Goal: Task Accomplishment & Management: Use online tool/utility

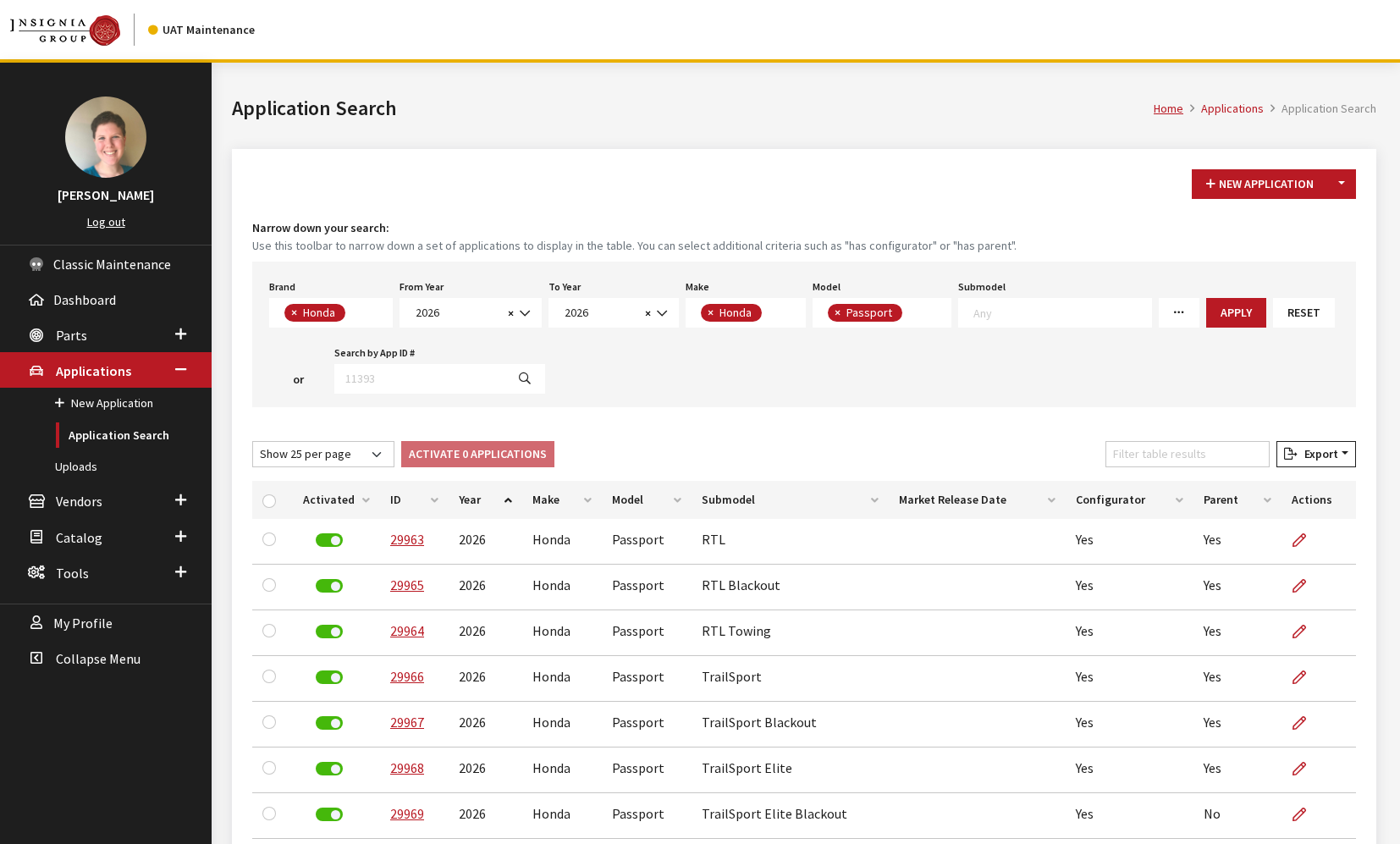
select select "5"
select select "2026"
select select "19"
select select "1046"
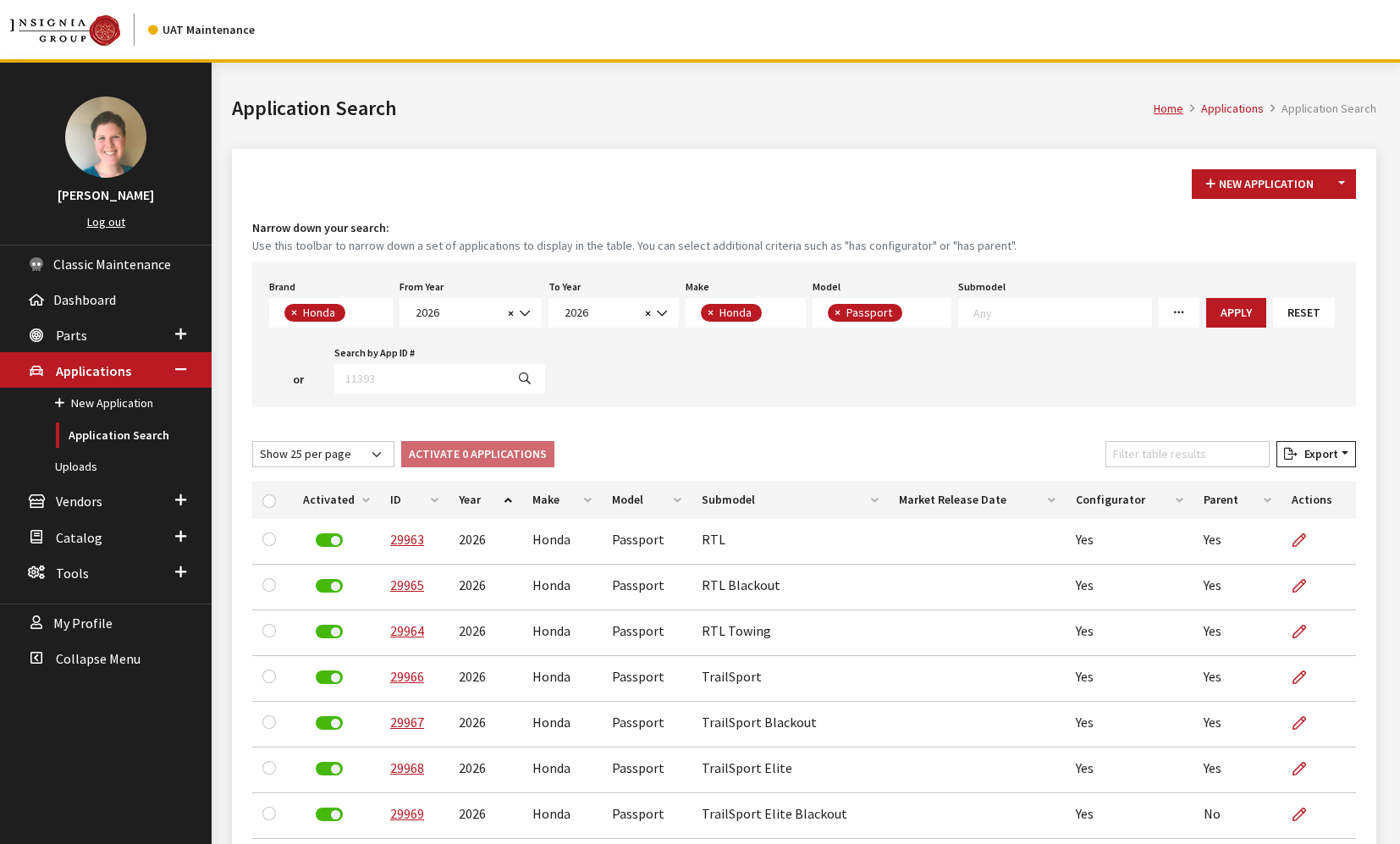
select select "25"
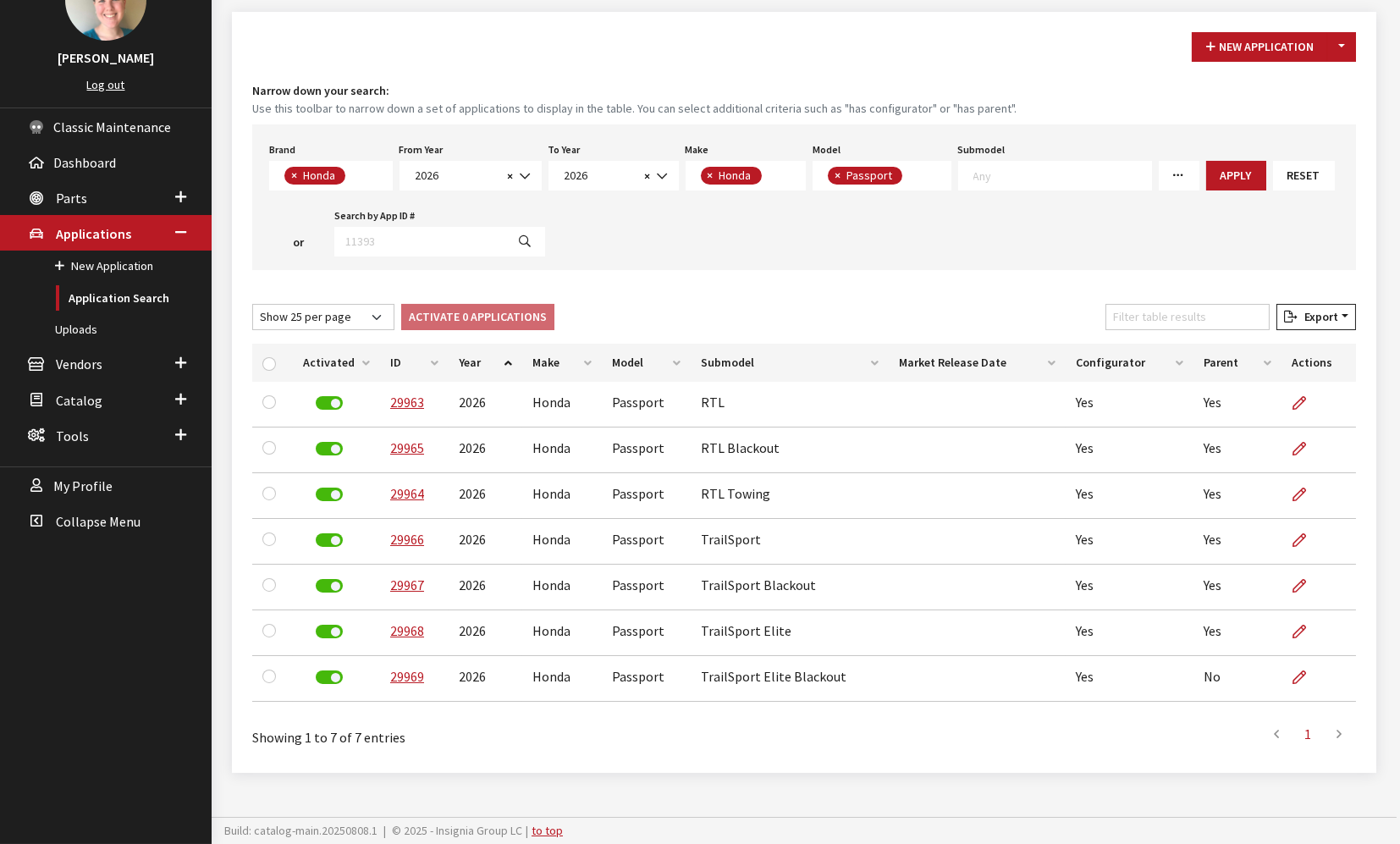
scroll to position [15, 0]
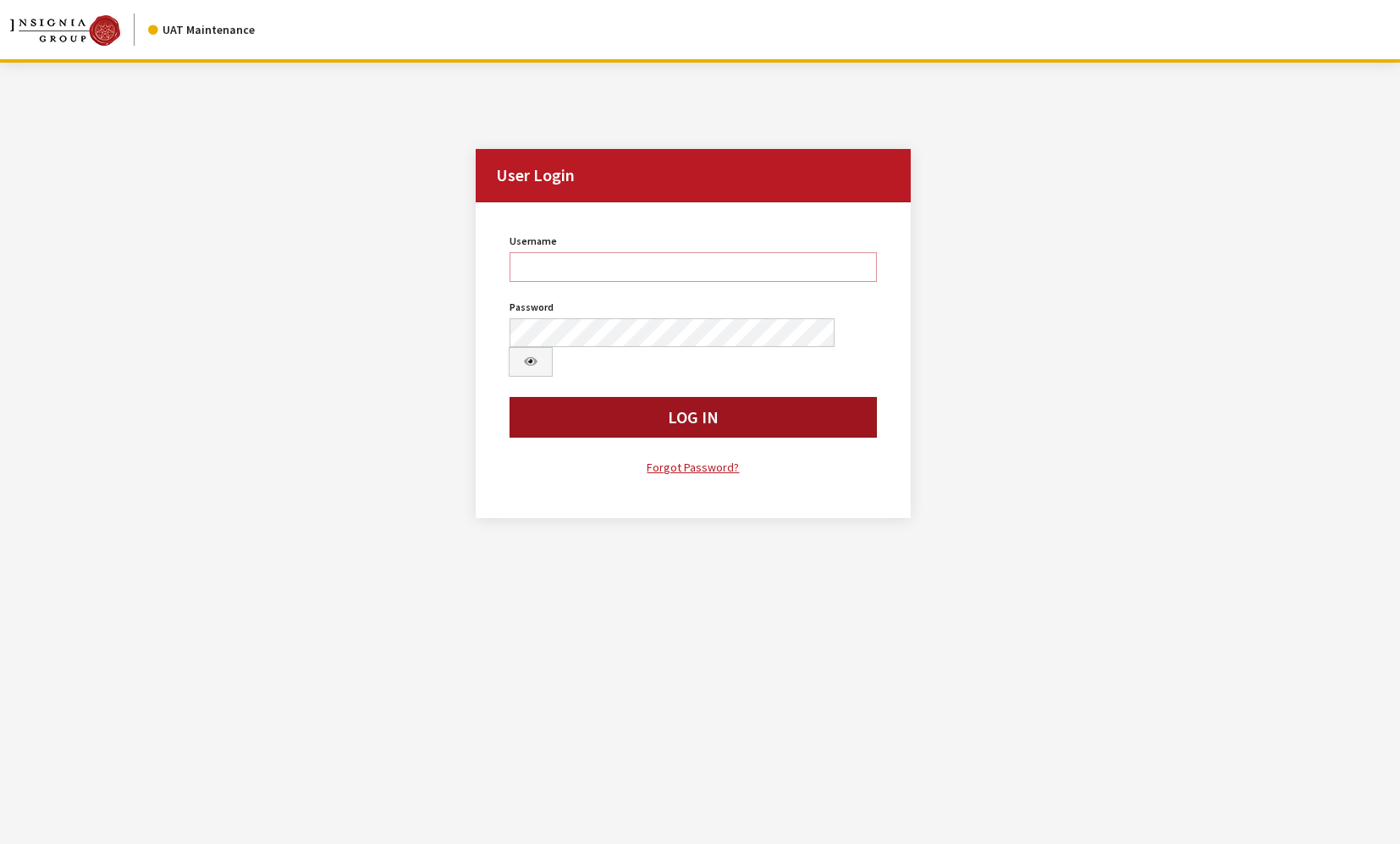
type input "jkrause"
click at [616, 397] on button "Log In" at bounding box center [693, 417] width 368 height 40
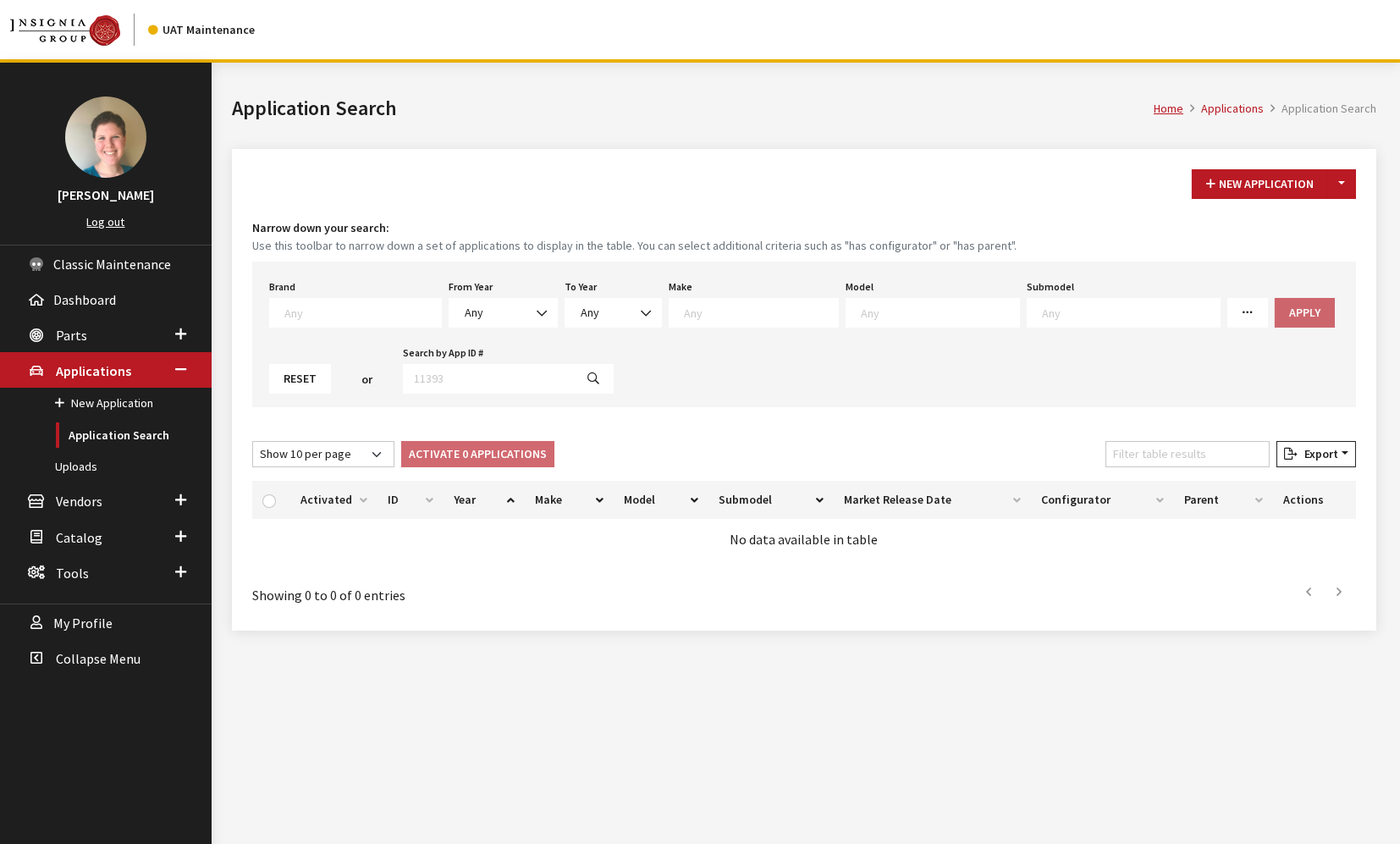
click at [332, 306] on textarea "Search" at bounding box center [362, 312] width 157 height 15
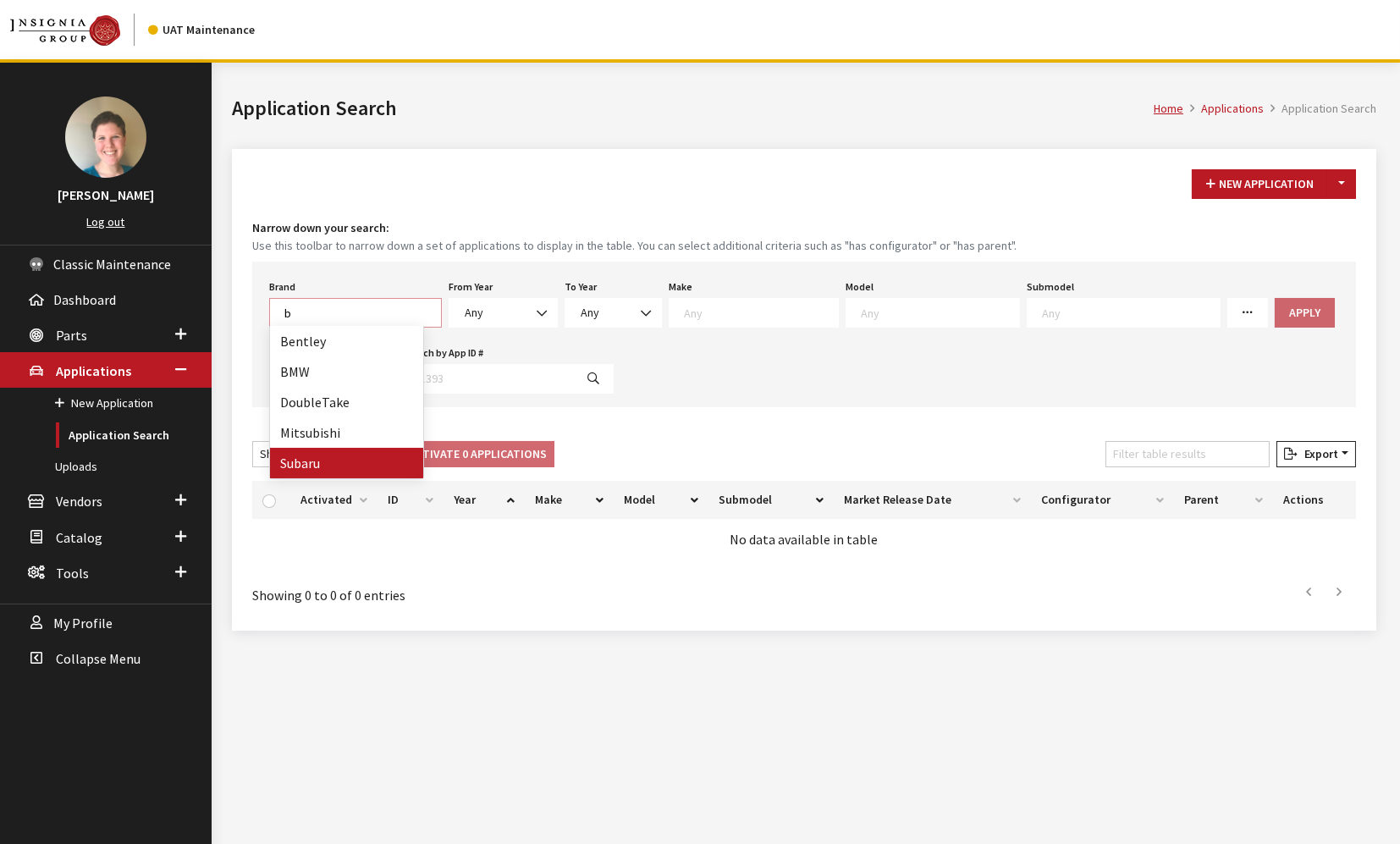
type textarea "b"
select select "25"
select select
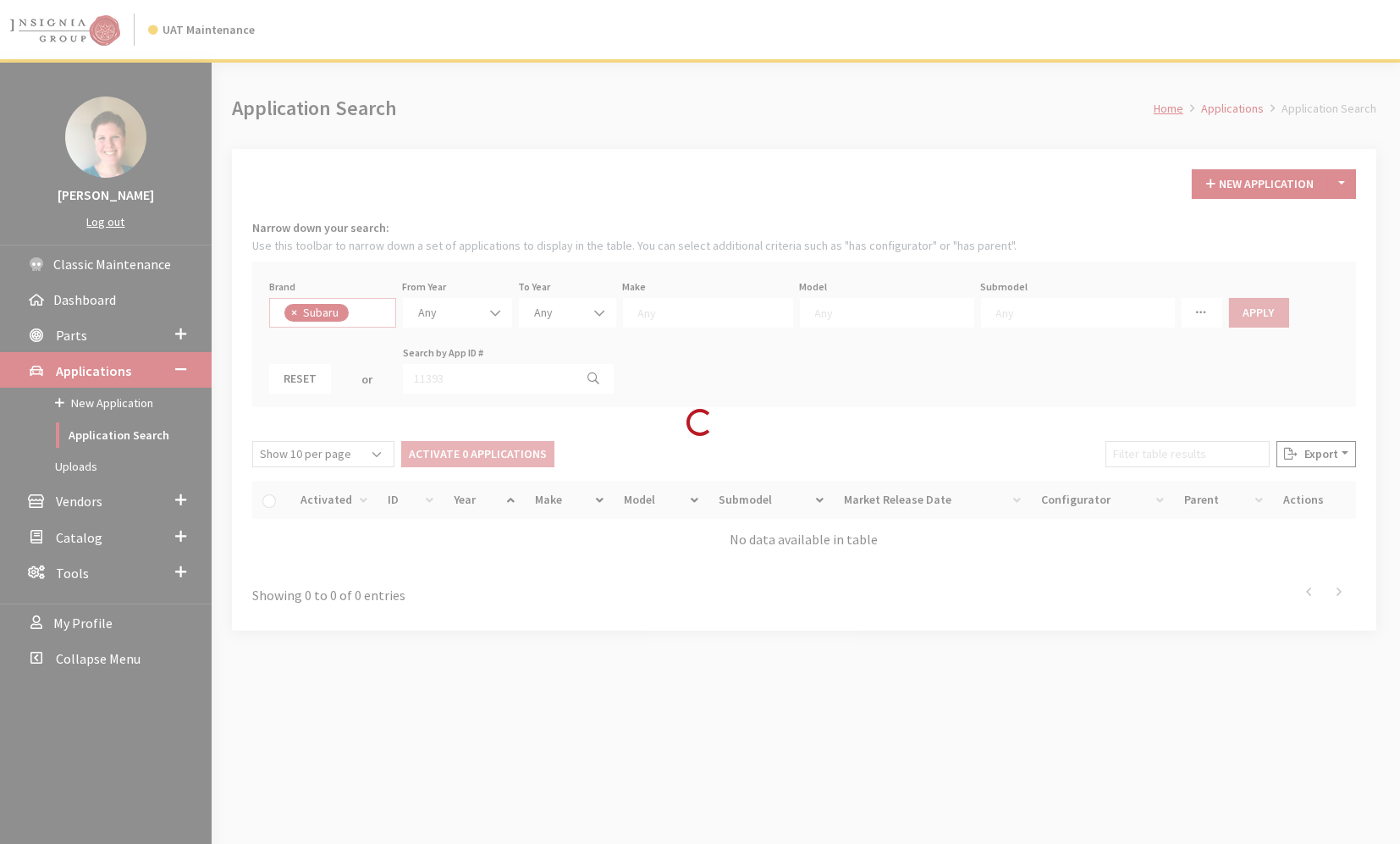
scroll to position [444, 0]
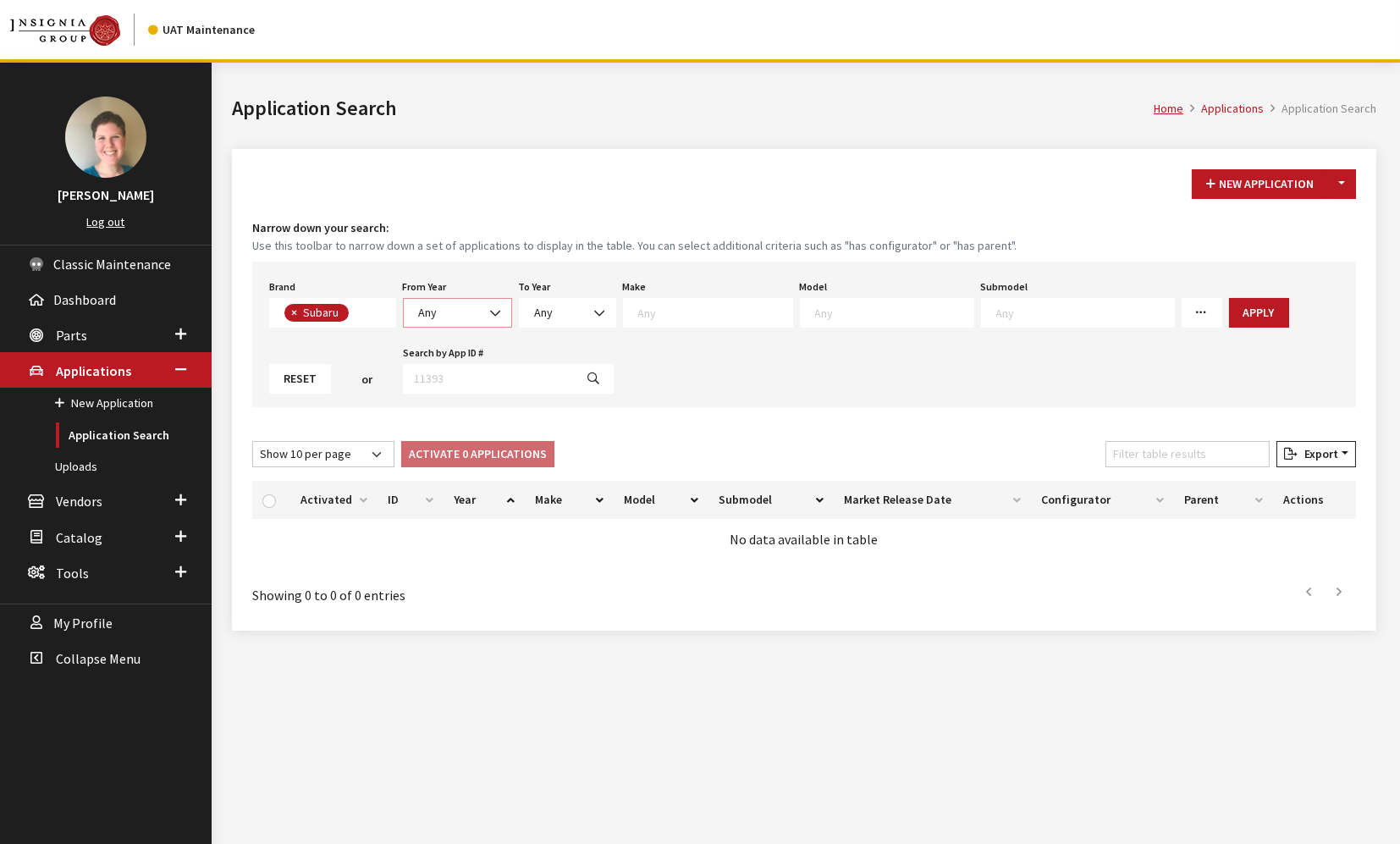
click at [479, 315] on span "Any" at bounding box center [457, 313] width 87 height 18
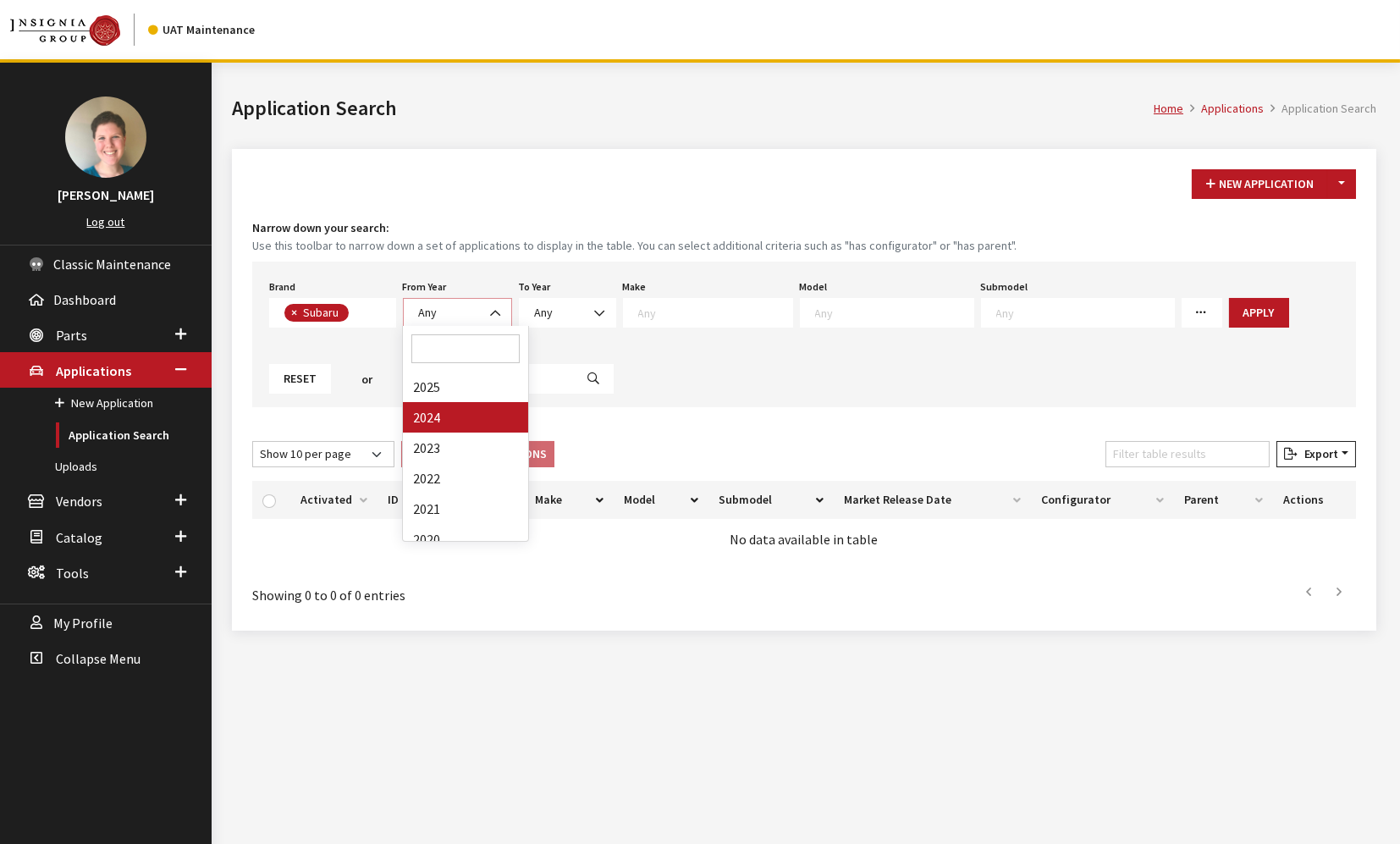
select select "2024"
select select
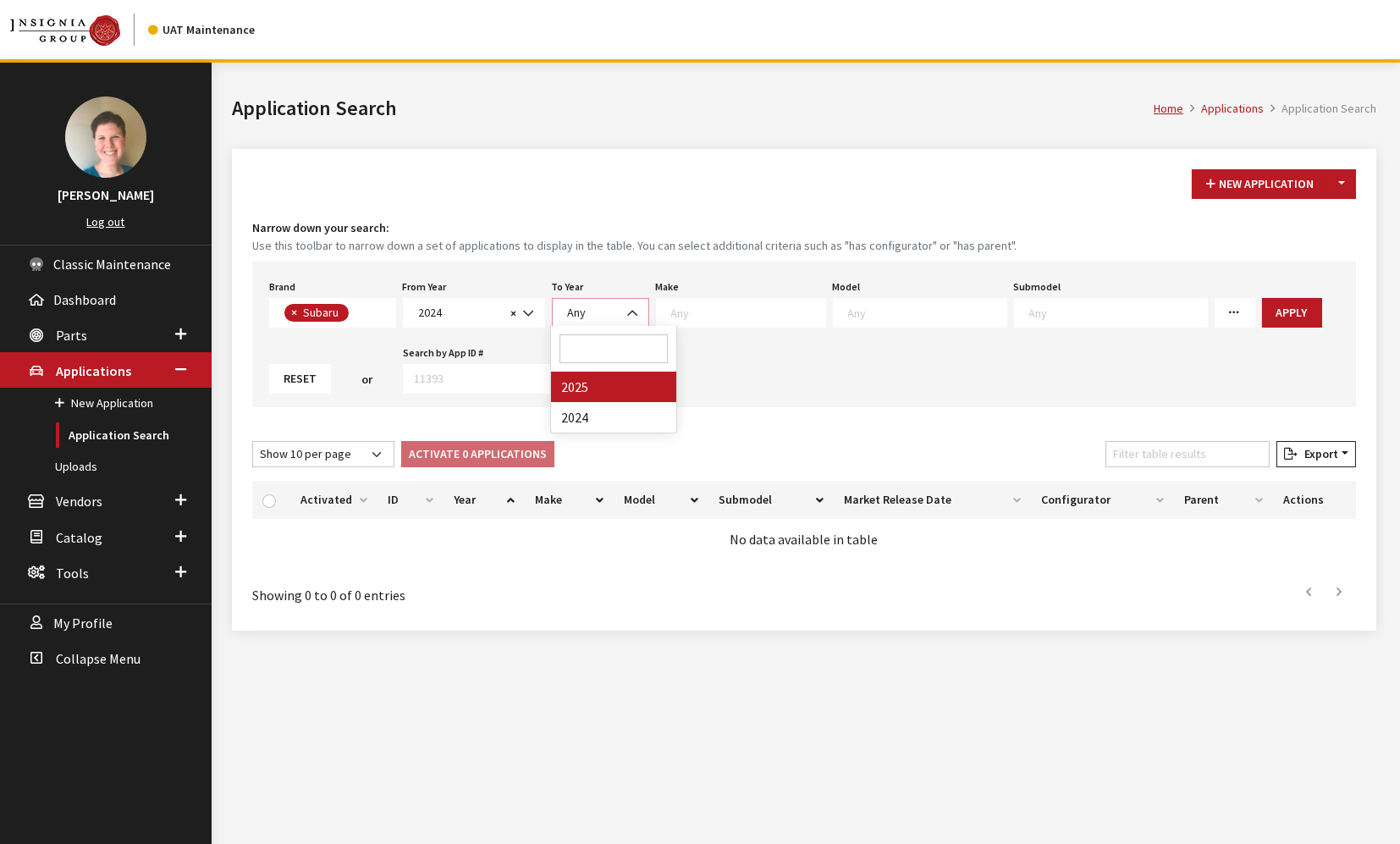
click at [588, 316] on span "Any" at bounding box center [600, 313] width 75 height 18
select select "2025"
select select
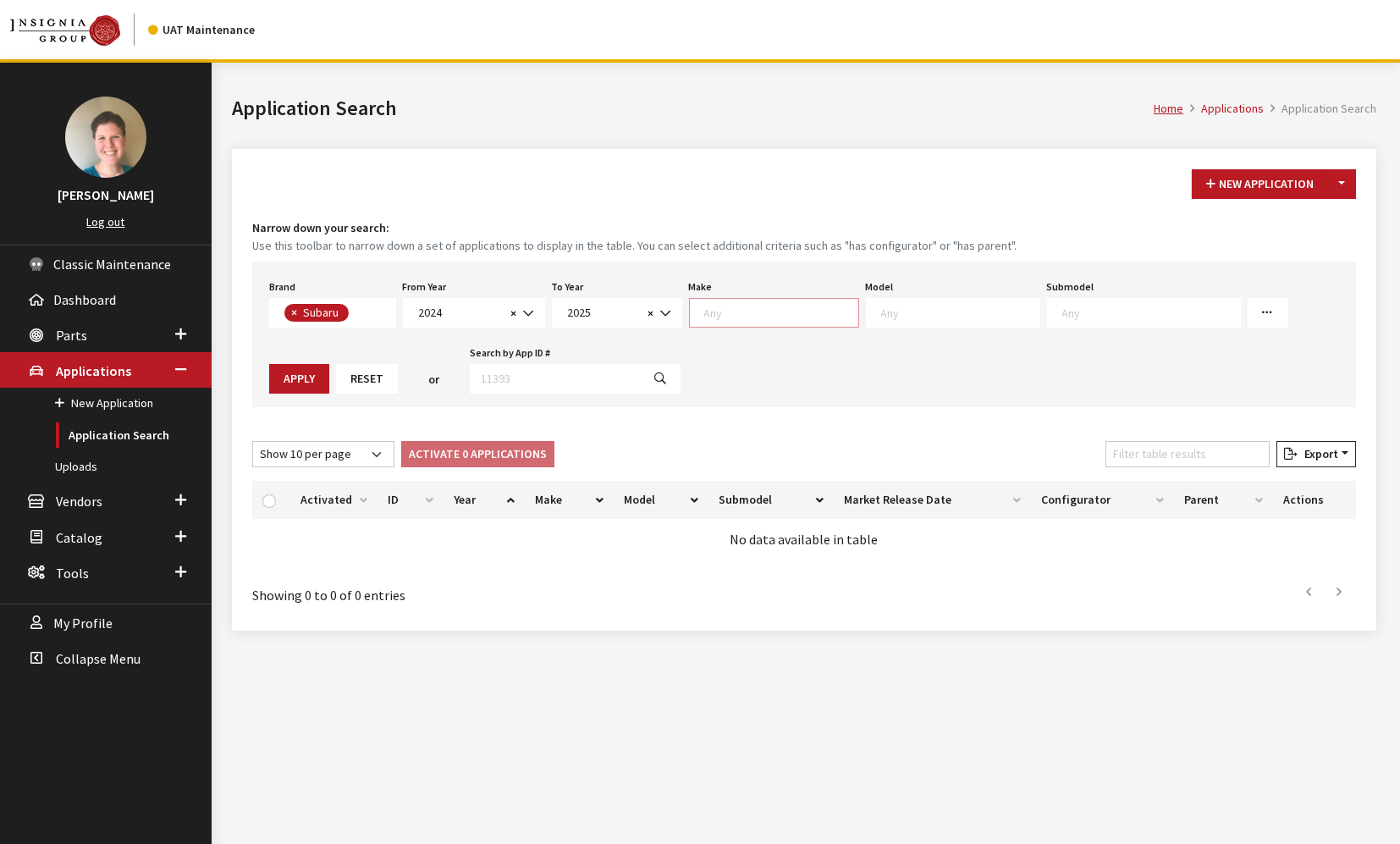
click at [742, 316] on textarea "Search" at bounding box center [781, 312] width 154 height 15
select select "28"
select select
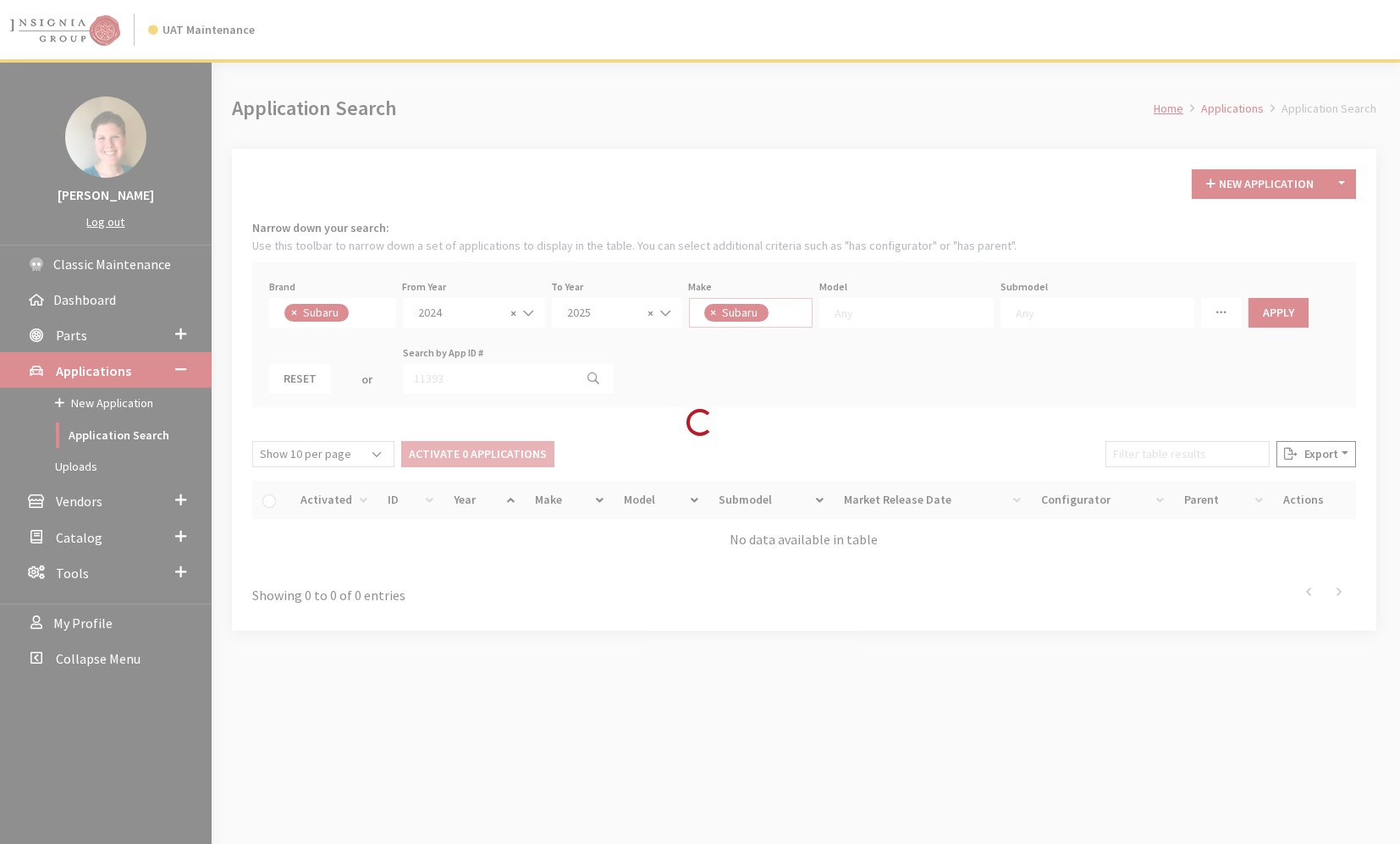
scroll to position [0, 0]
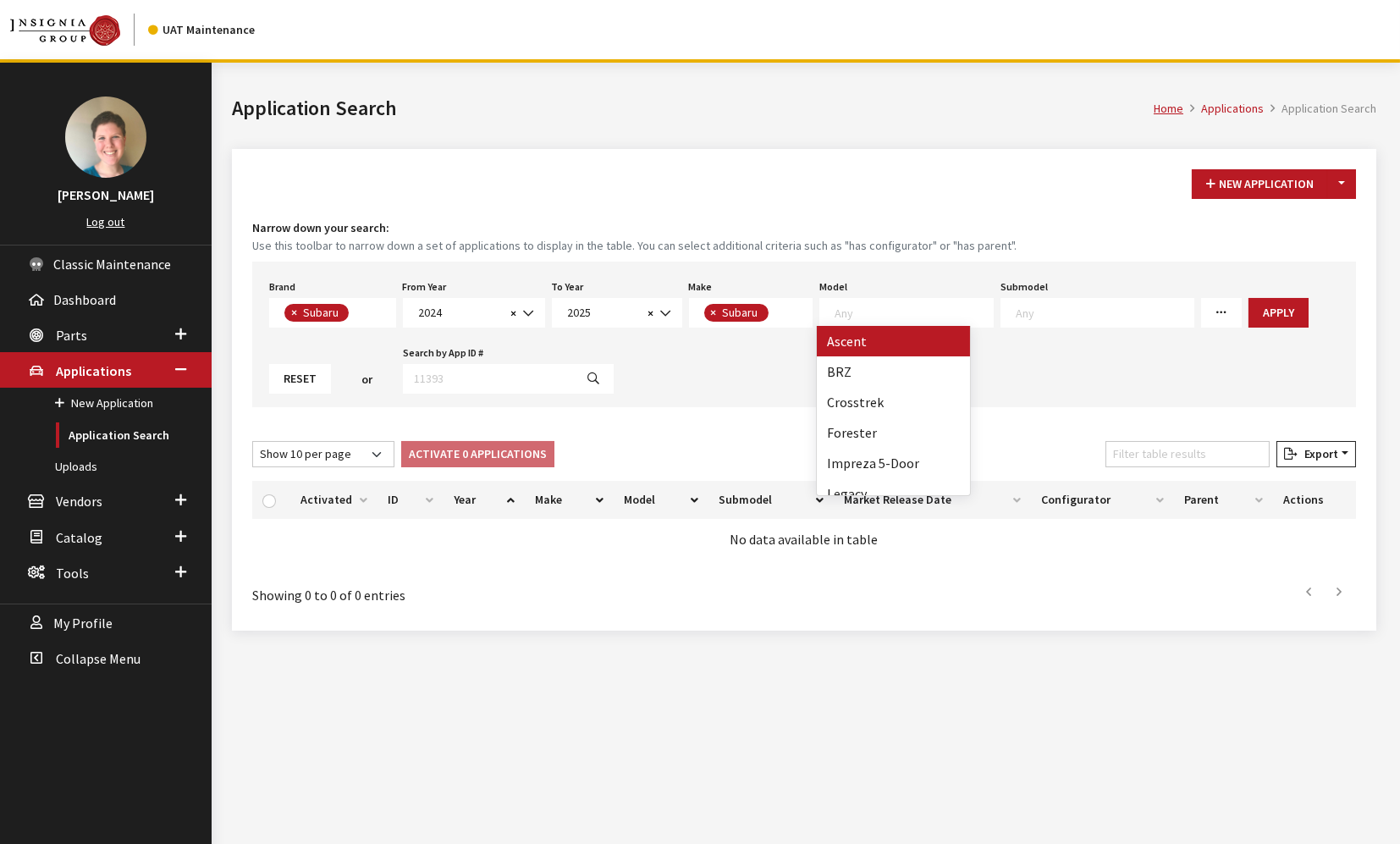
select select "991"
select select
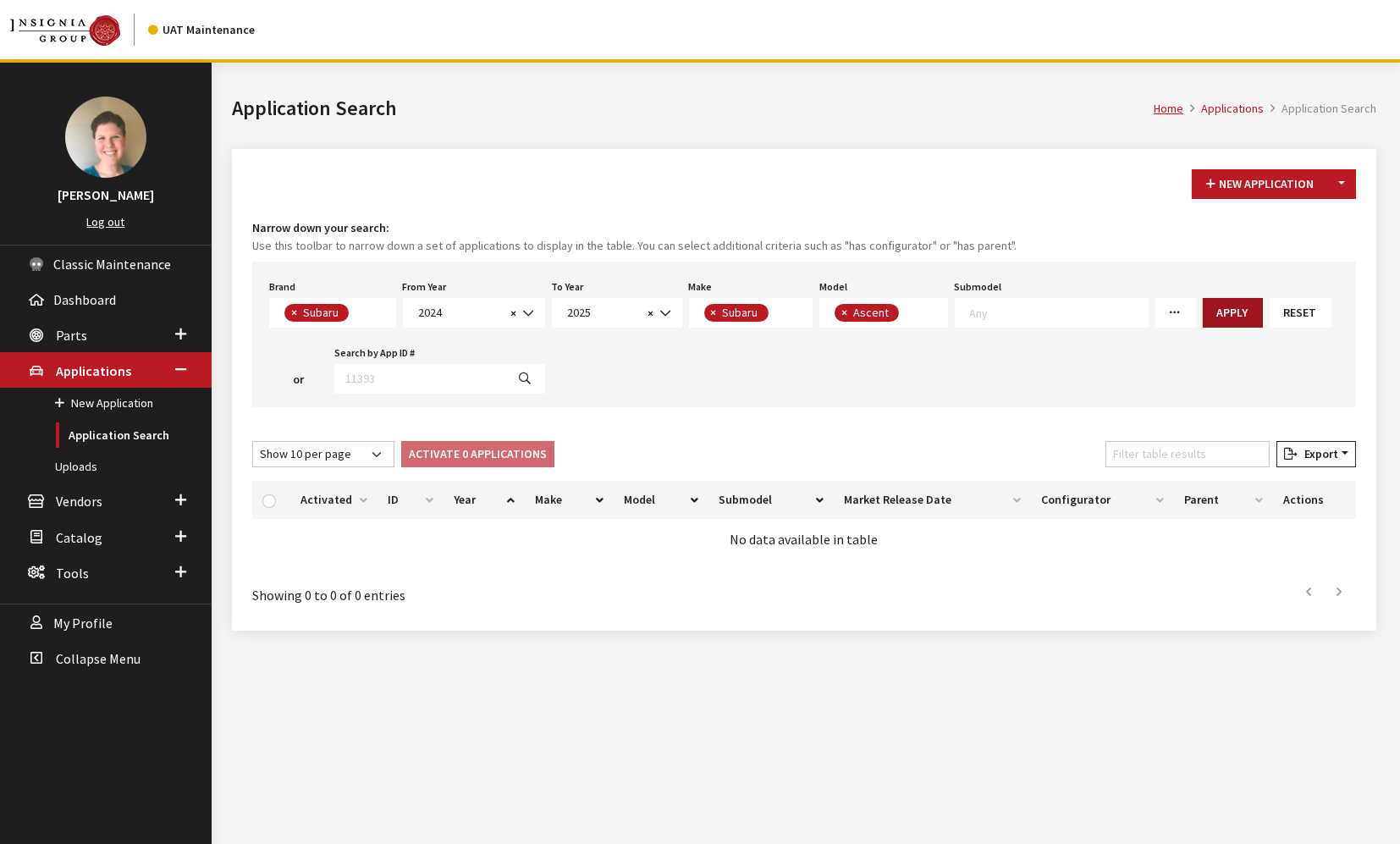
click at [1203, 310] on button "Apply" at bounding box center [1233, 312] width 60 height 30
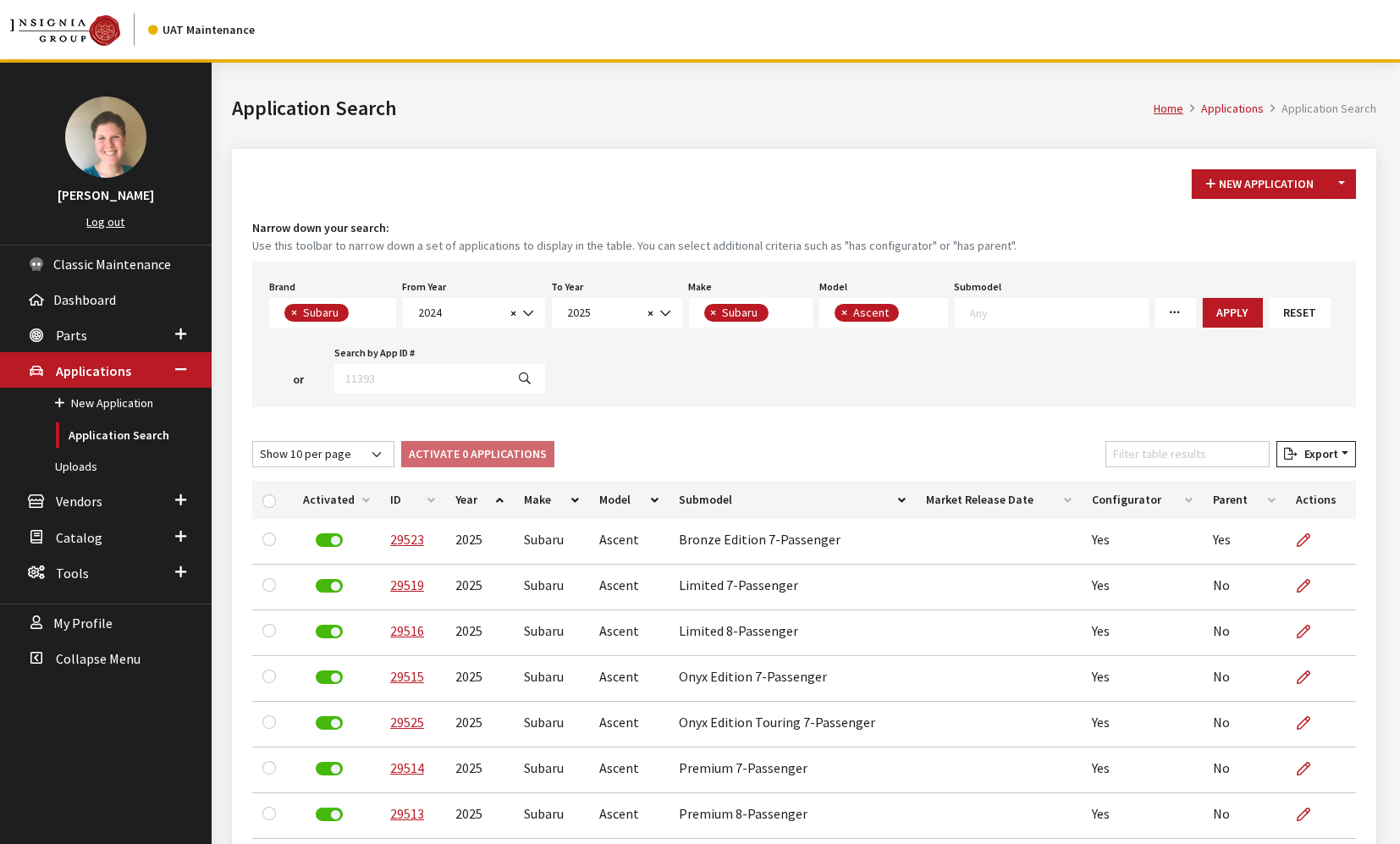
click at [684, 175] on div "New Application Toggle Dropdown New From Existing..." at bounding box center [804, 183] width 1111 height 30
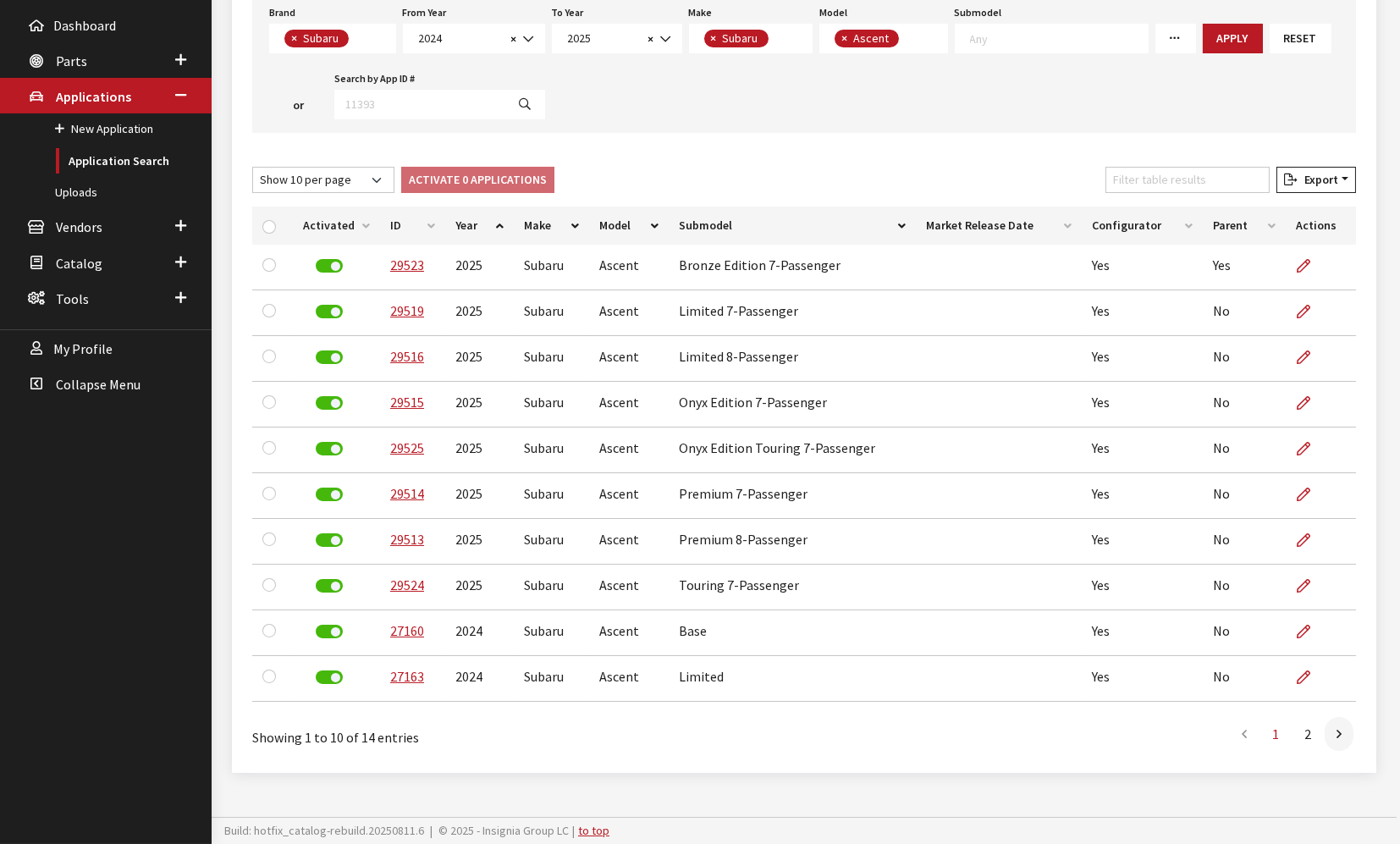
scroll to position [276, 0]
click at [307, 175] on select "Show 10 per page Show 25 per page Show 50 per page Show 100 per page Show 1000 …" at bounding box center [323, 179] width 142 height 26
select select "25"
click at [252, 166] on select "Show 10 per page Show 25 per page Show 50 per page Show 100 per page Show 1000 …" at bounding box center [323, 179] width 142 height 26
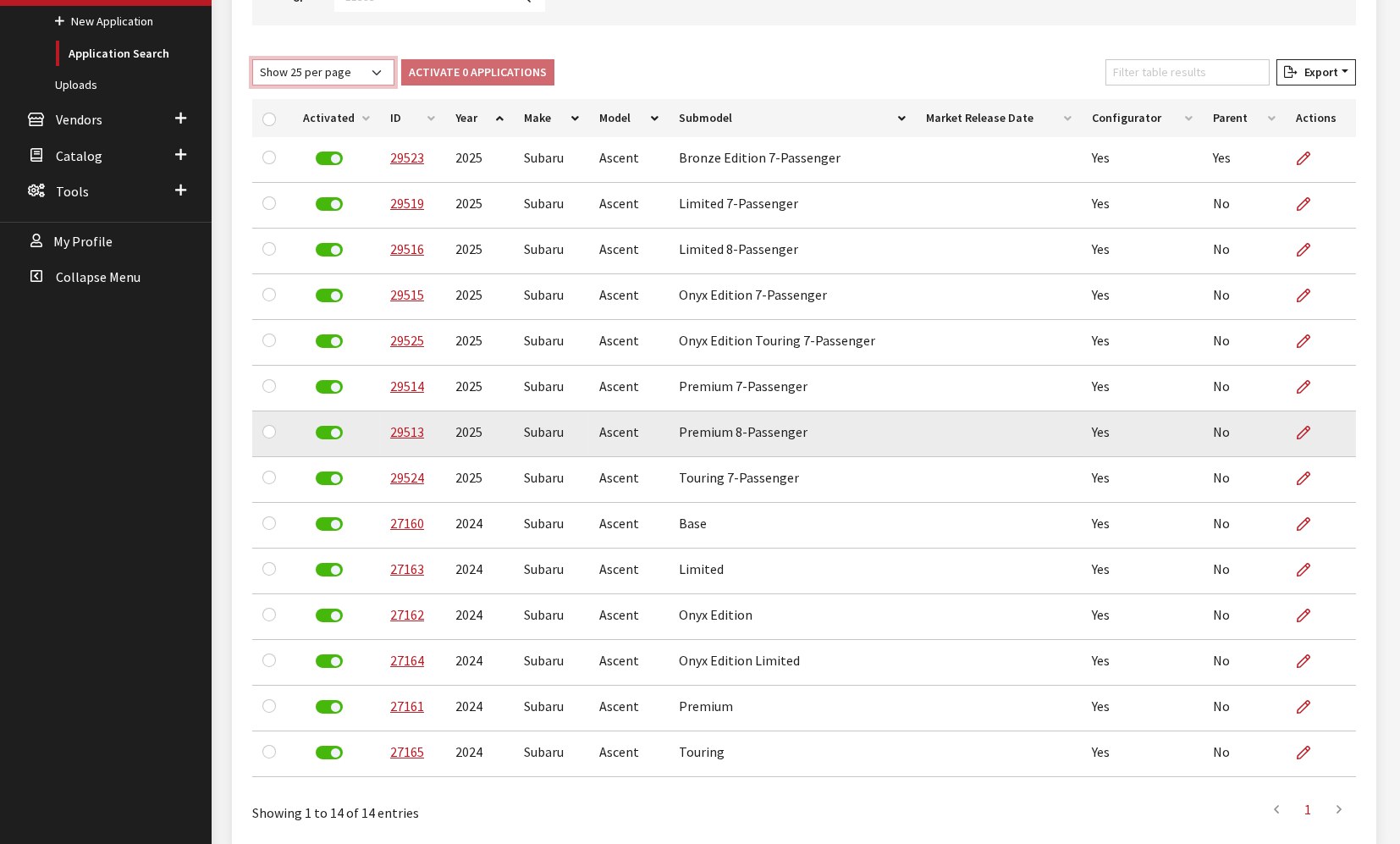
scroll to position [367, 0]
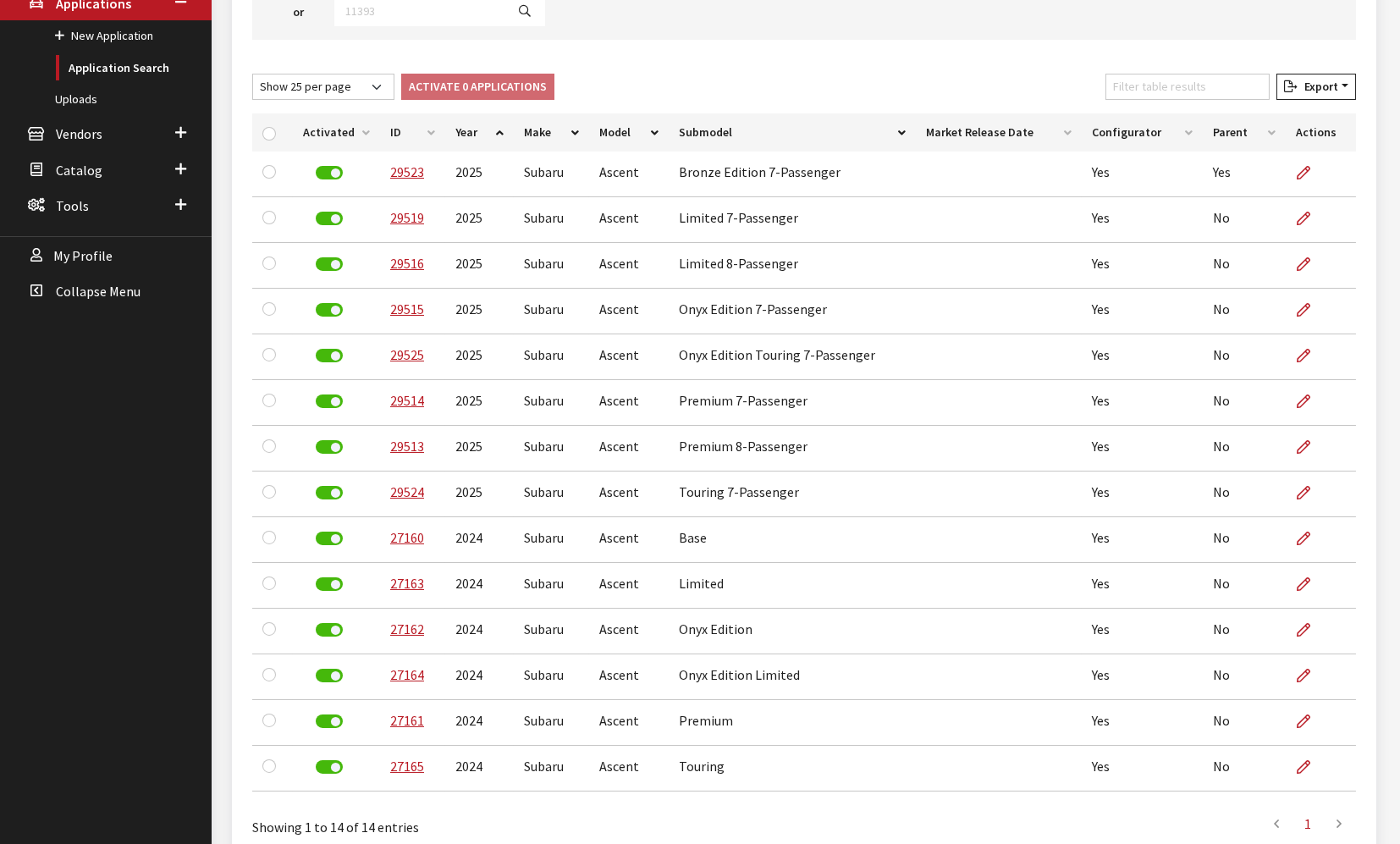
click at [704, 77] on div "Show 10 per page Show 25 per page Show 50 per page Show 100 per page Show 1000 …" at bounding box center [804, 89] width 1111 height 33
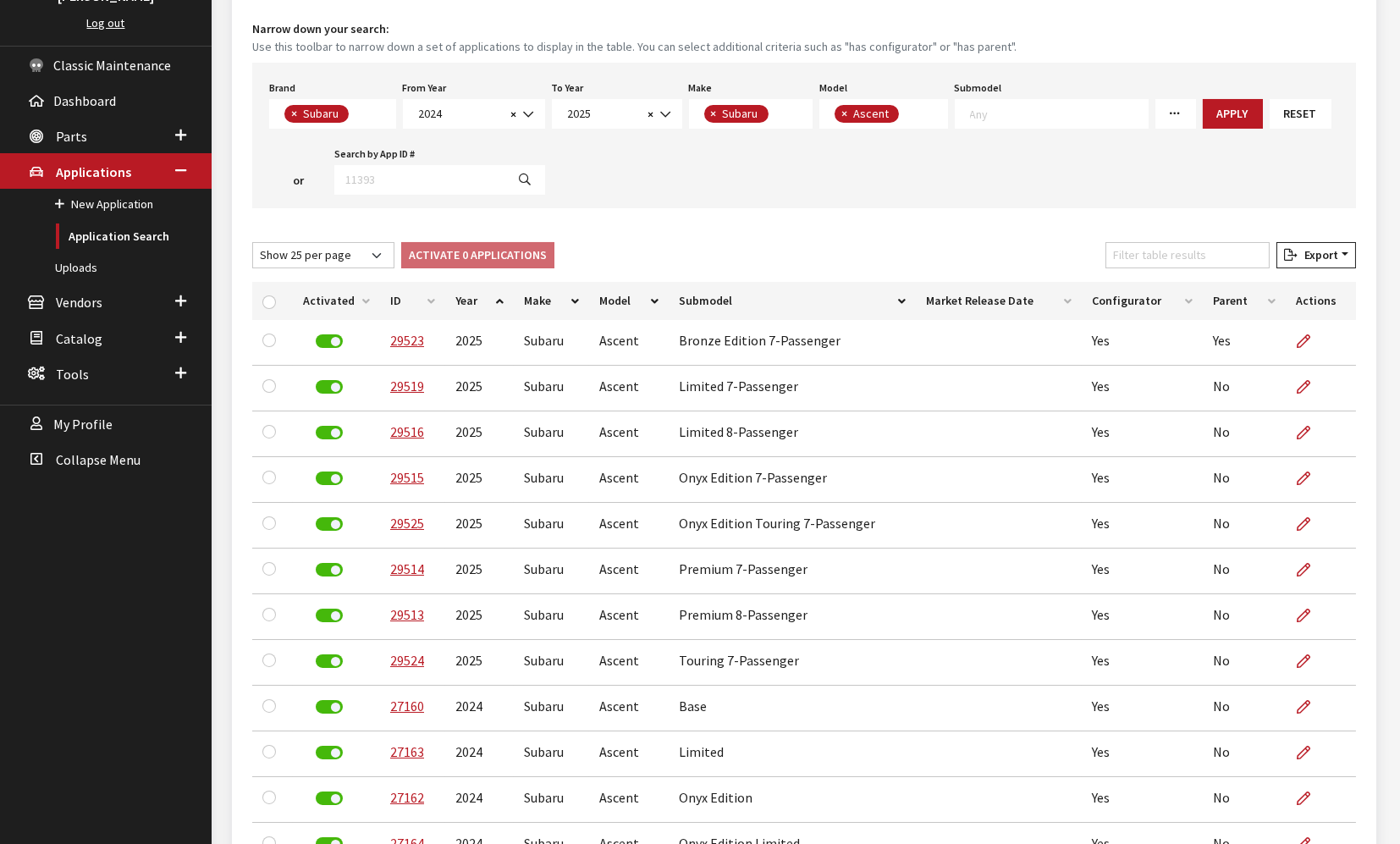
scroll to position [179, 0]
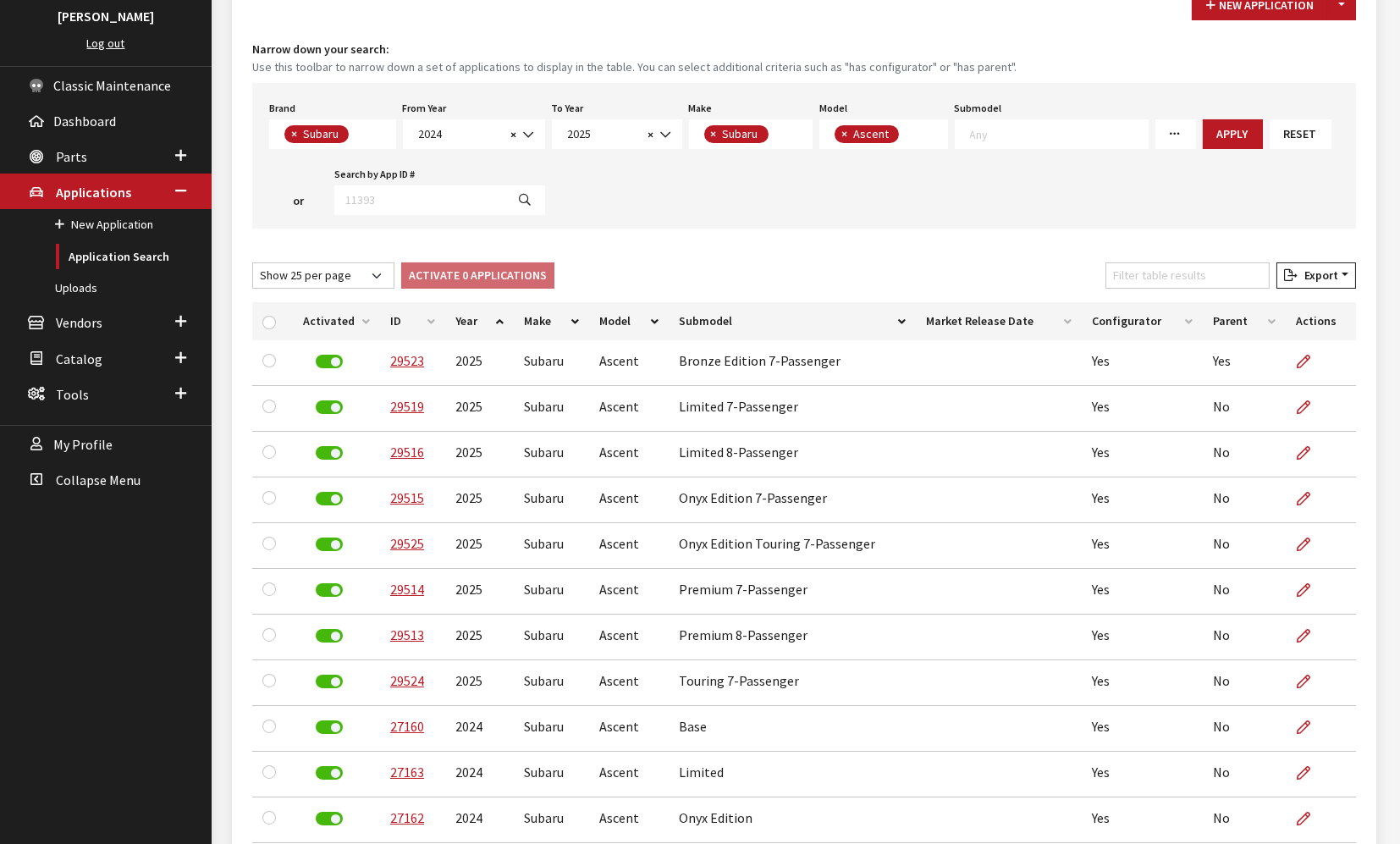
click at [899, 131] on span at bounding box center [905, 133] width 13 height 15
select select
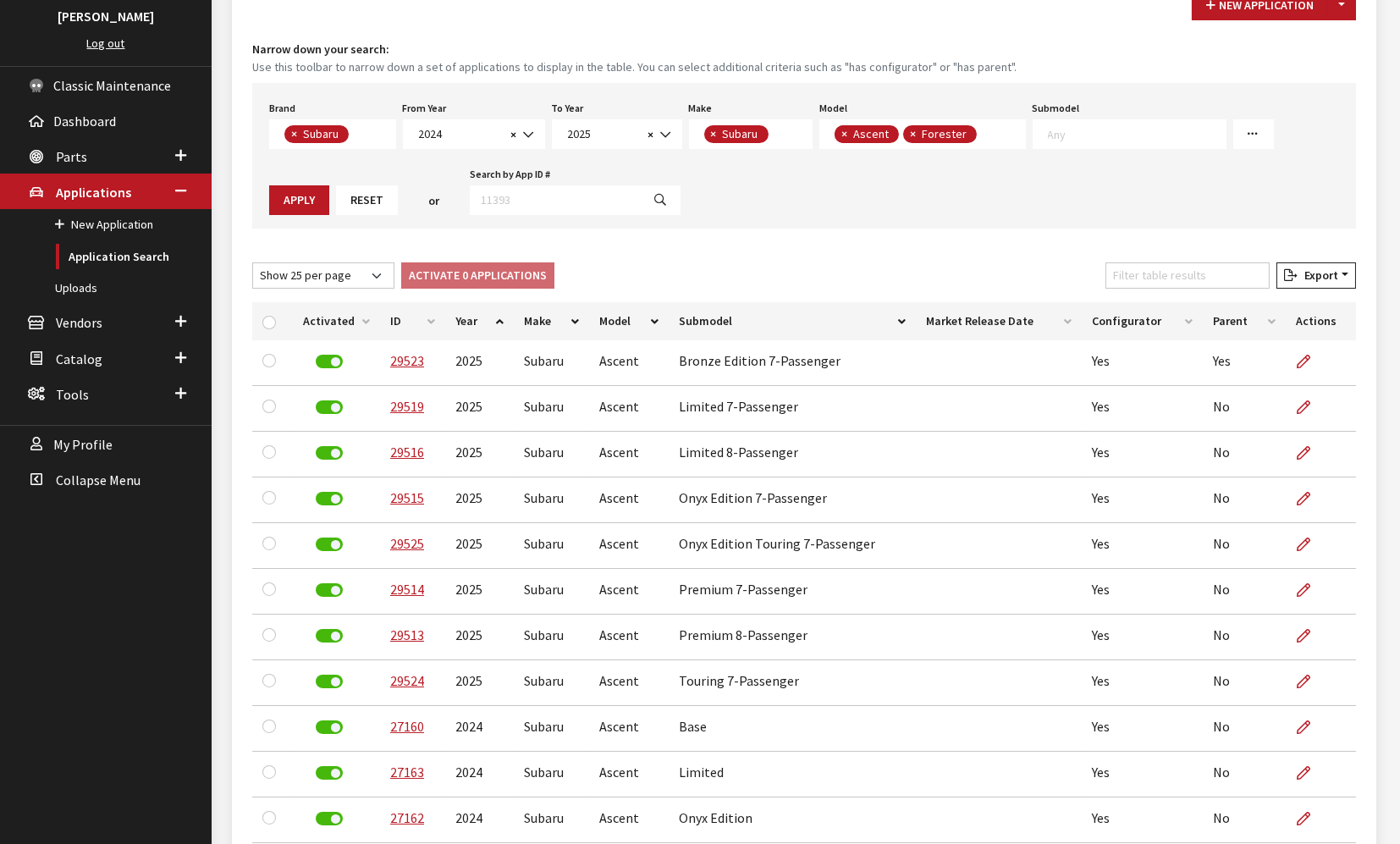
click at [836, 133] on button "×" at bounding box center [843, 134] width 17 height 18
select select "357"
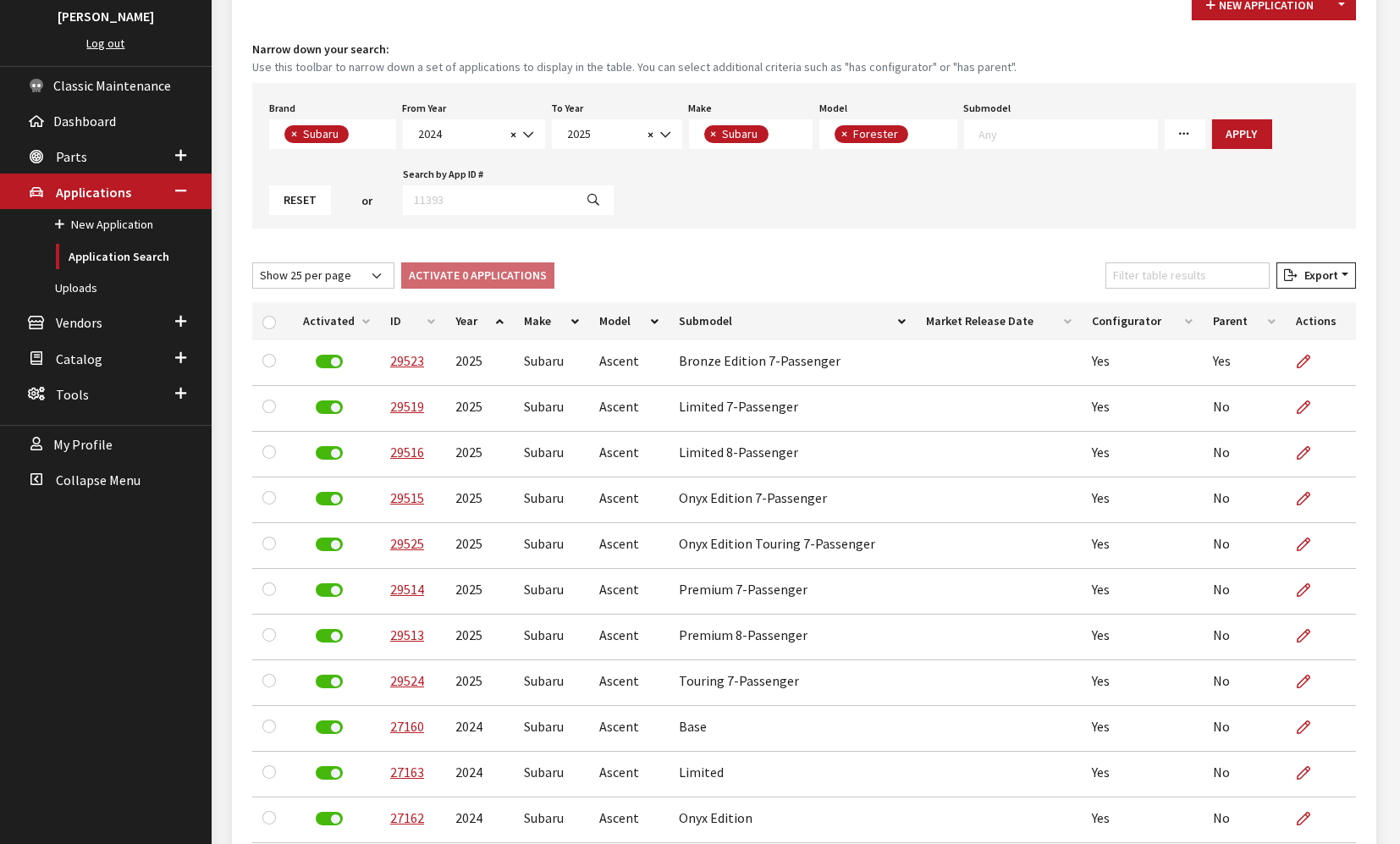
click at [798, 238] on div "New Application Toggle Dropdown New From Existing... Narrow down your search: U…" at bounding box center [804, 511] width 1145 height 1081
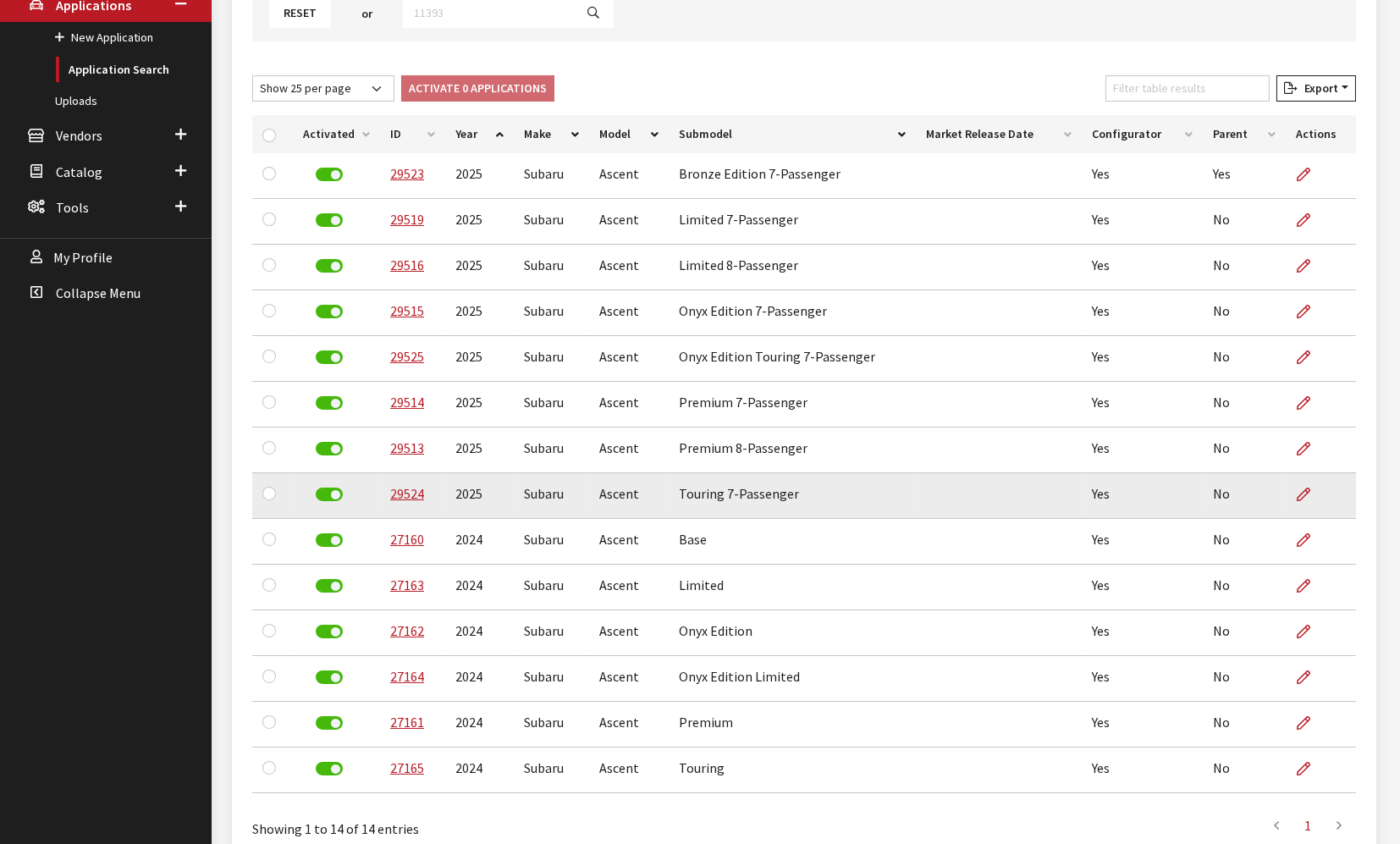
scroll to position [0, 0]
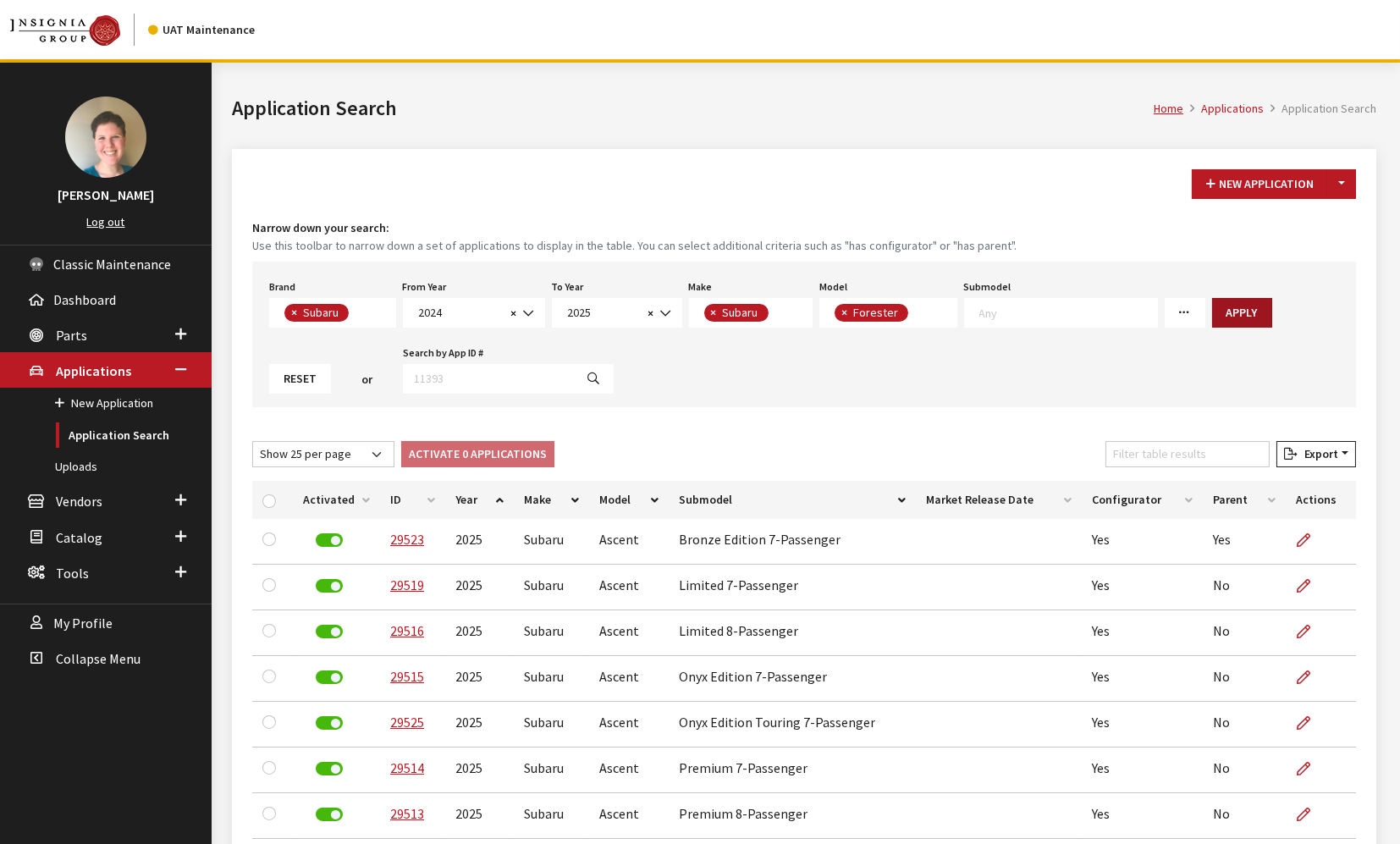
click at [1212, 313] on button "Apply" at bounding box center [1242, 312] width 60 height 30
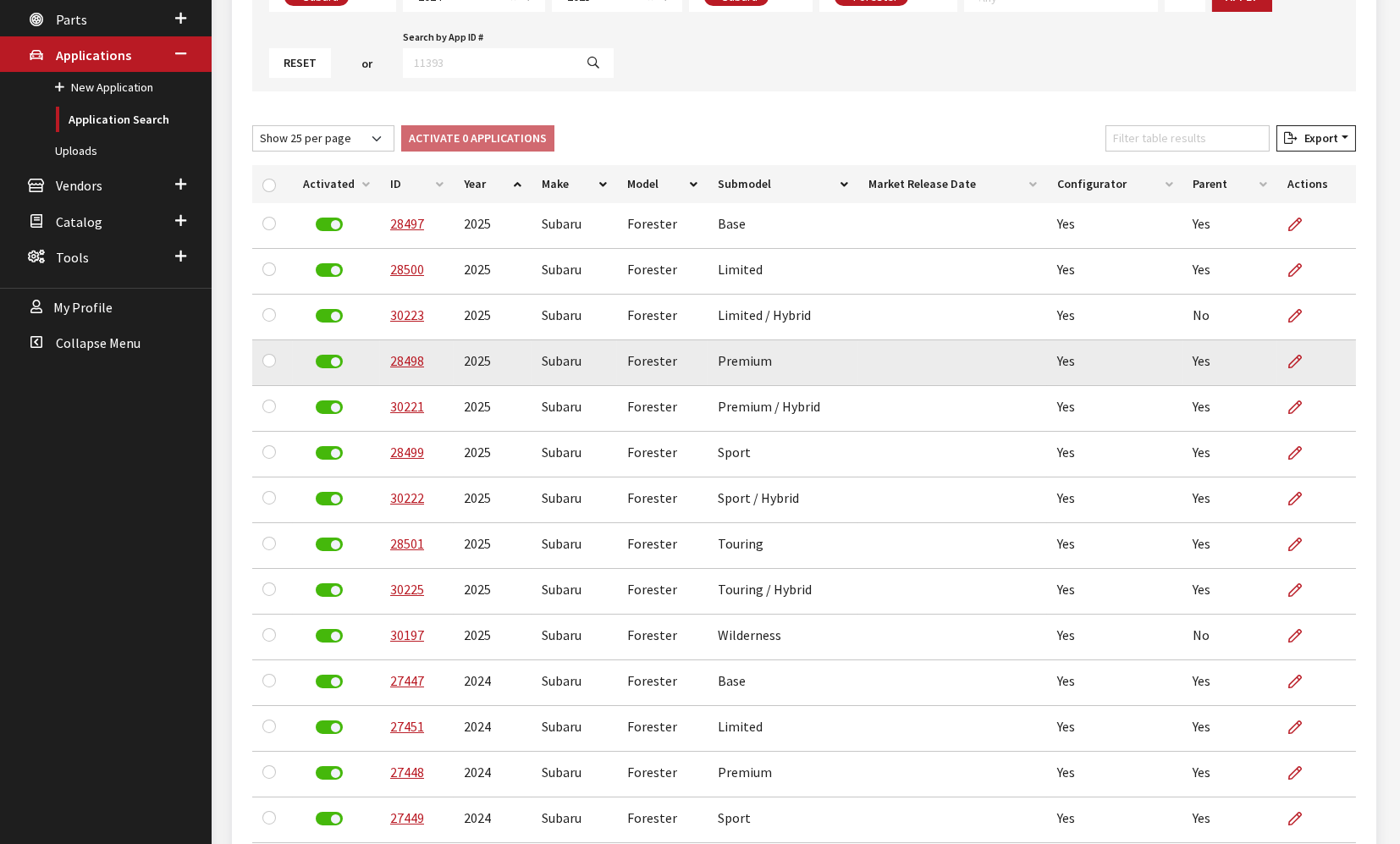
scroll to position [469, 0]
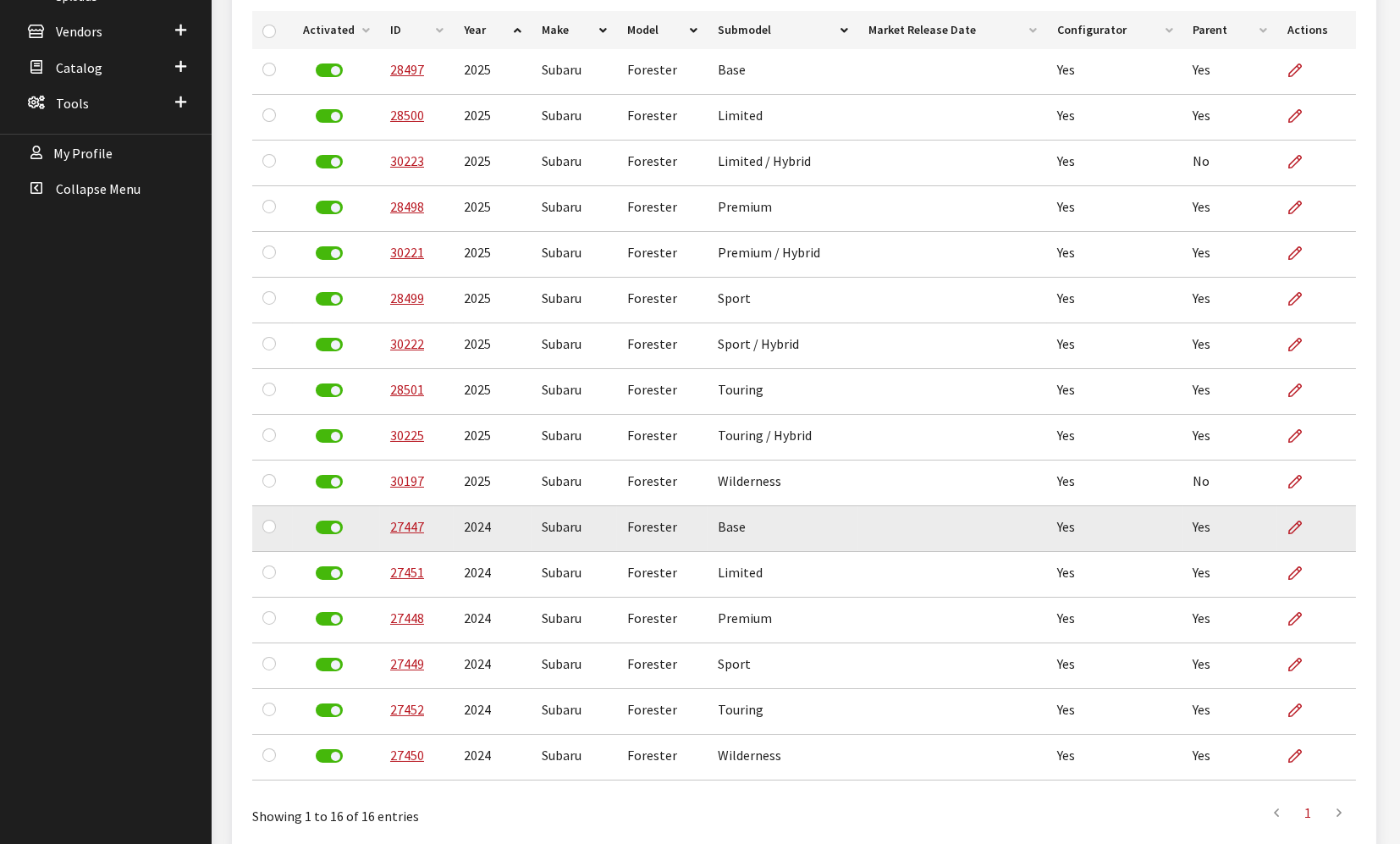
click at [809, 529] on td "Base" at bounding box center [783, 528] width 151 height 46
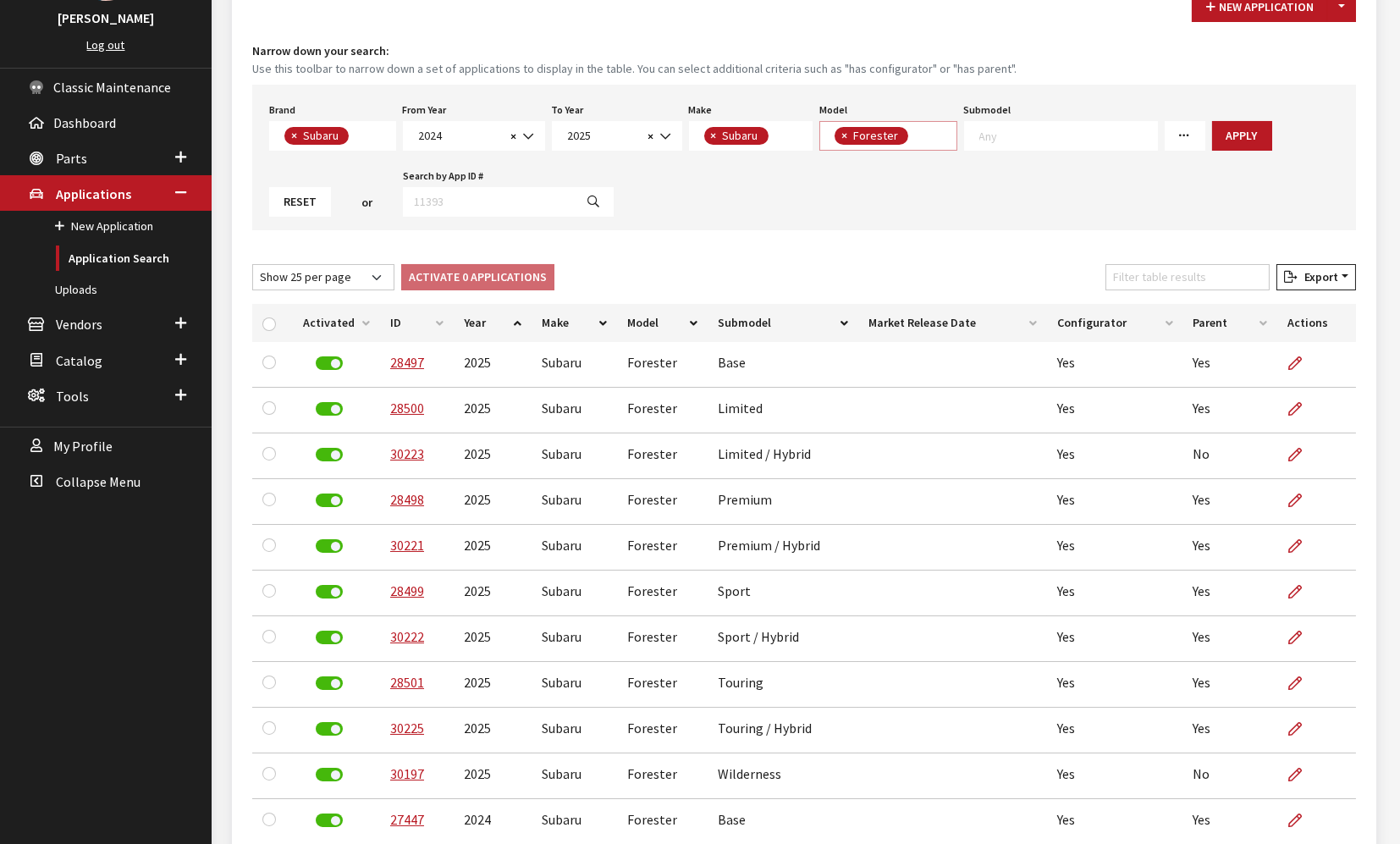
scroll to position [1, 0]
click at [919, 134] on span "× Forester" at bounding box center [888, 135] width 138 height 30
select select
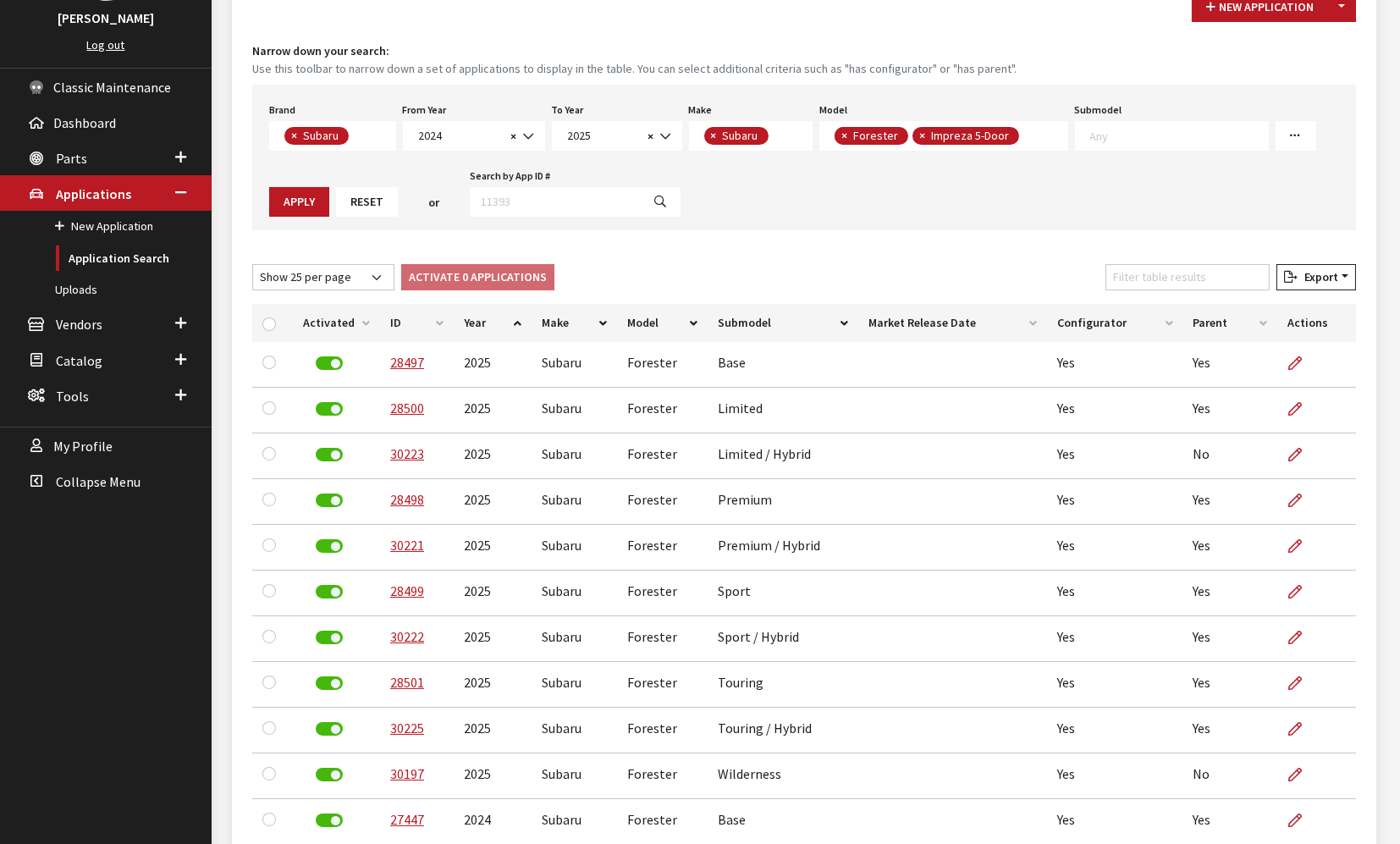
click at [842, 129] on span "×" at bounding box center [844, 135] width 6 height 15
select select "359"
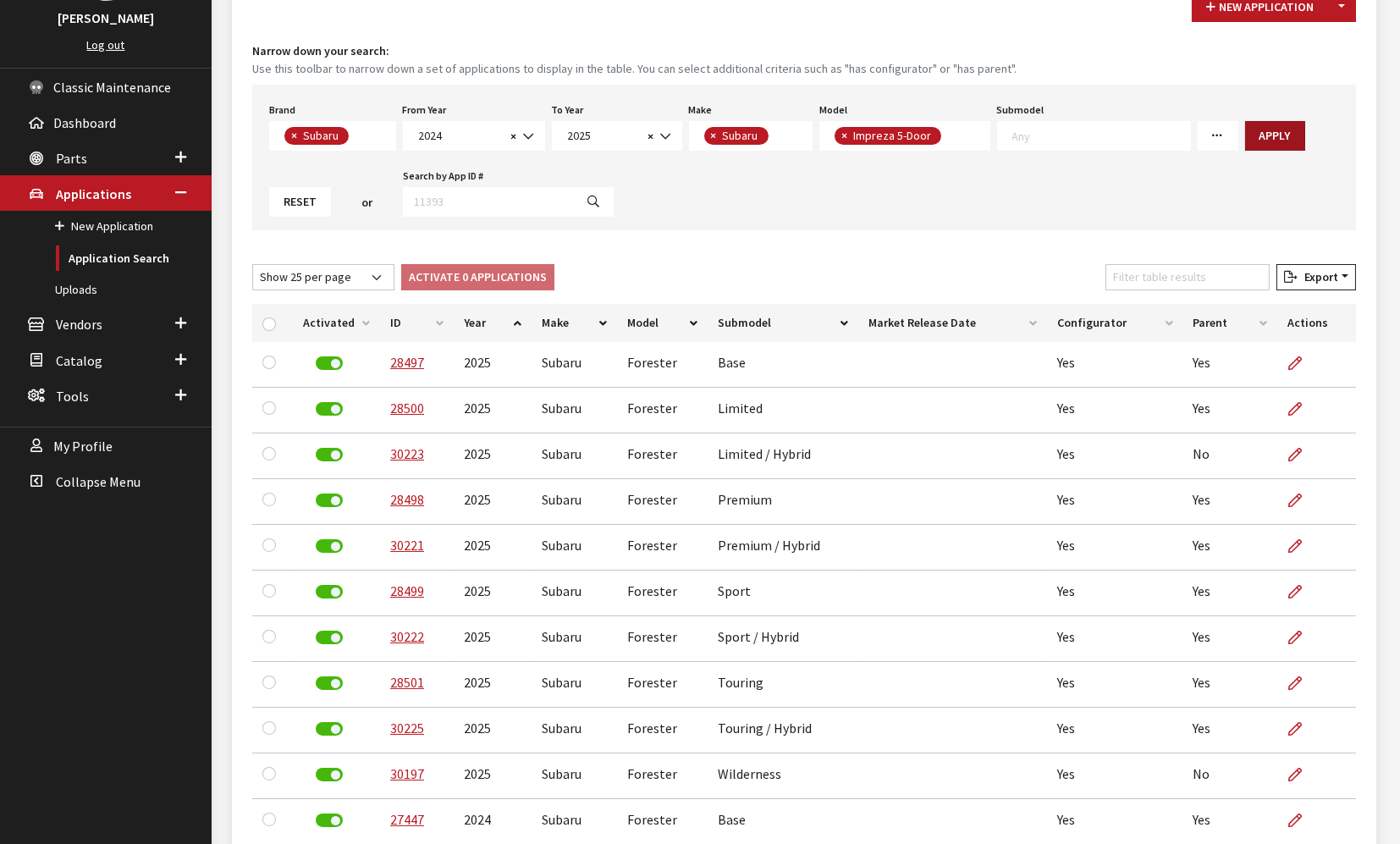
click at [1253, 134] on button "Apply" at bounding box center [1275, 135] width 60 height 30
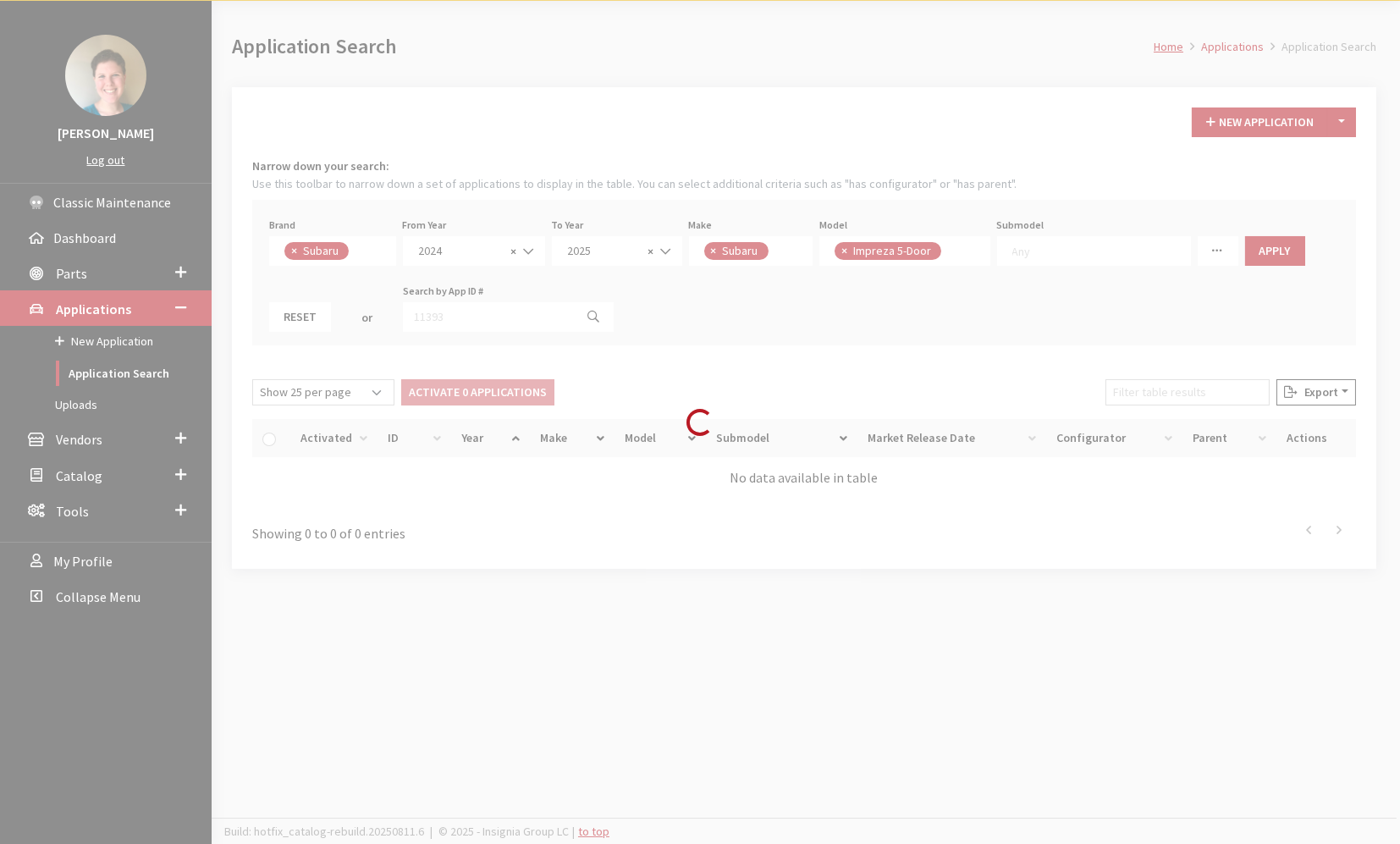
scroll to position [91, 0]
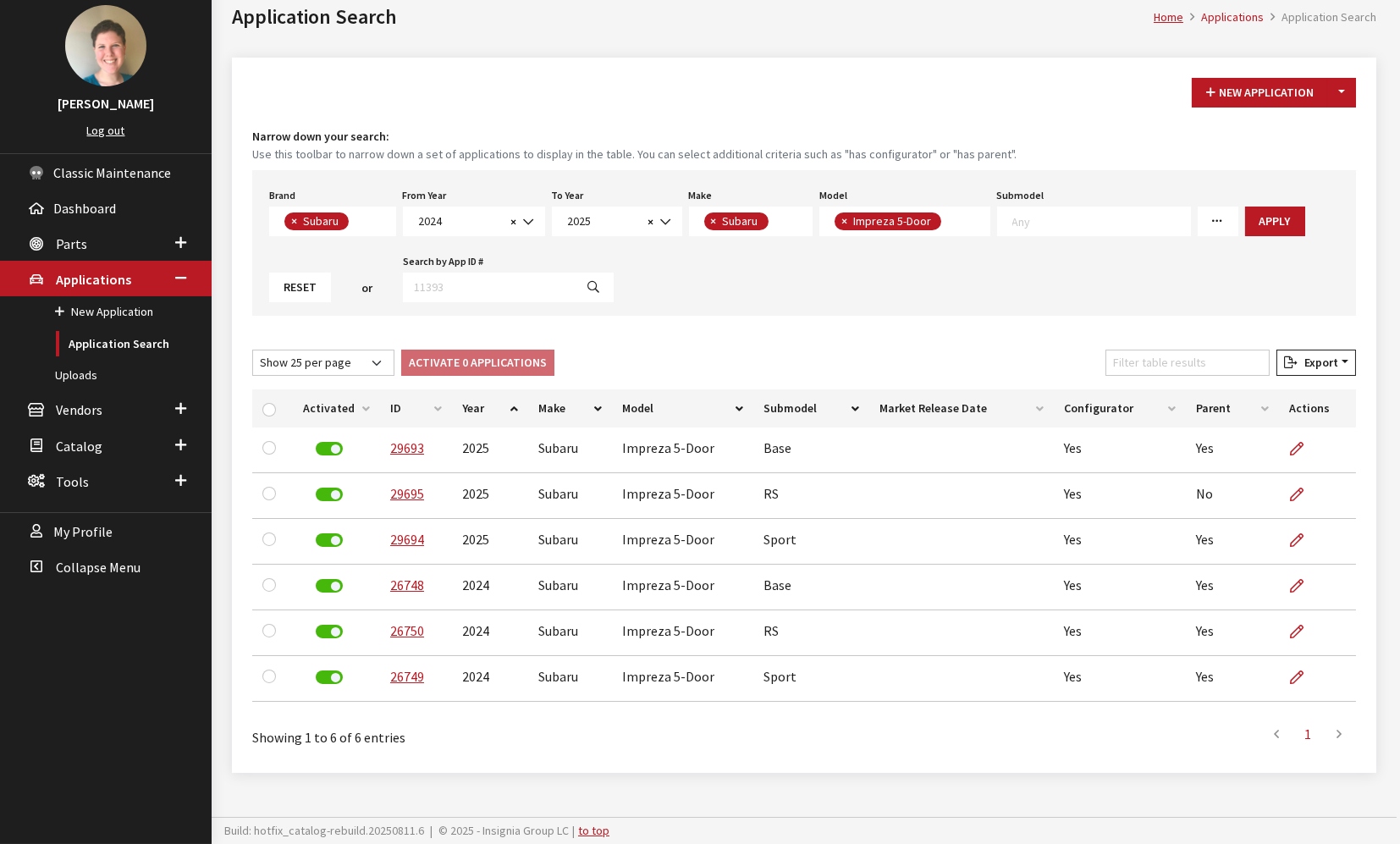
click at [763, 342] on div "New Application Toggle Dropdown New From Existing... Narrow down your search: U…" at bounding box center [804, 415] width 1145 height 715
click at [950, 217] on span "× Impreza 5-Door" at bounding box center [904, 221] width 171 height 30
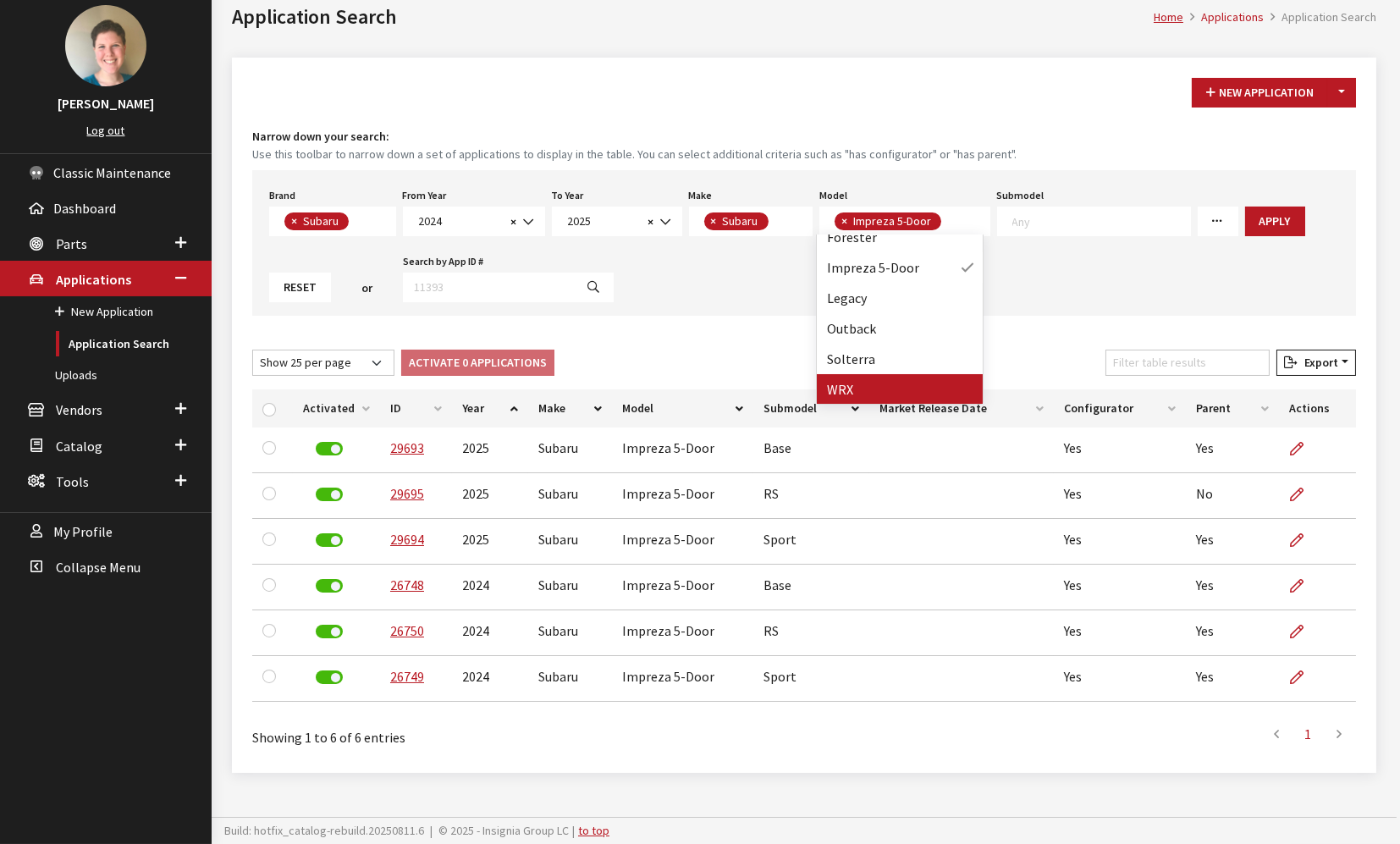
drag, startPoint x: 841, startPoint y: 390, endPoint x: 870, endPoint y: 294, distance: 100.3
select select
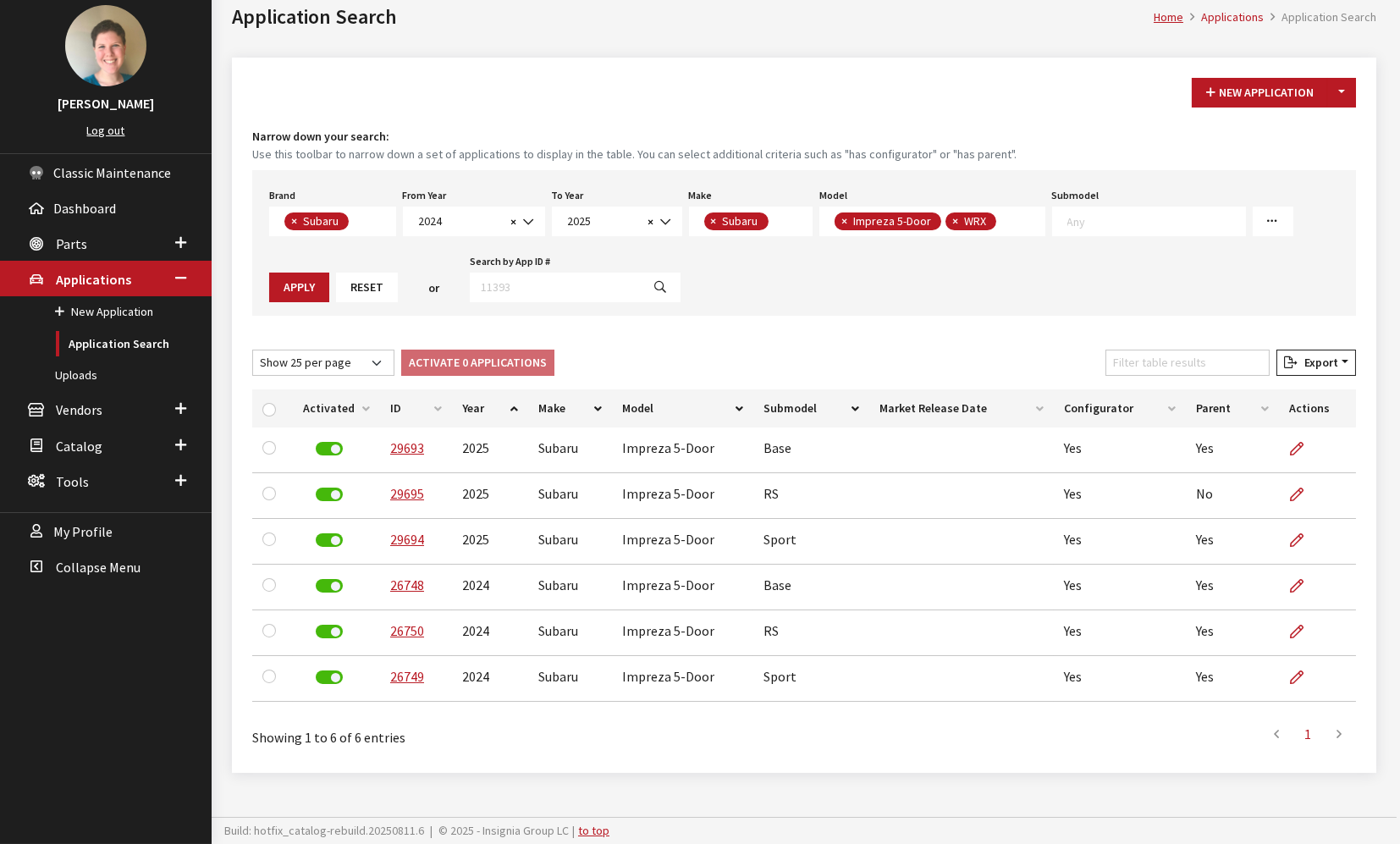
click at [843, 215] on span "×" at bounding box center [844, 221] width 6 height 15
select select "498"
select select
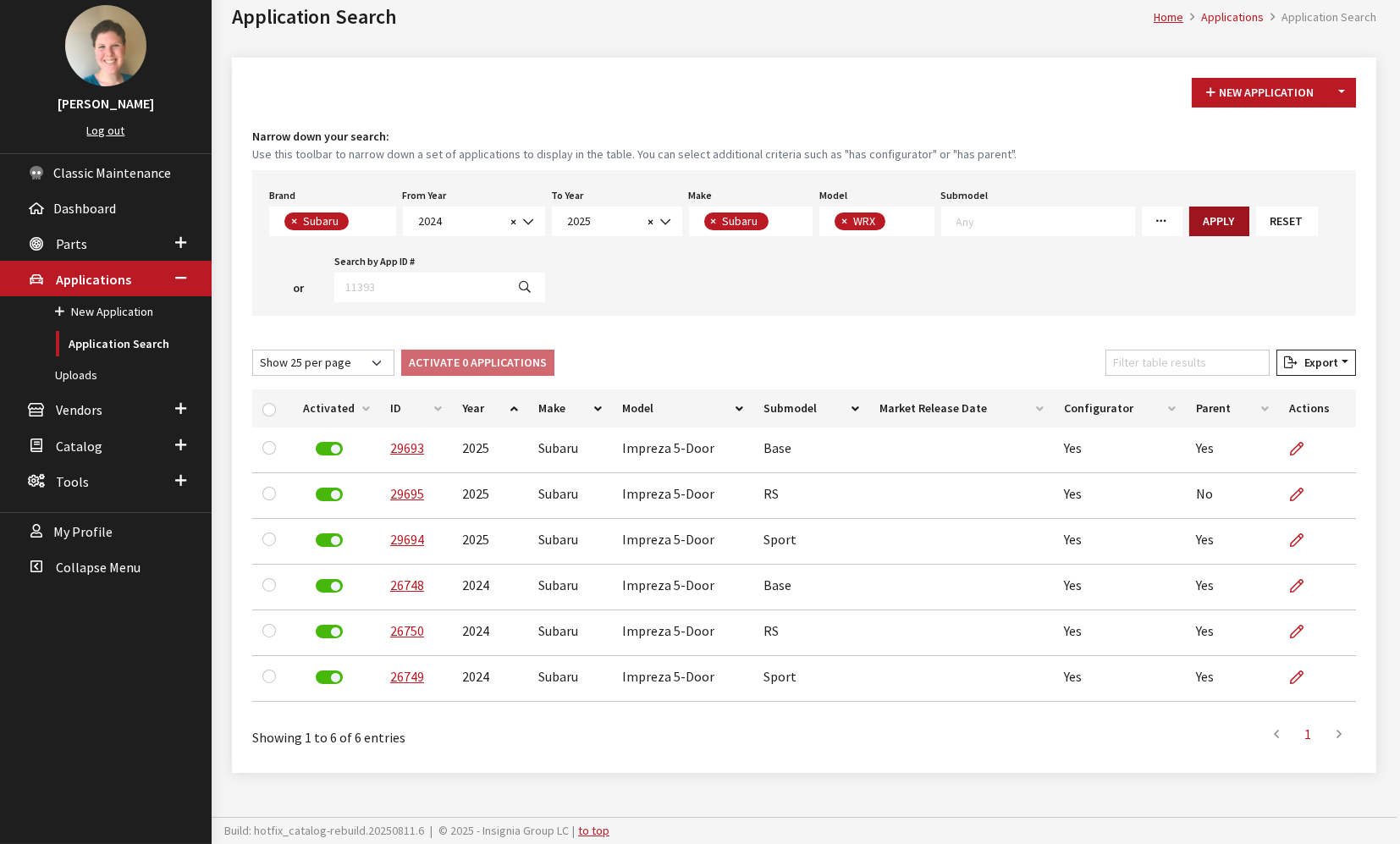
click at [1190, 223] on button "Apply" at bounding box center [1219, 221] width 60 height 30
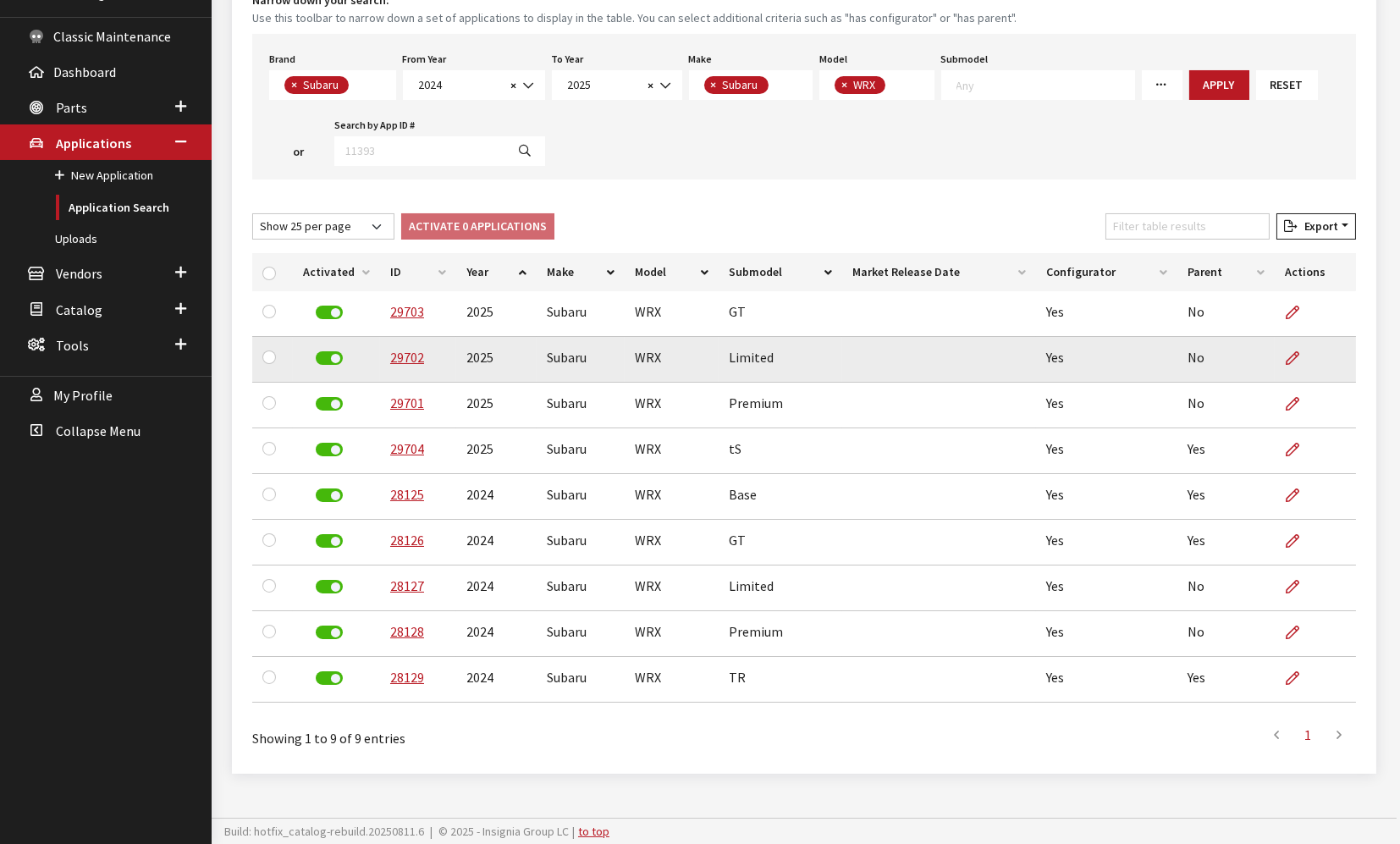
scroll to position [229, 0]
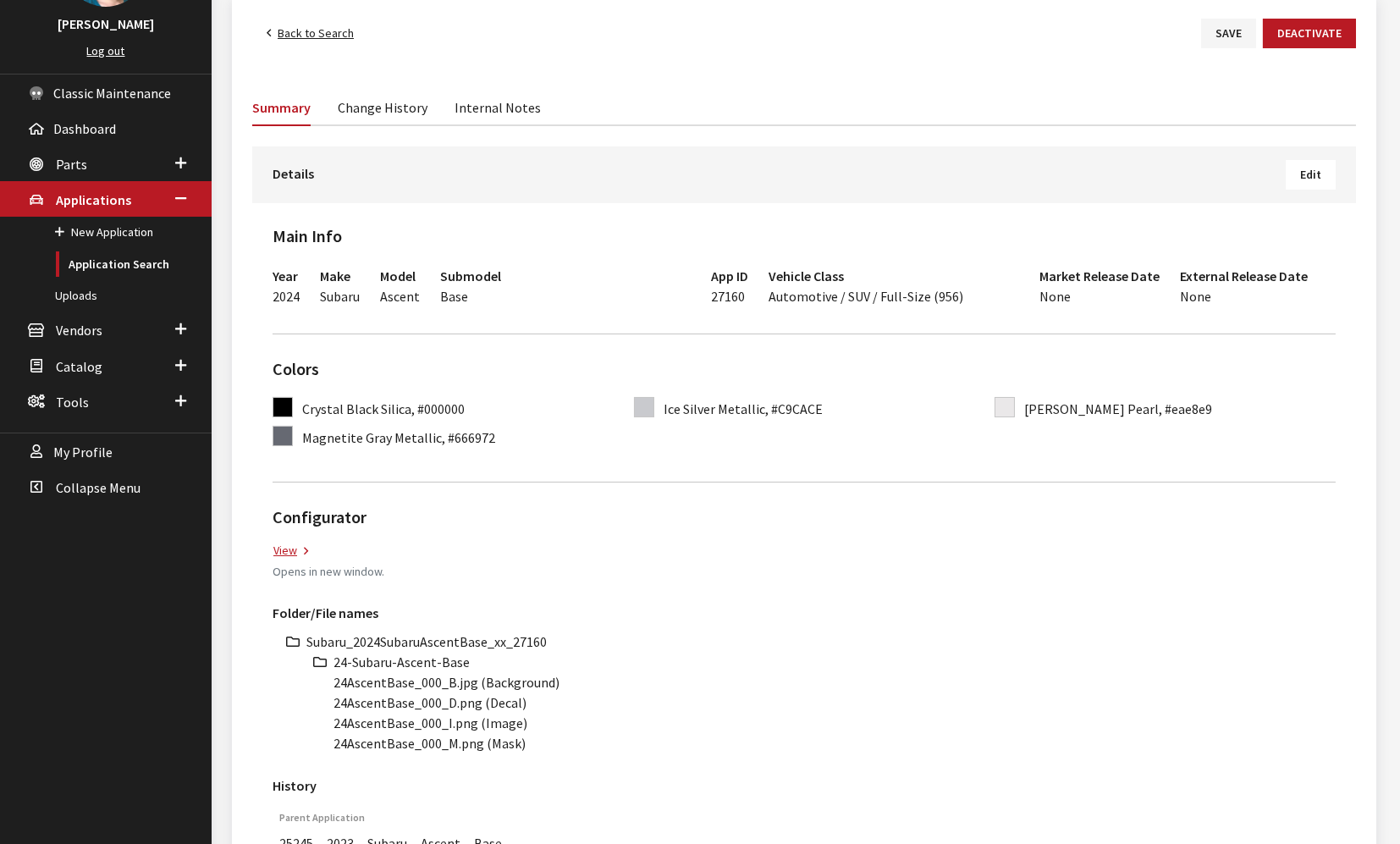
scroll to position [282, 0]
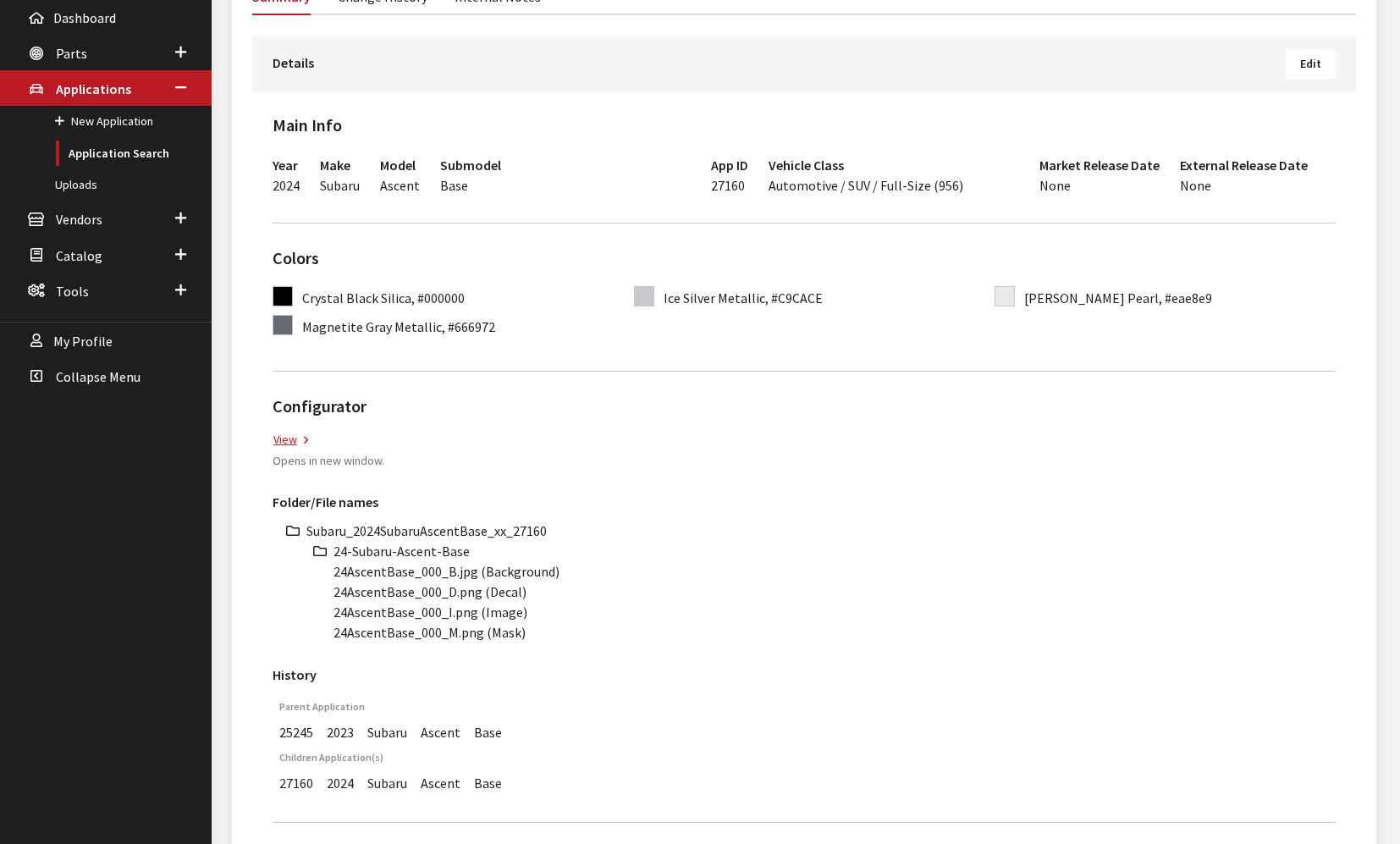
click at [452, 523] on li "Subaru_2024SubaruAscentBase_xx_27160" at bounding box center [821, 530] width 1030 height 21
copy li "Subaru_2024SubaruAscentBase_xx_27160"
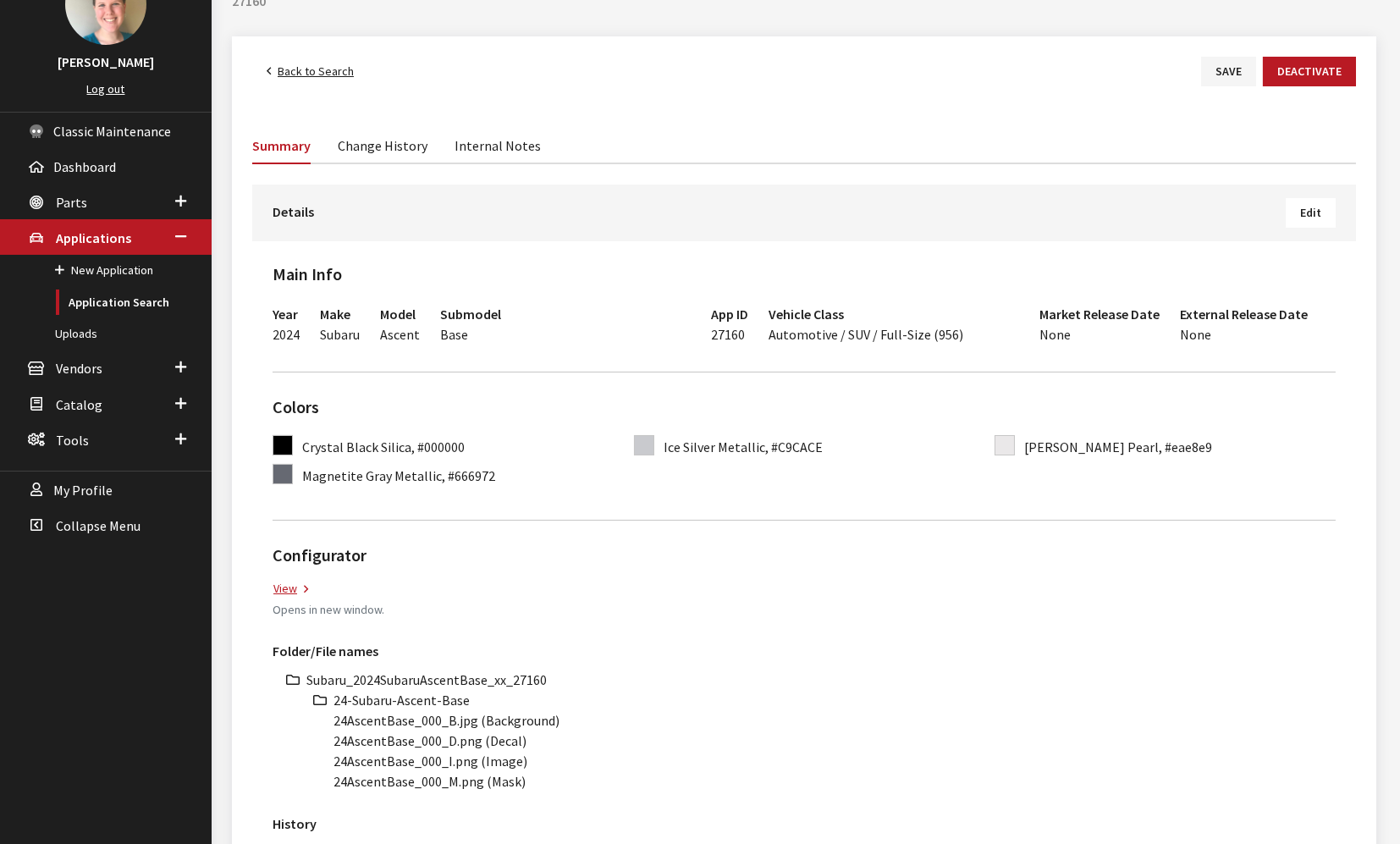
scroll to position [376, 0]
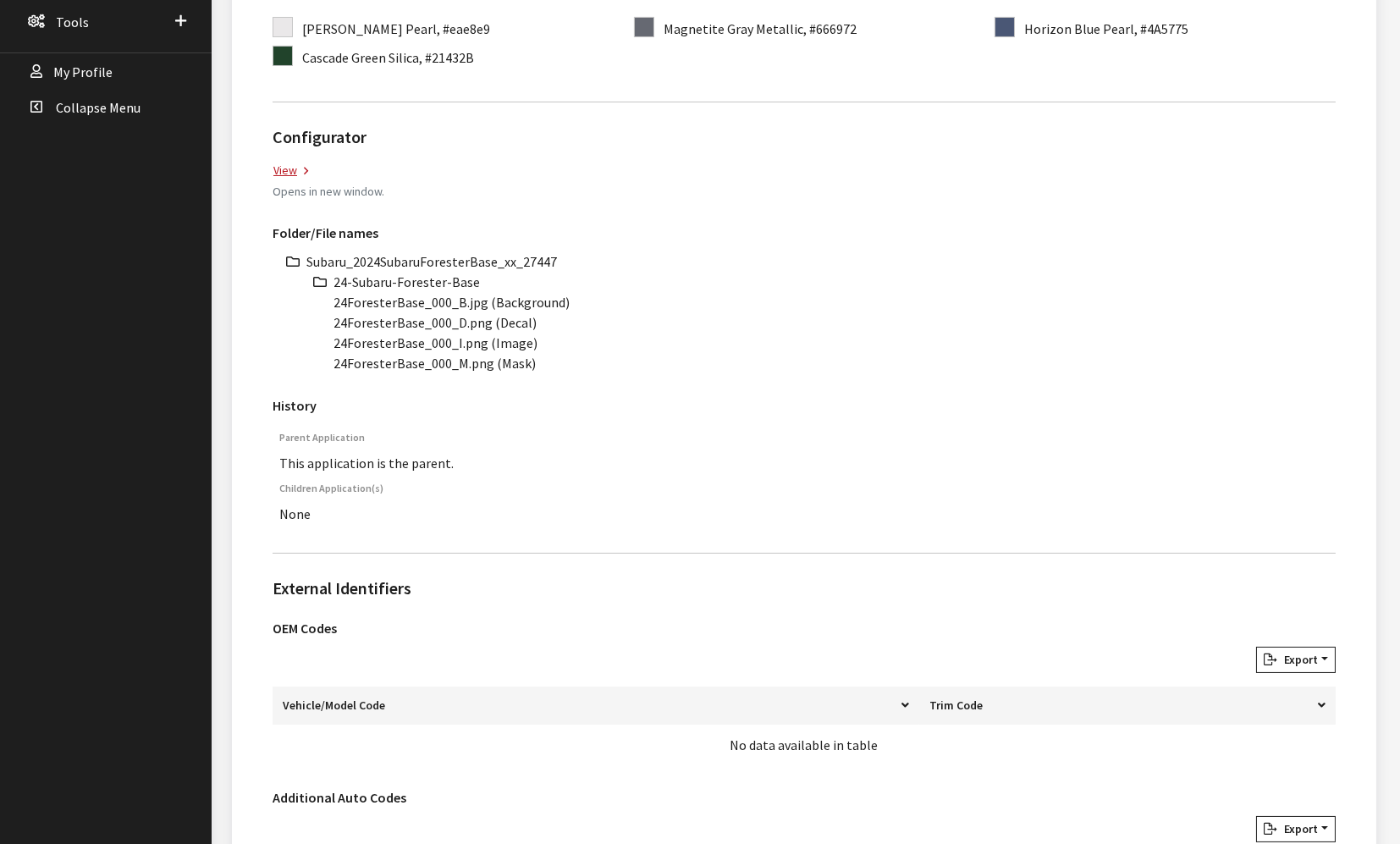
scroll to position [563, 0]
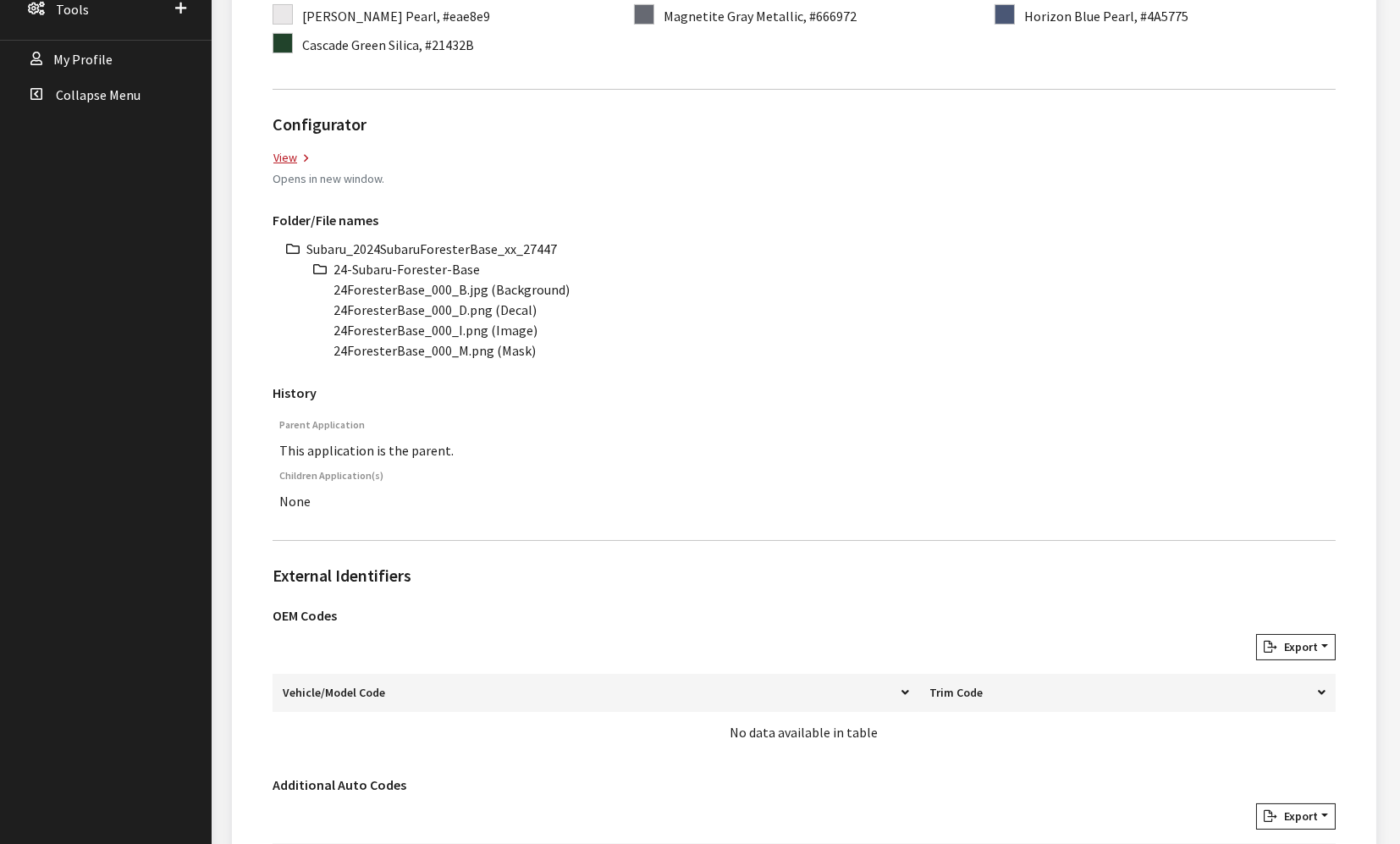
click at [454, 245] on li "Subaru_2024SubaruForesterBase_xx_27447" at bounding box center [821, 249] width 1030 height 21
copy li "Subaru_2024SubaruForesterBase_xx_27447"
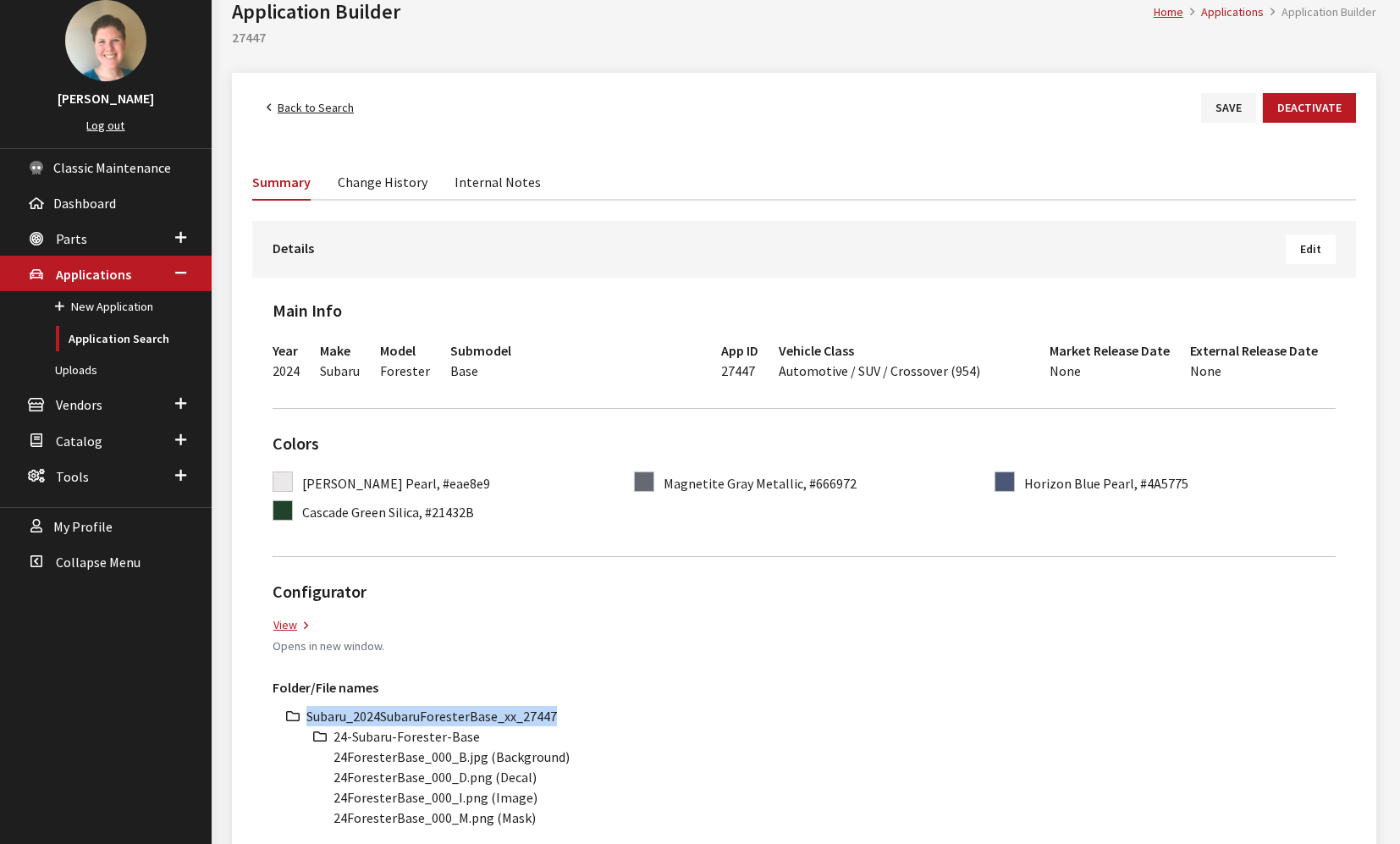
scroll to position [94, 0]
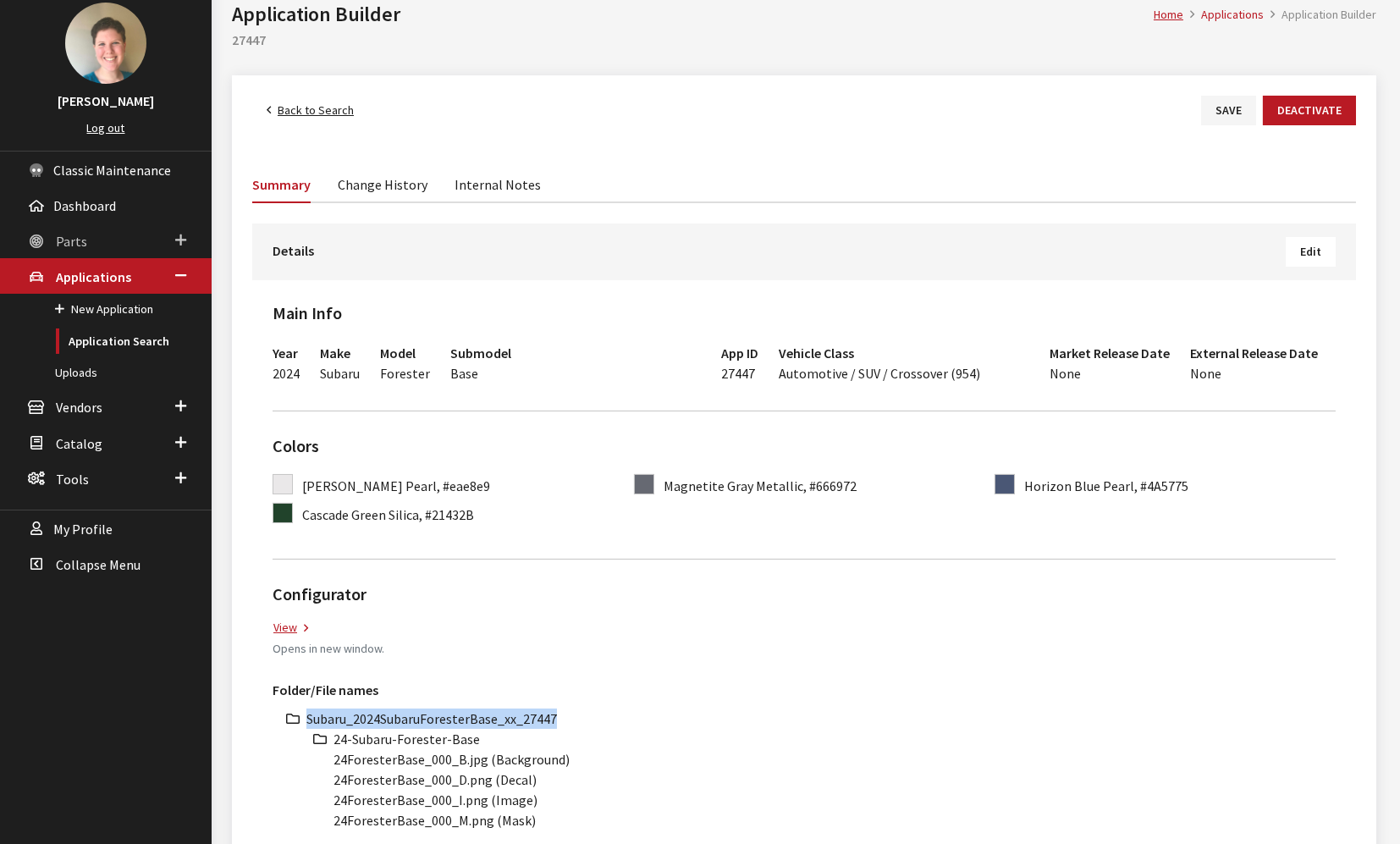
click at [71, 232] on span "Parts" at bounding box center [71, 241] width 31 height 17
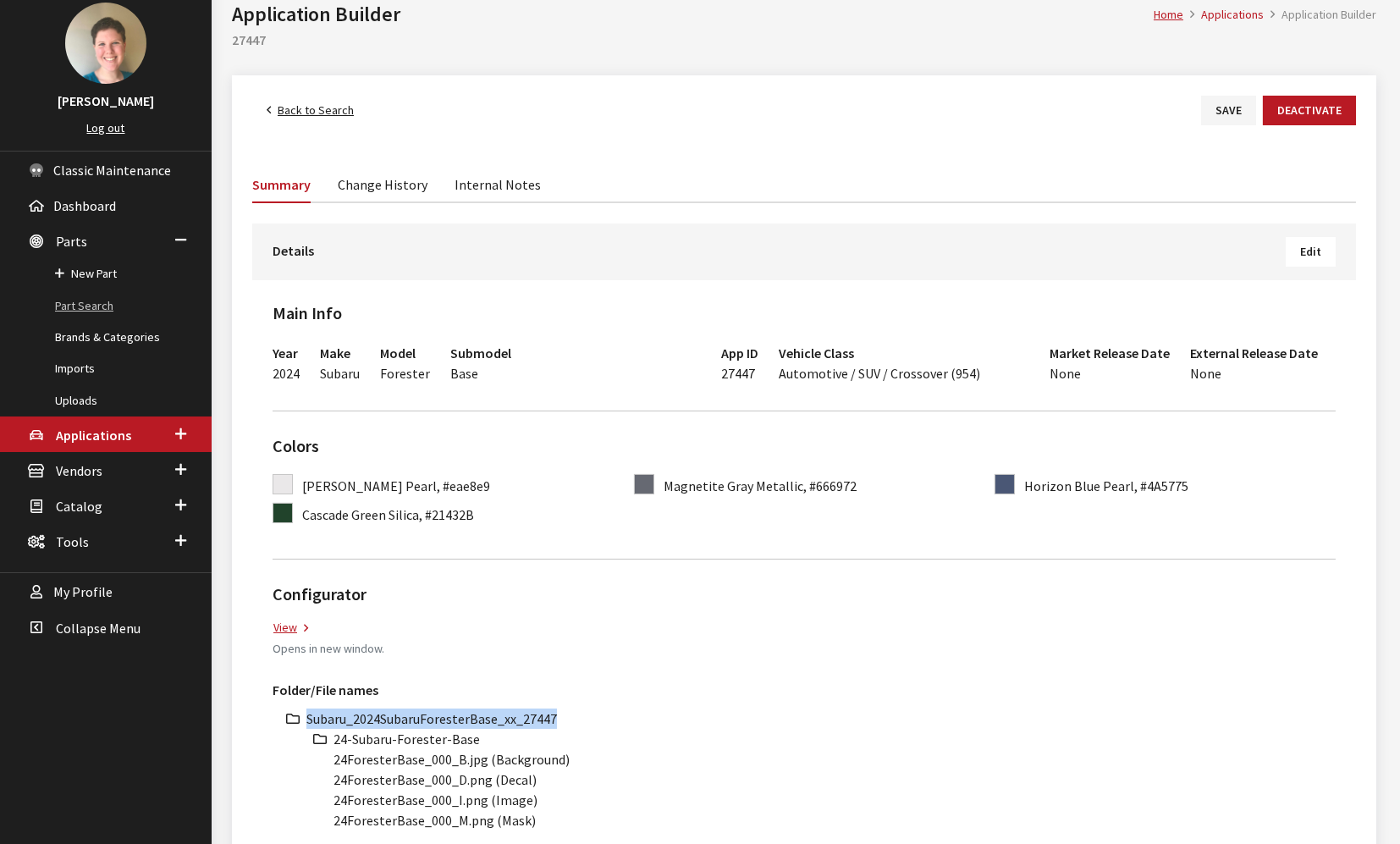
click at [94, 304] on link "Part Search" at bounding box center [106, 306] width 212 height 31
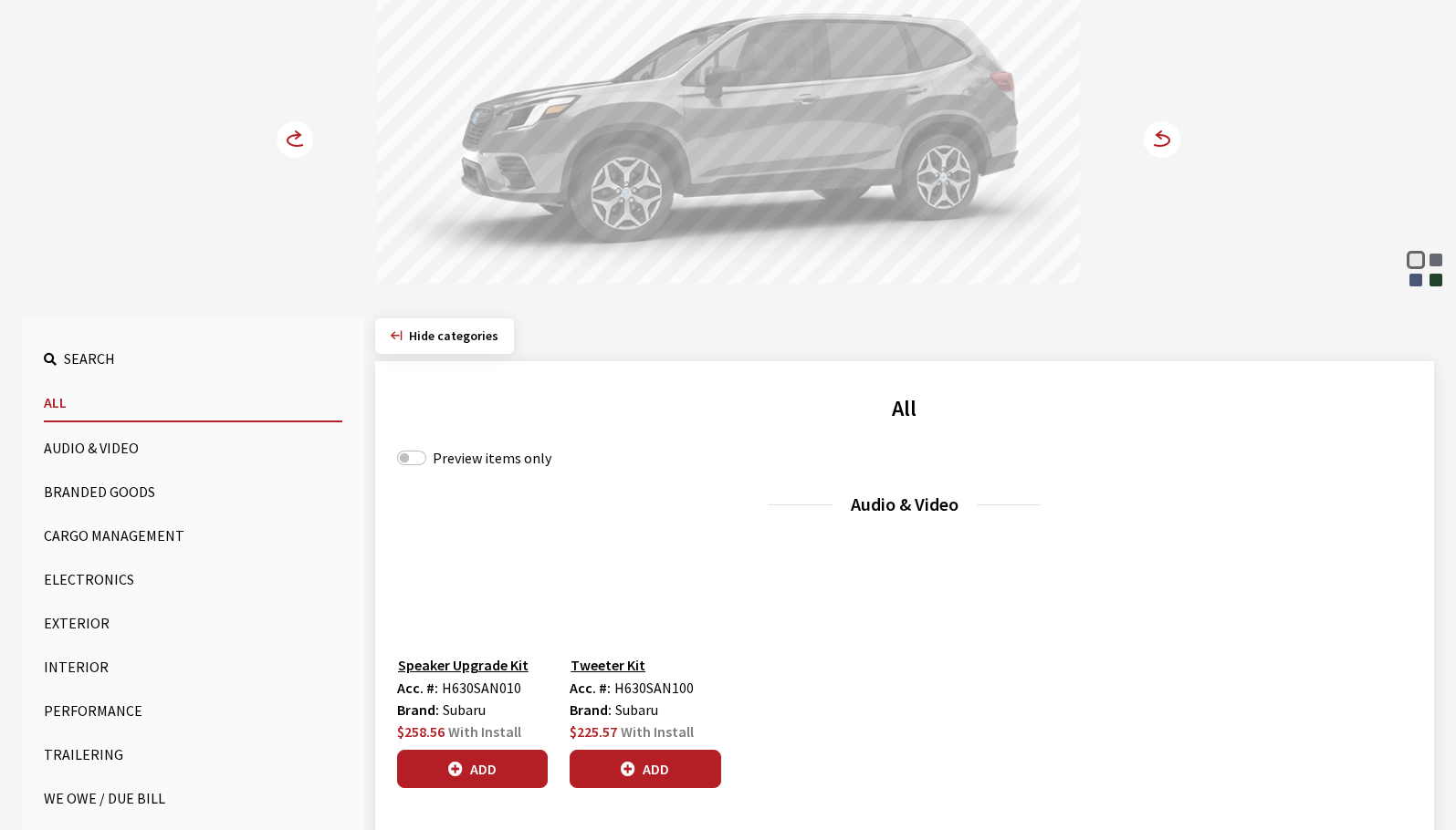
scroll to position [365, 0]
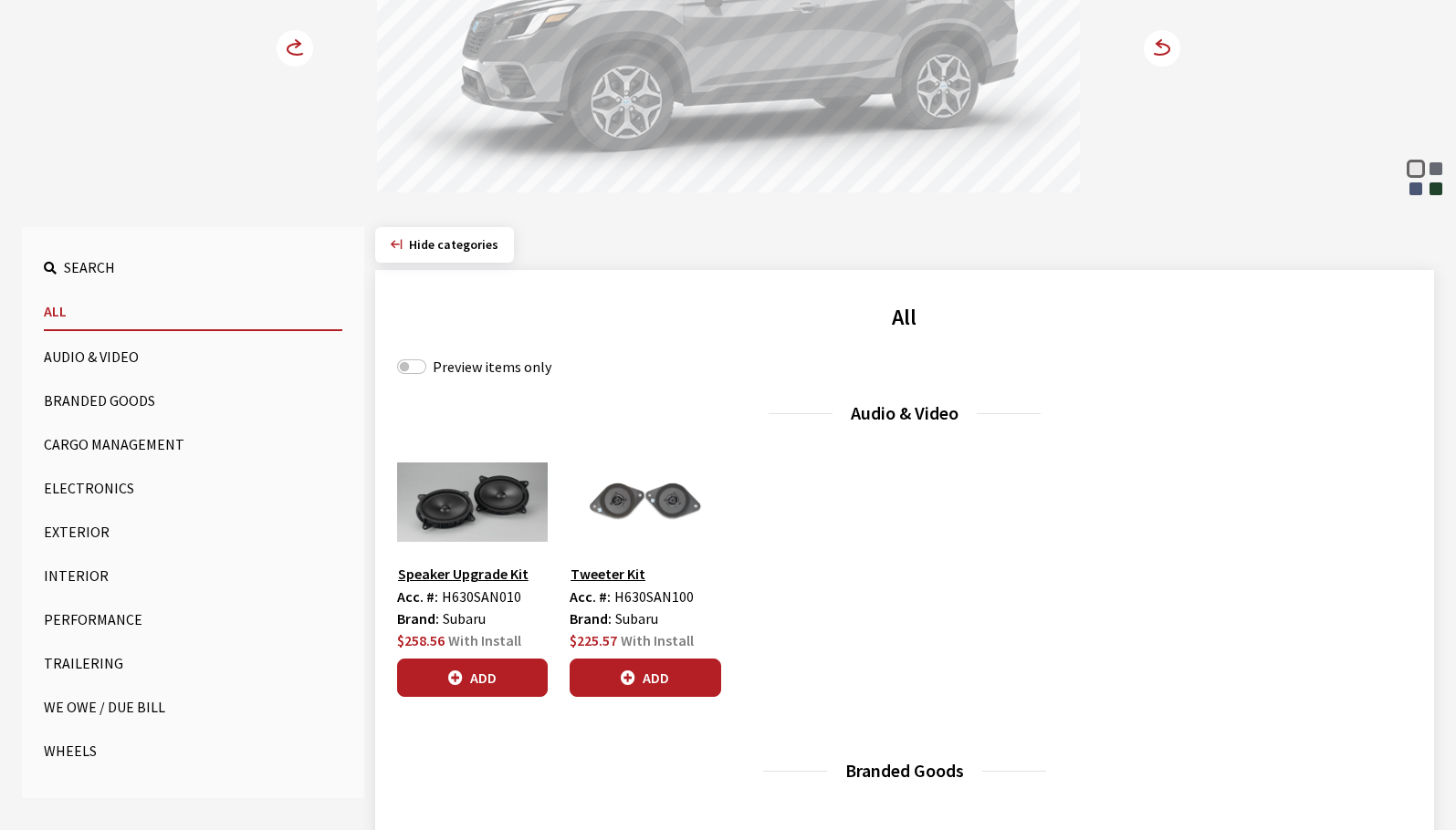
click at [84, 536] on button "Exterior" at bounding box center [192, 532] width 298 height 37
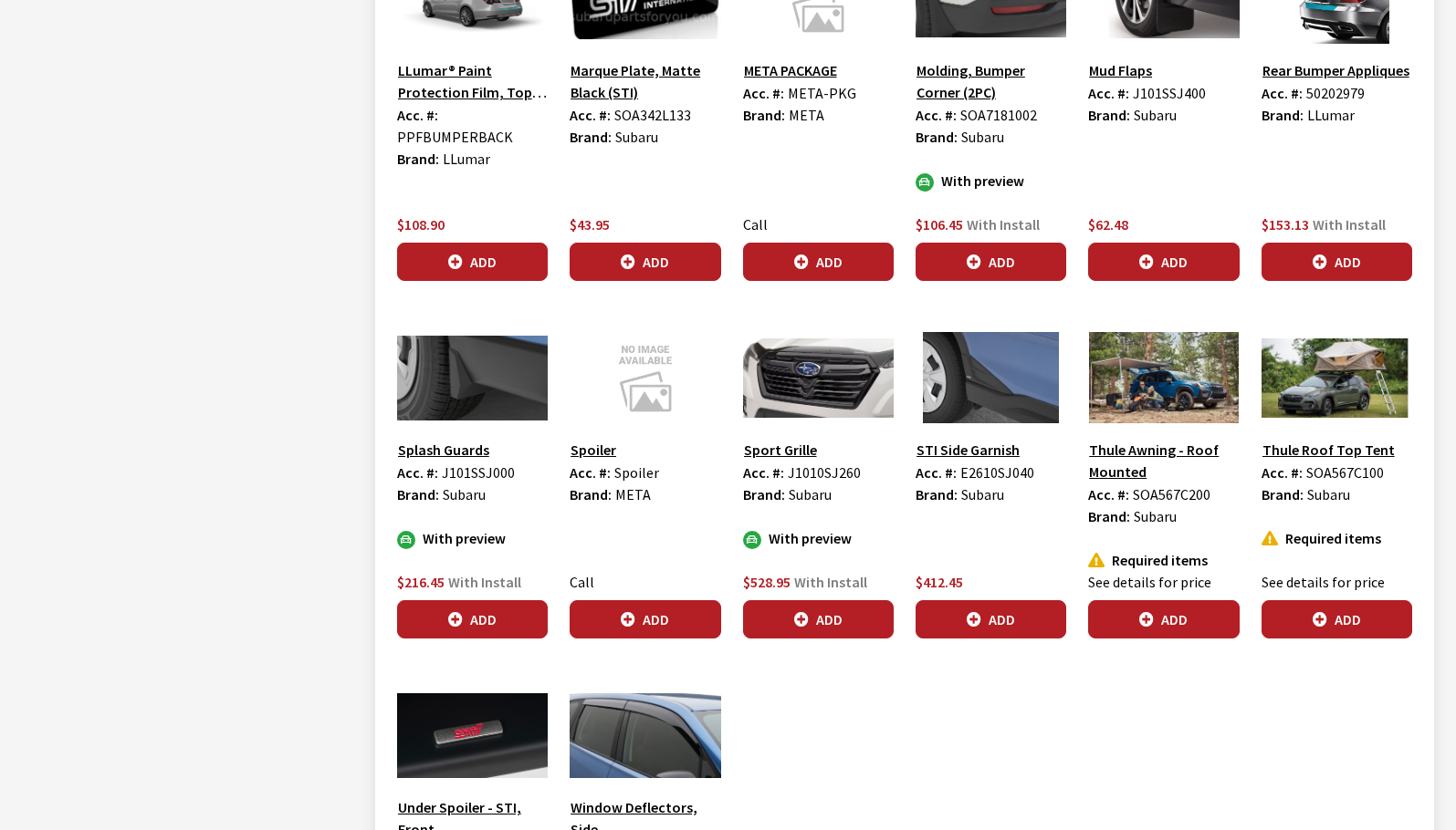
scroll to position [3011, 0]
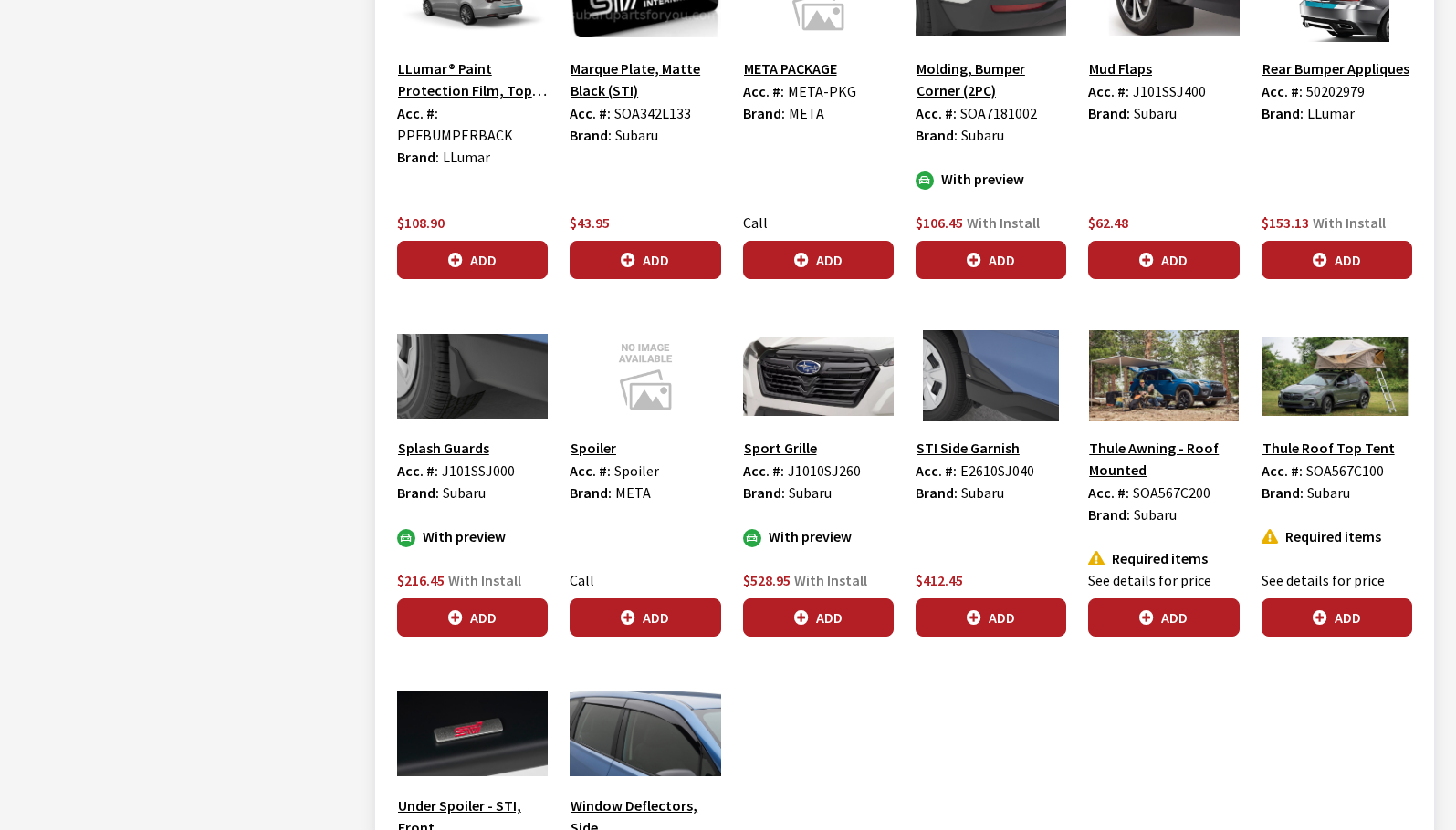
click at [1147, 377] on img at bounding box center [1163, 376] width 150 height 92
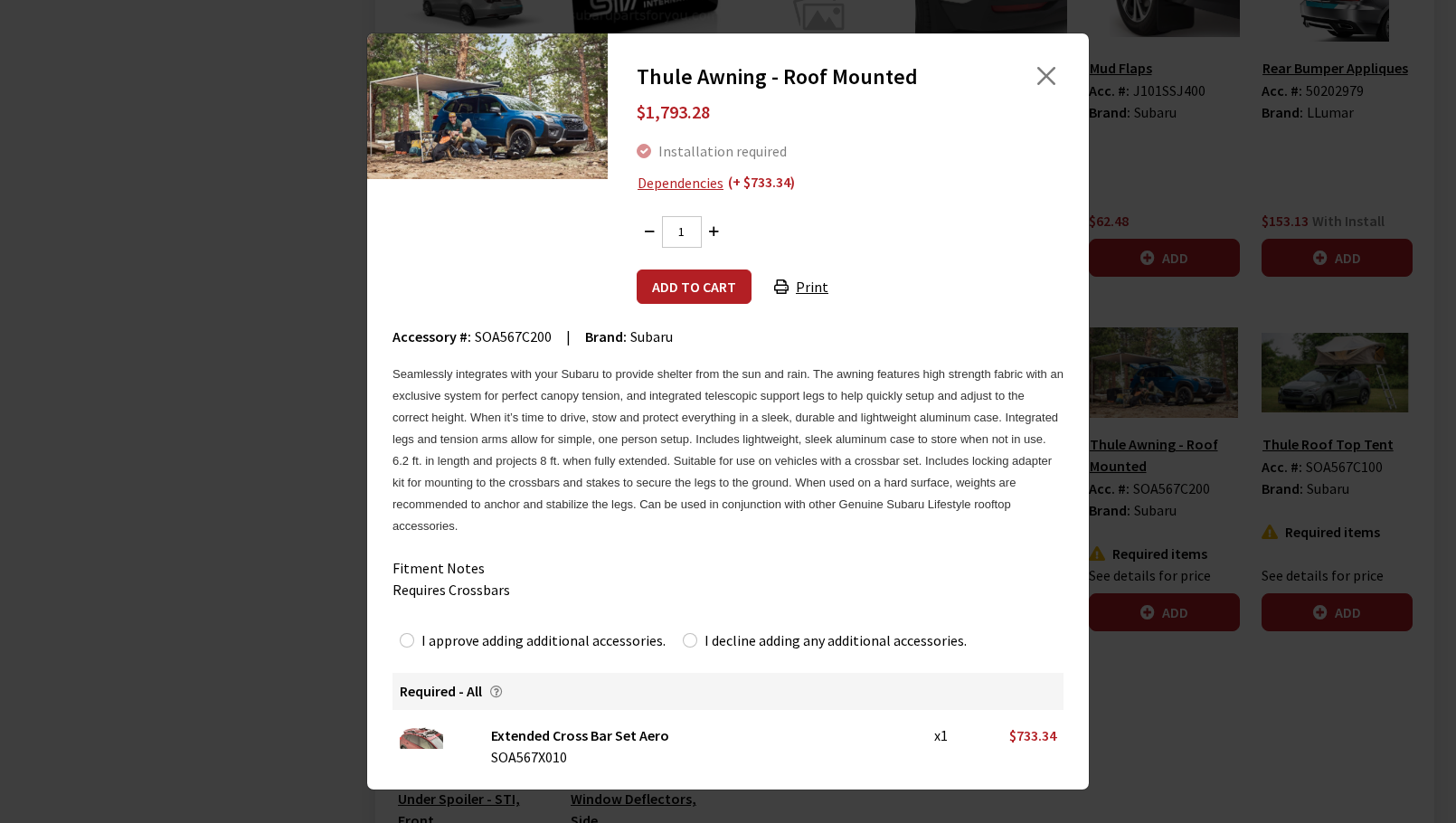
click at [504, 335] on span "SOA567C200" at bounding box center [513, 336] width 76 height 18
copy span "SOA567C200"
click at [1039, 81] on button "Close" at bounding box center [1046, 76] width 27 height 27
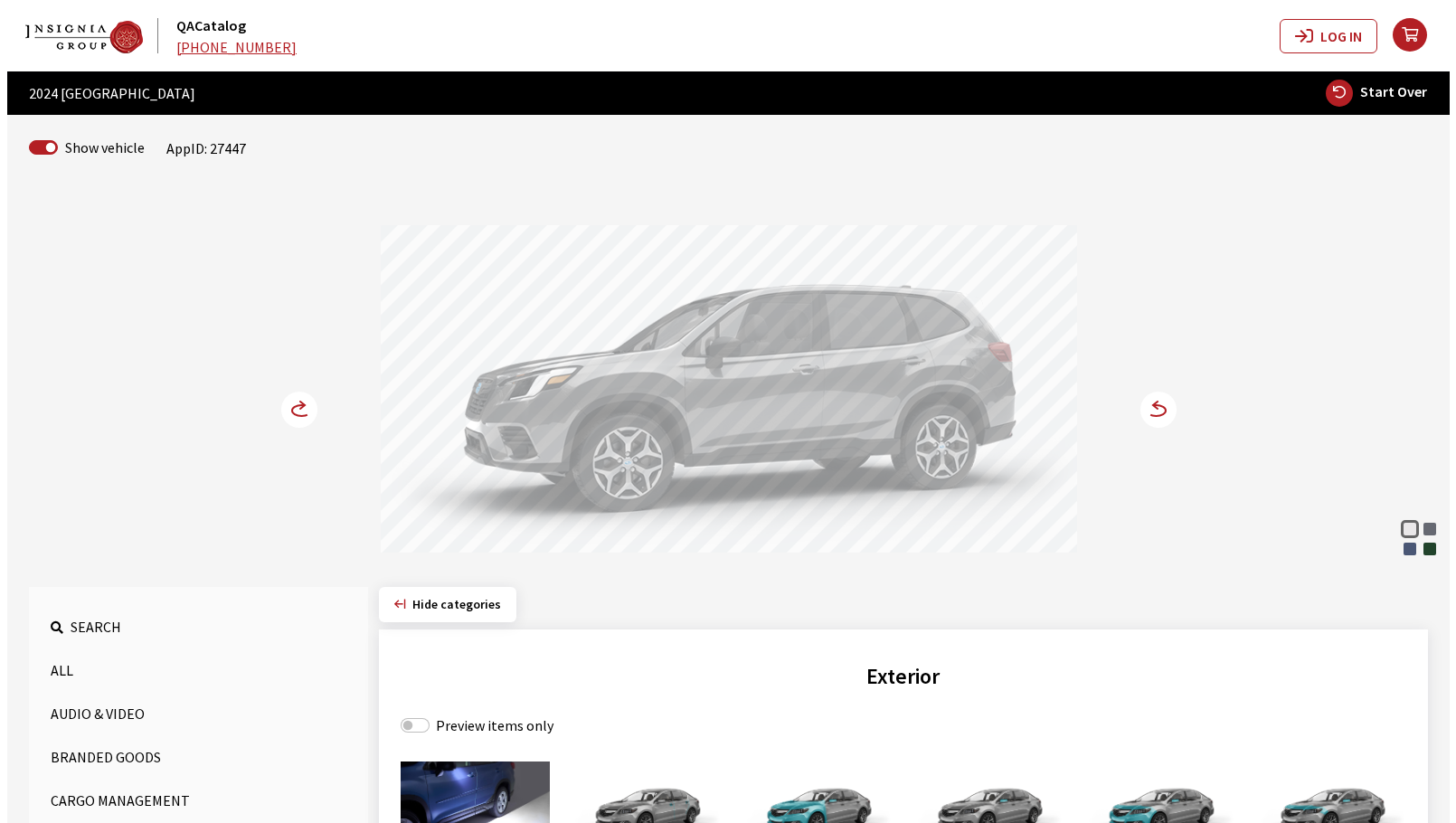
scroll to position [1196, 0]
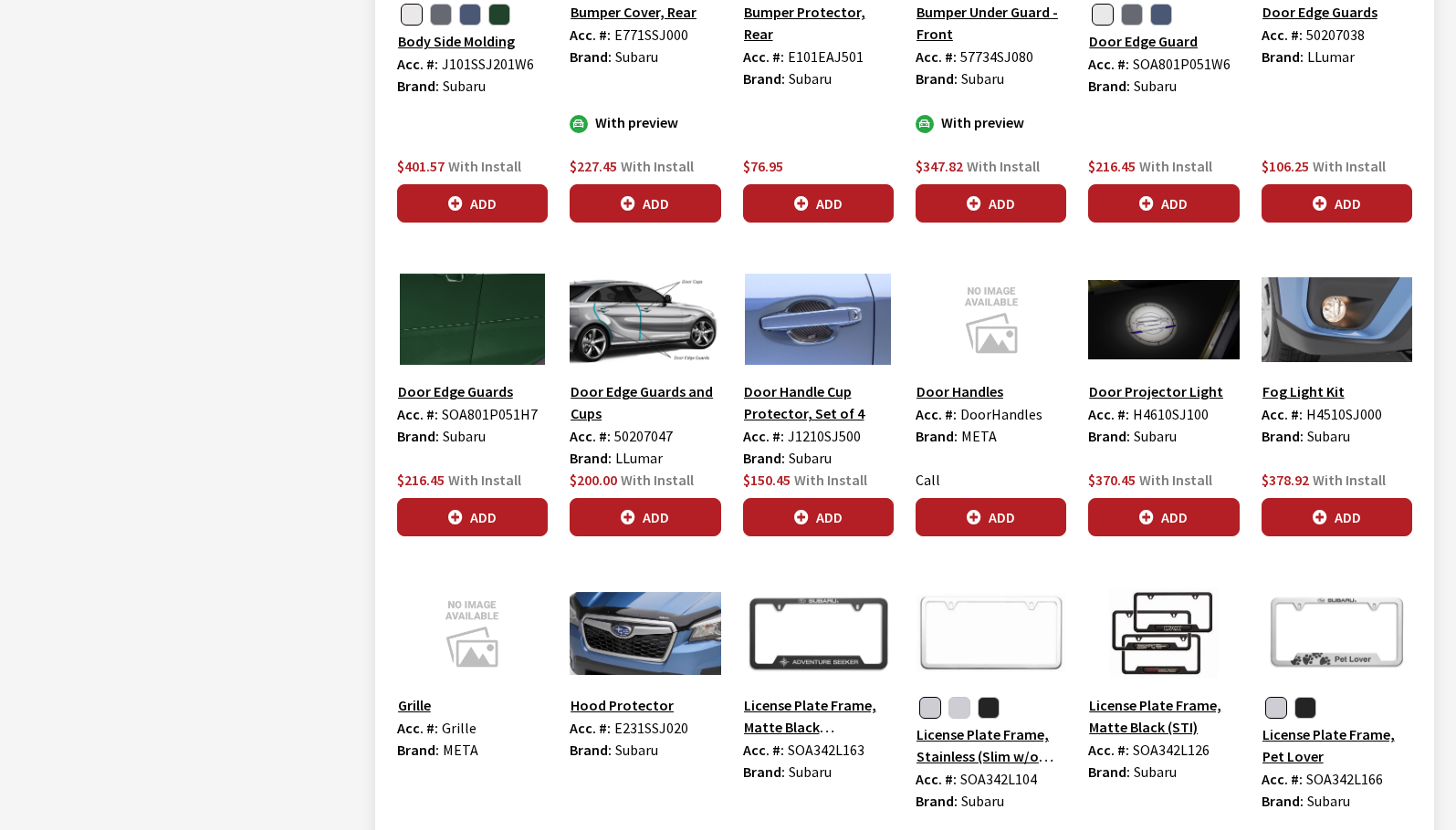
click at [1327, 324] on img at bounding box center [1336, 319] width 150 height 92
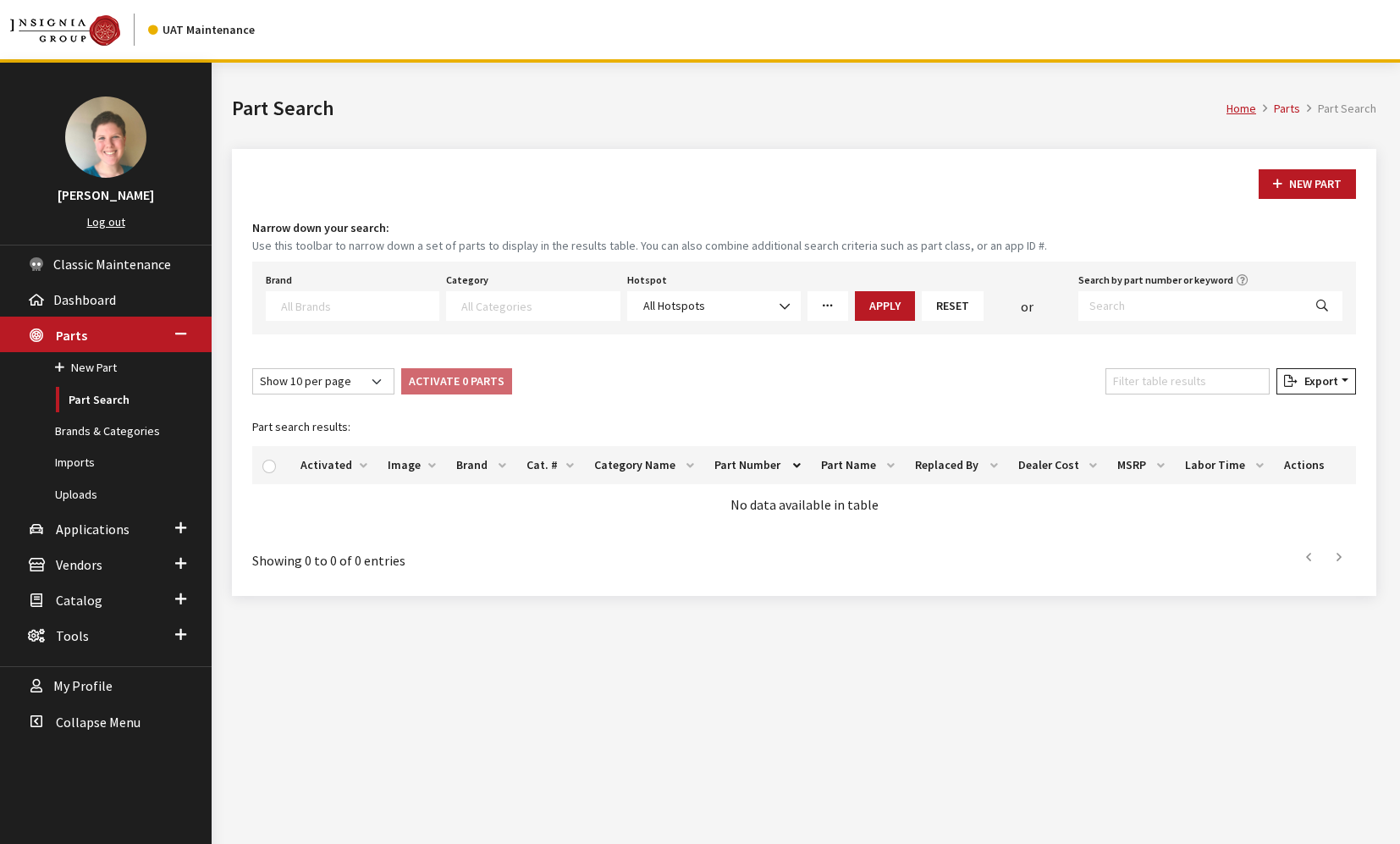
select select
click at [1118, 311] on input "Search by part number or keyword" at bounding box center [1191, 306] width 225 height 30
paste input "SOA567C200"
type input "SOA567C200"
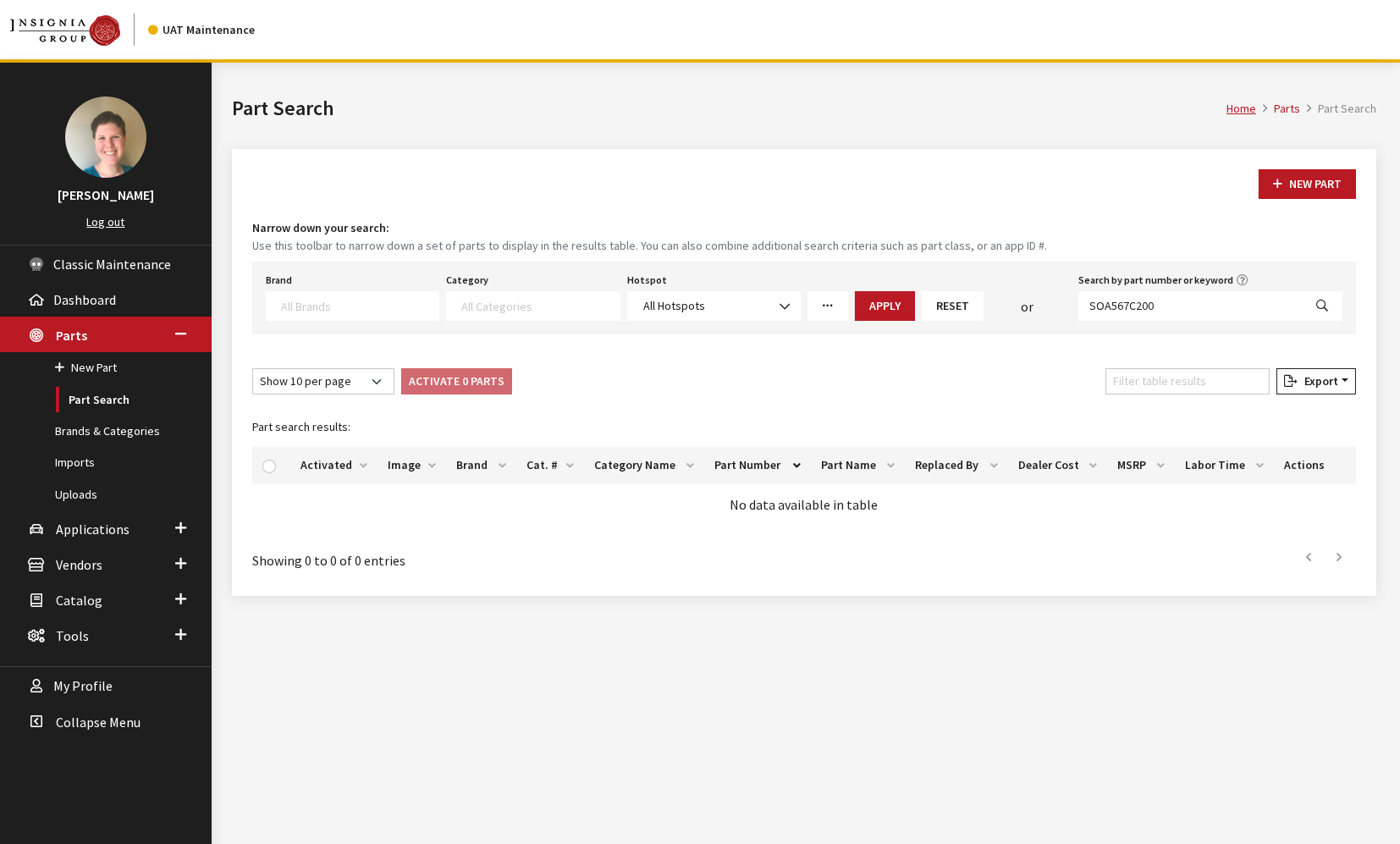
click at [1332, 307] on button "Search" at bounding box center [1322, 306] width 40 height 30
select select
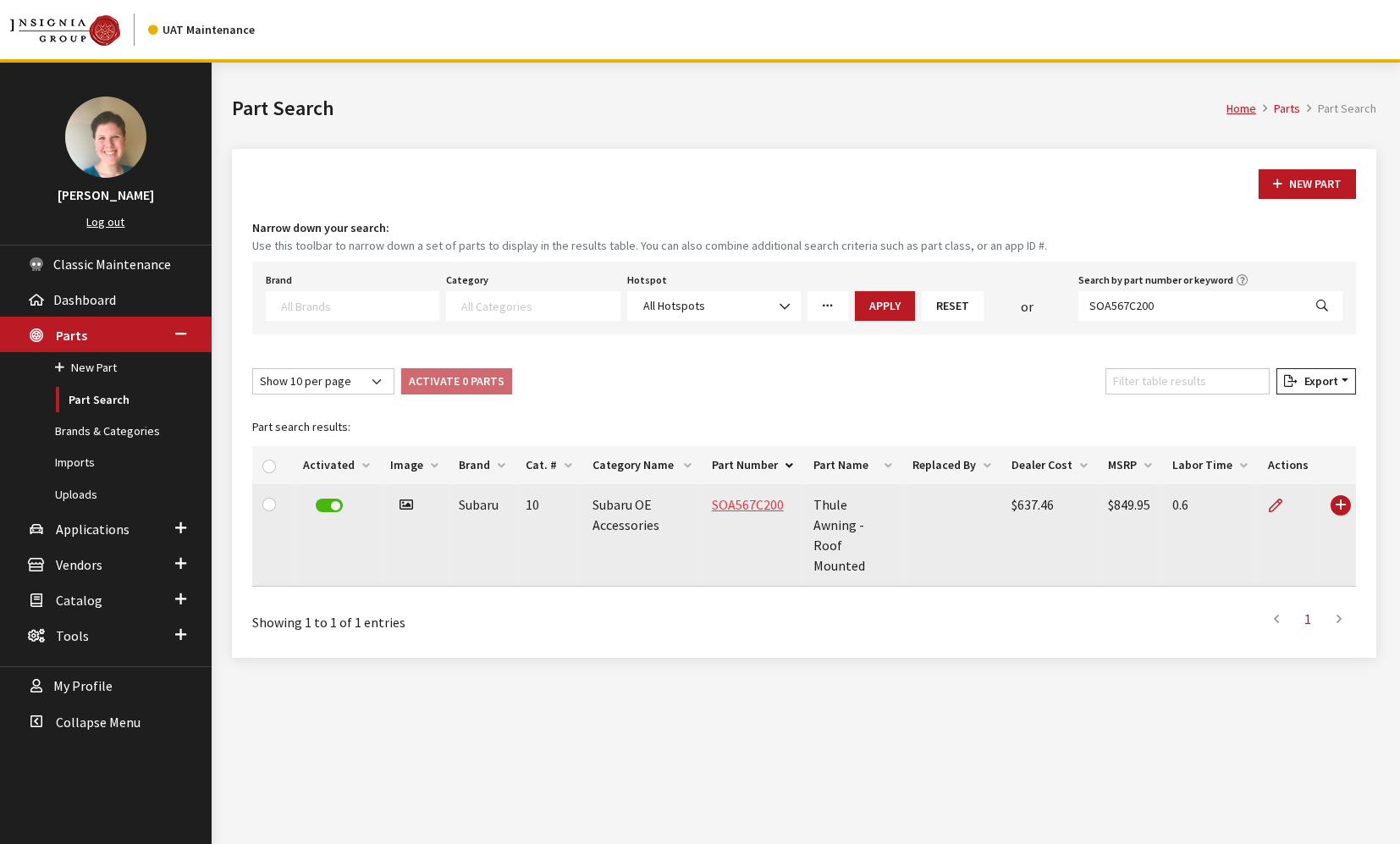
click at [719, 501] on link "SOA567C200" at bounding box center [748, 504] width 72 height 17
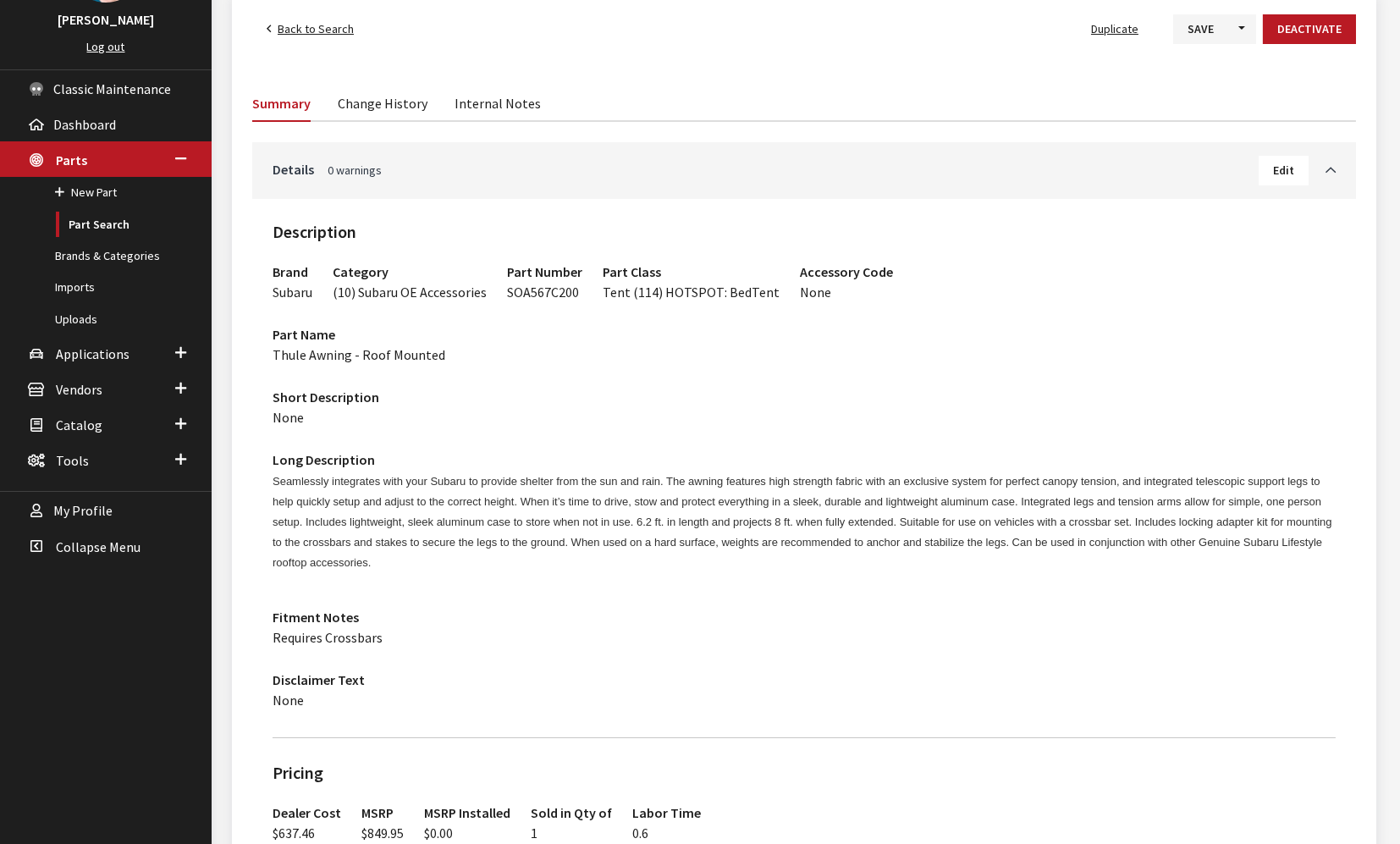
scroll to position [188, 0]
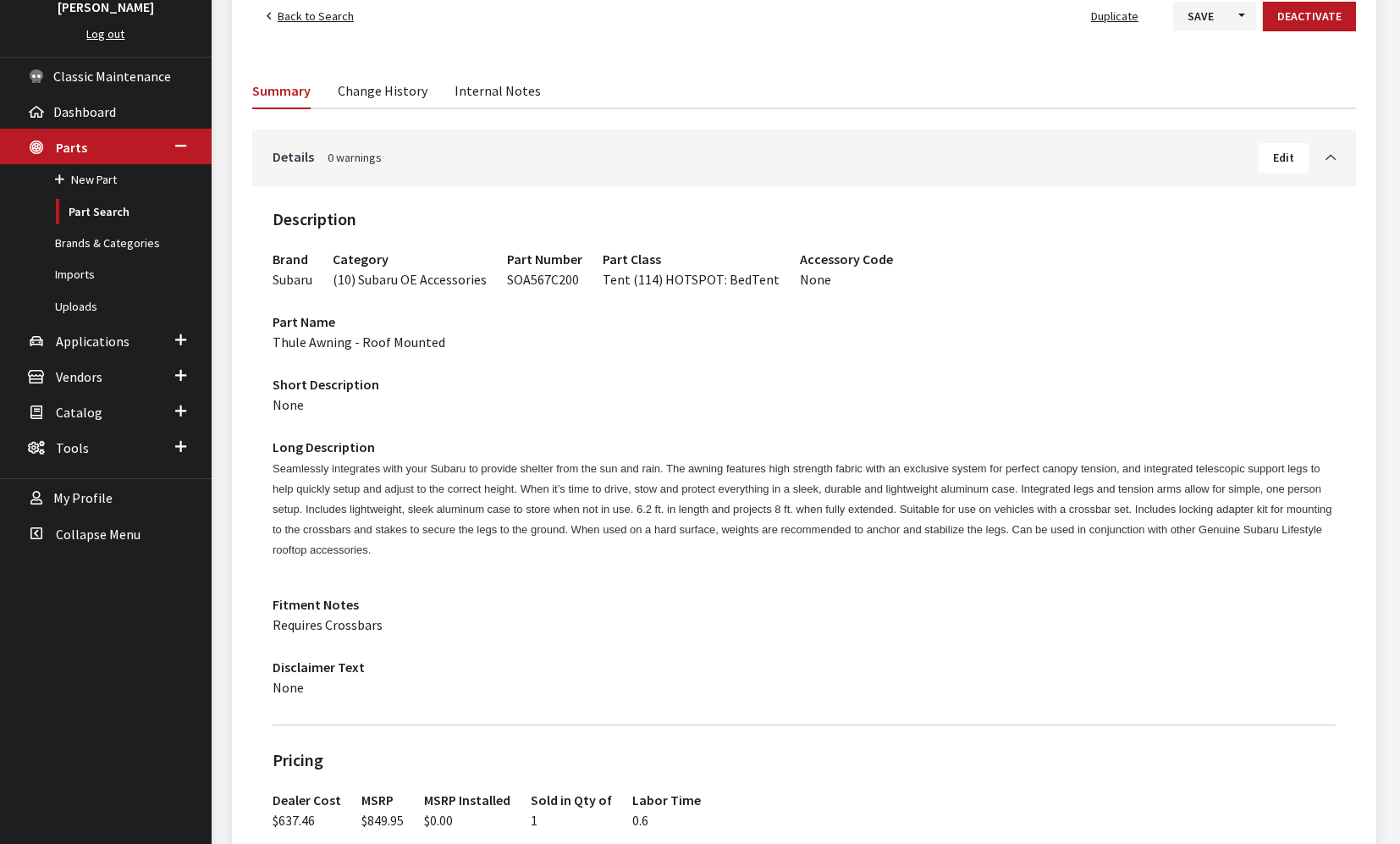
click at [791, 385] on h3 "Short Description" at bounding box center [804, 384] width 1064 height 21
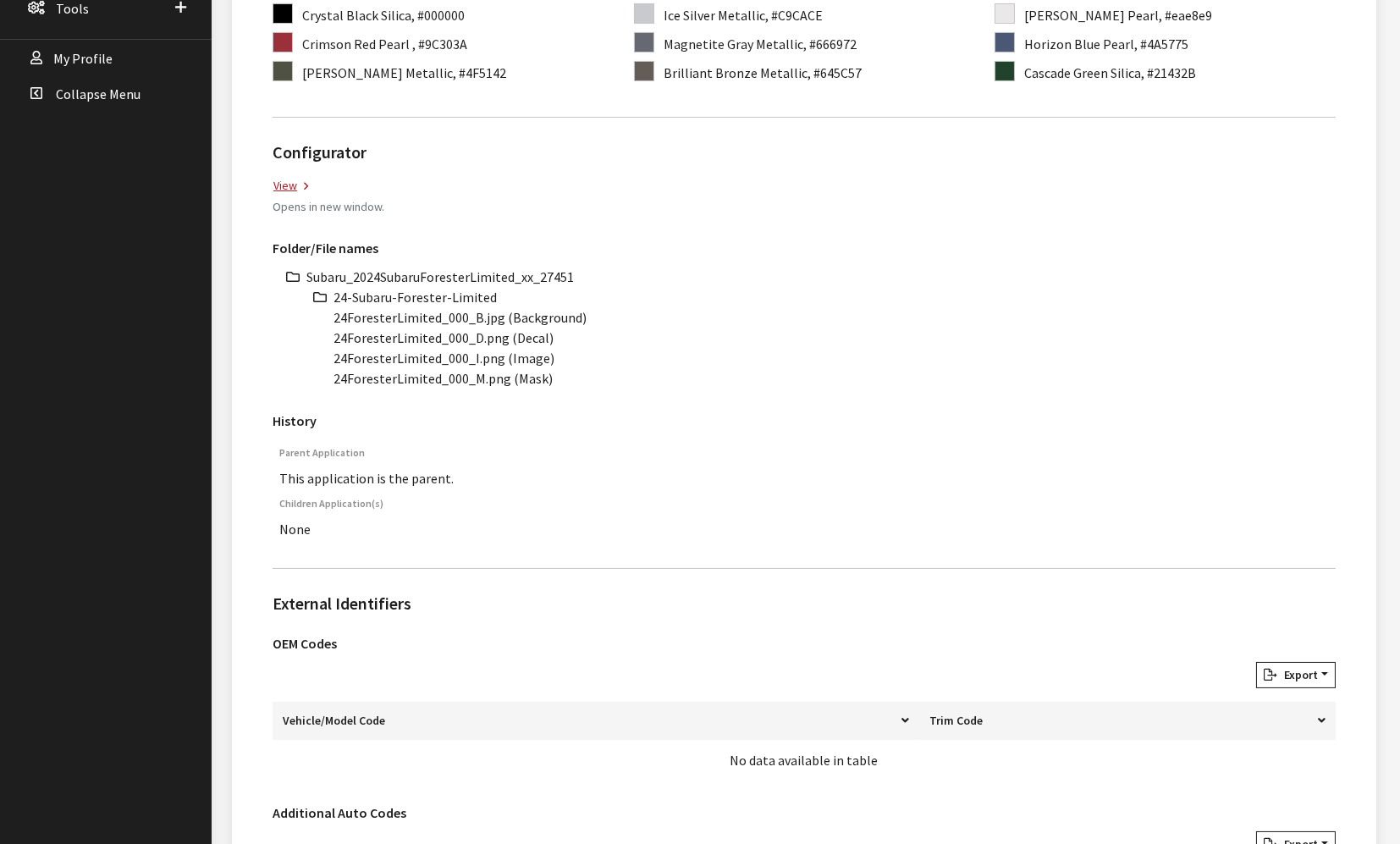
scroll to position [563, 0]
click at [479, 272] on li "Subaru_2024SubaruForesterLimited_xx_27451" at bounding box center [821, 277] width 1030 height 21
copy li "Subaru_2024SubaruForesterLimited_xx_27451"
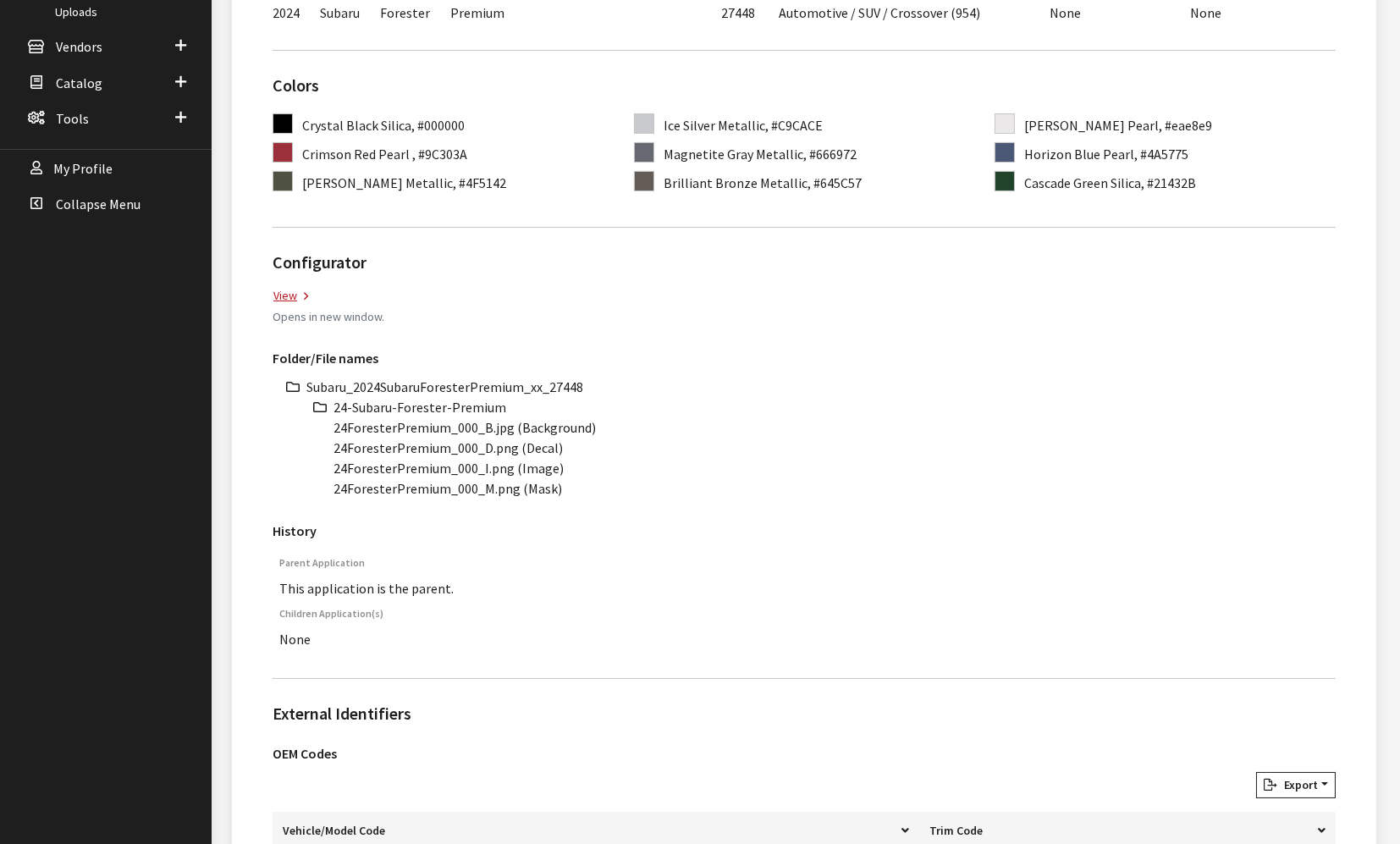
scroll to position [469, 0]
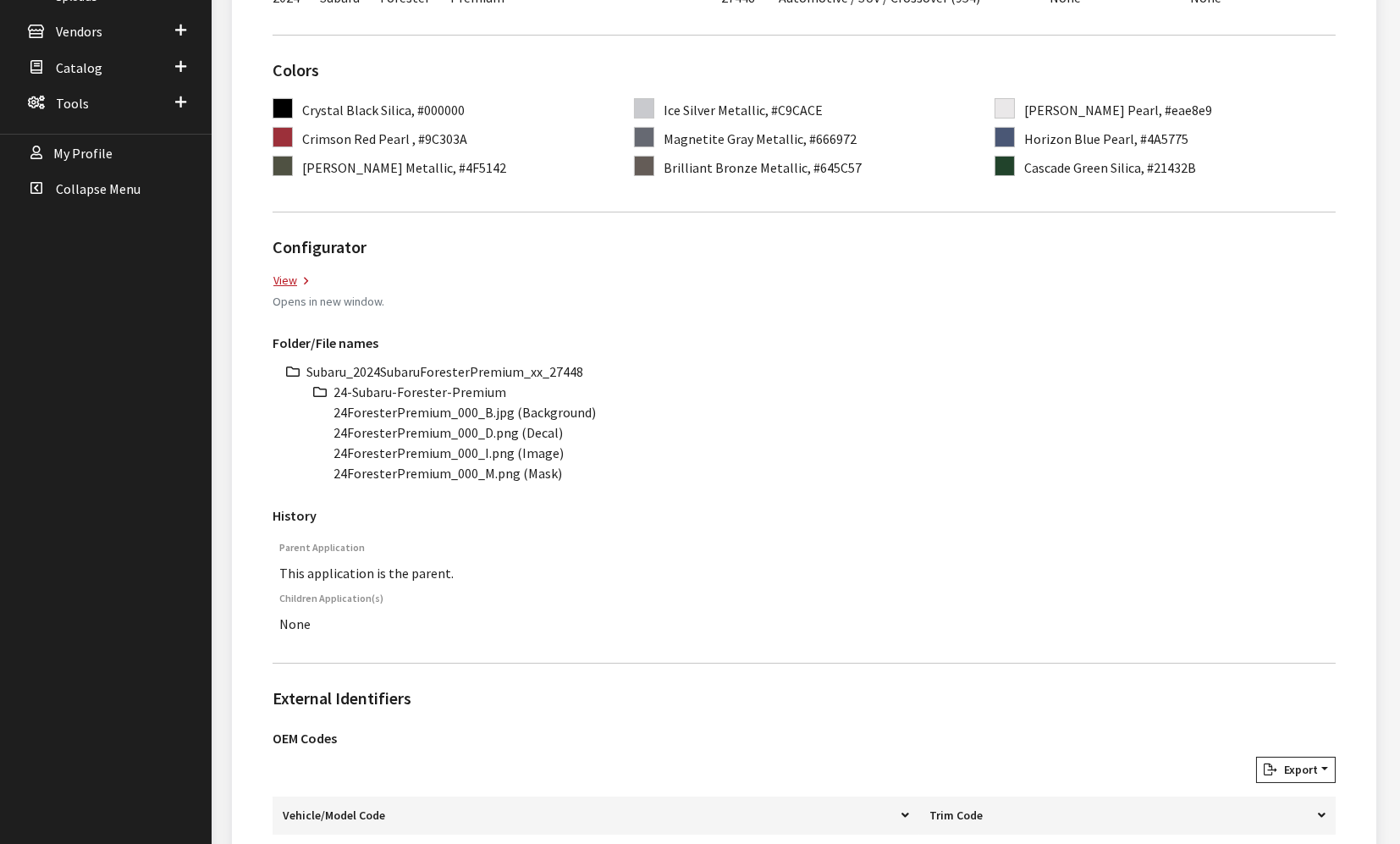
click at [494, 361] on li "Subaru_2024SubaruForesterPremium_xx_27448" at bounding box center [821, 371] width 1030 height 21
copy li "Subaru_2024SubaruForesterPremium_xx_27448"
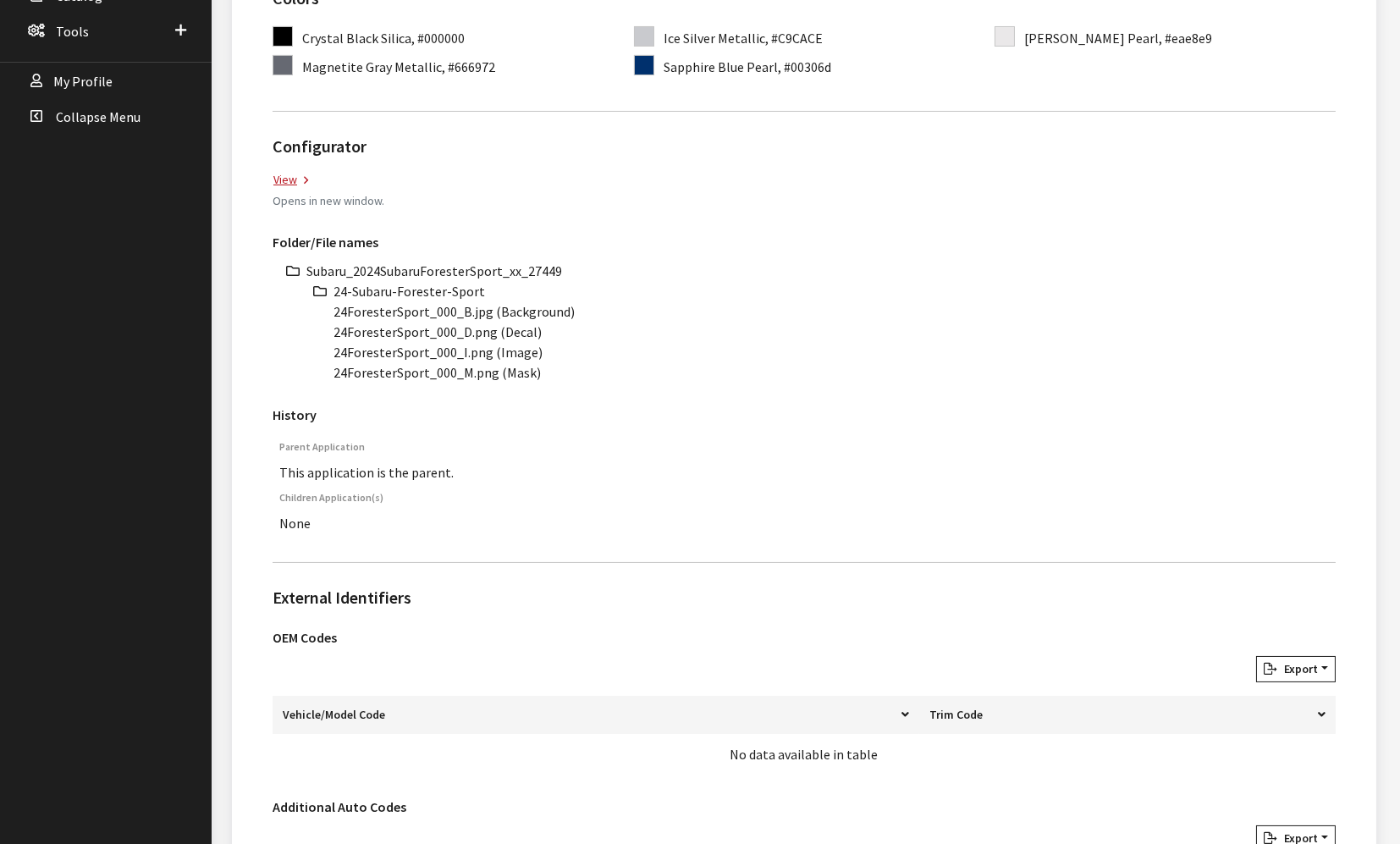
scroll to position [563, 0]
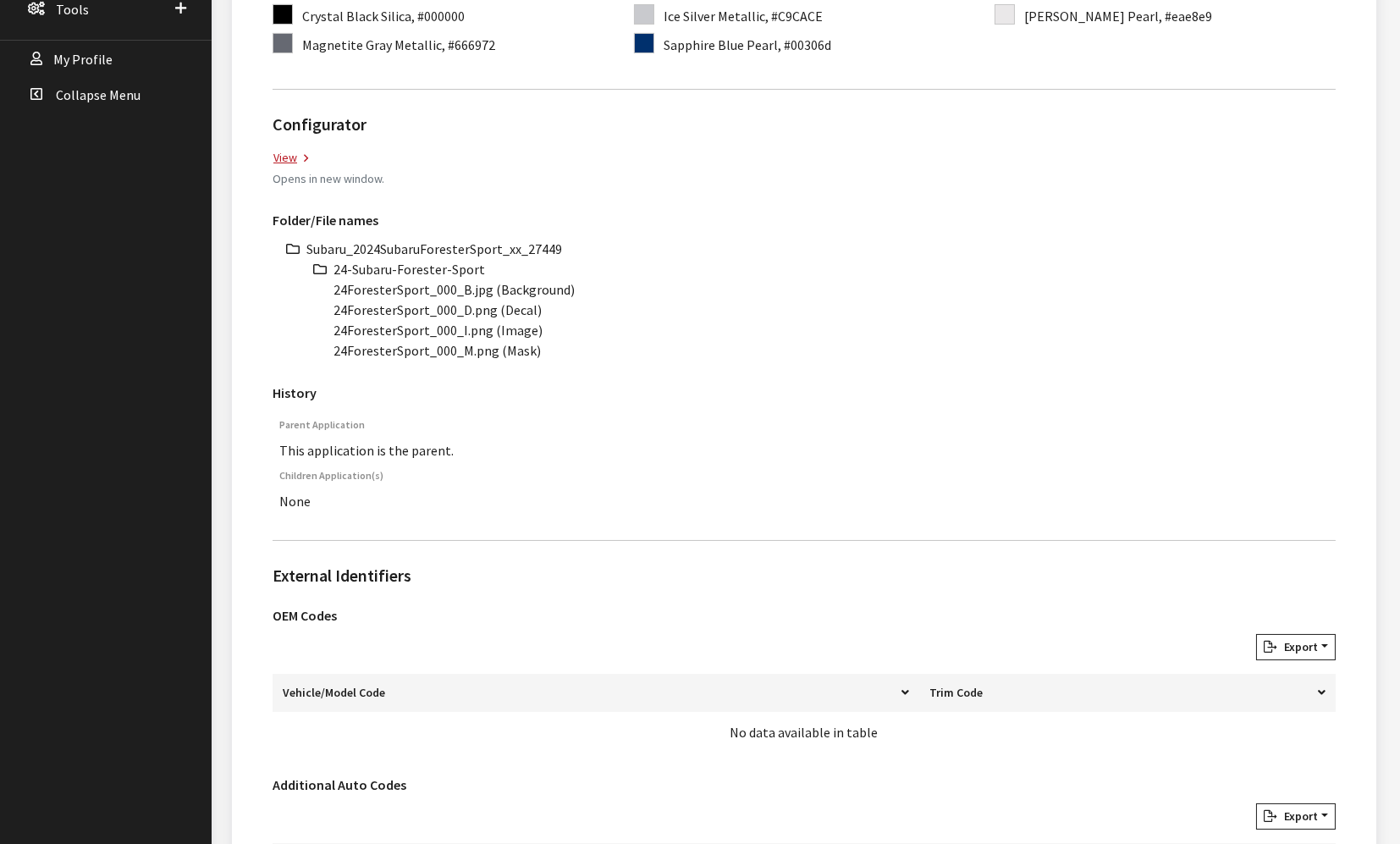
click at [451, 242] on li "Subaru_2024SubaruForesterSport_xx_27449" at bounding box center [821, 249] width 1030 height 21
copy li "Subaru_2024SubaruForesterSport_xx_27449"
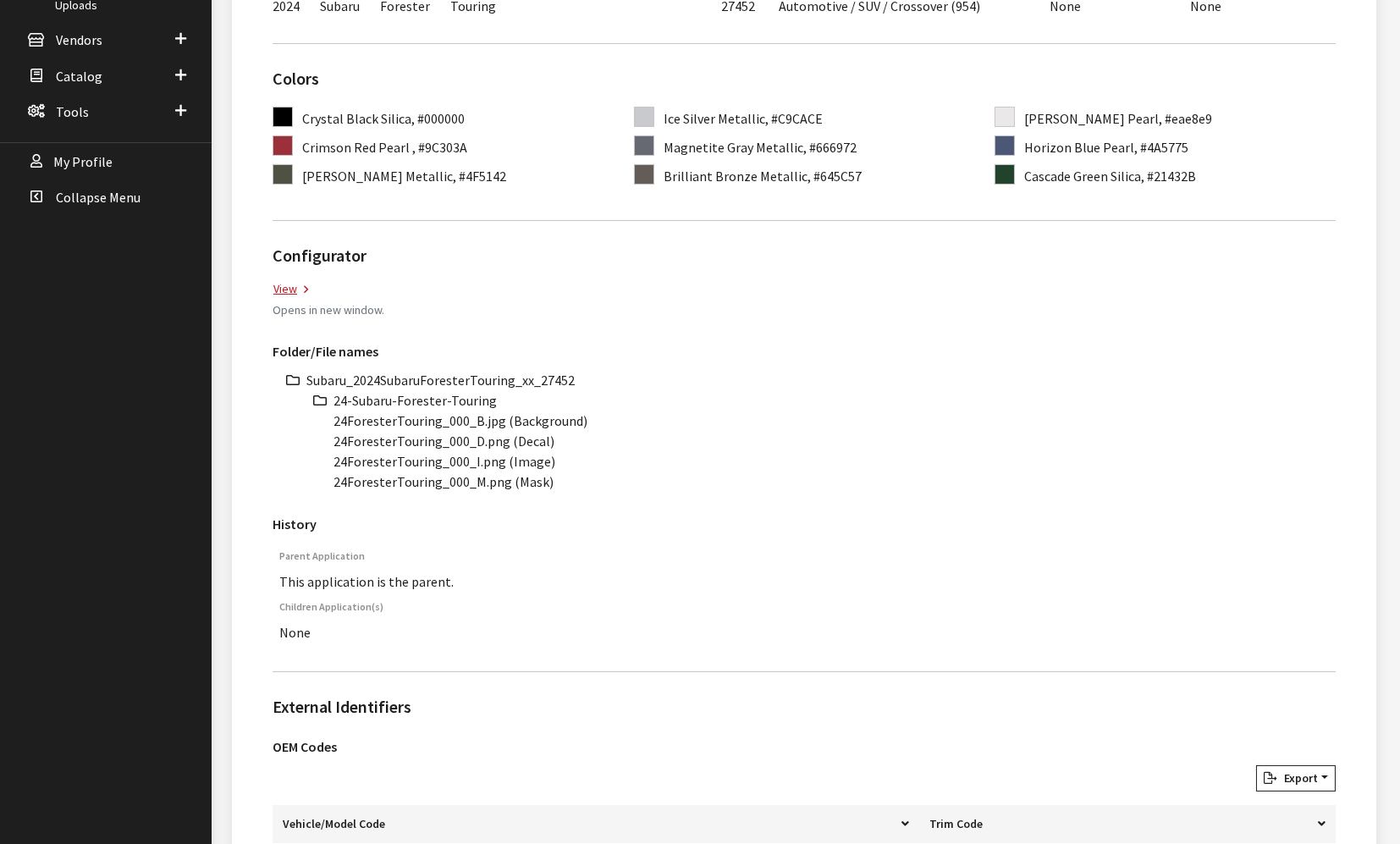
scroll to position [469, 0]
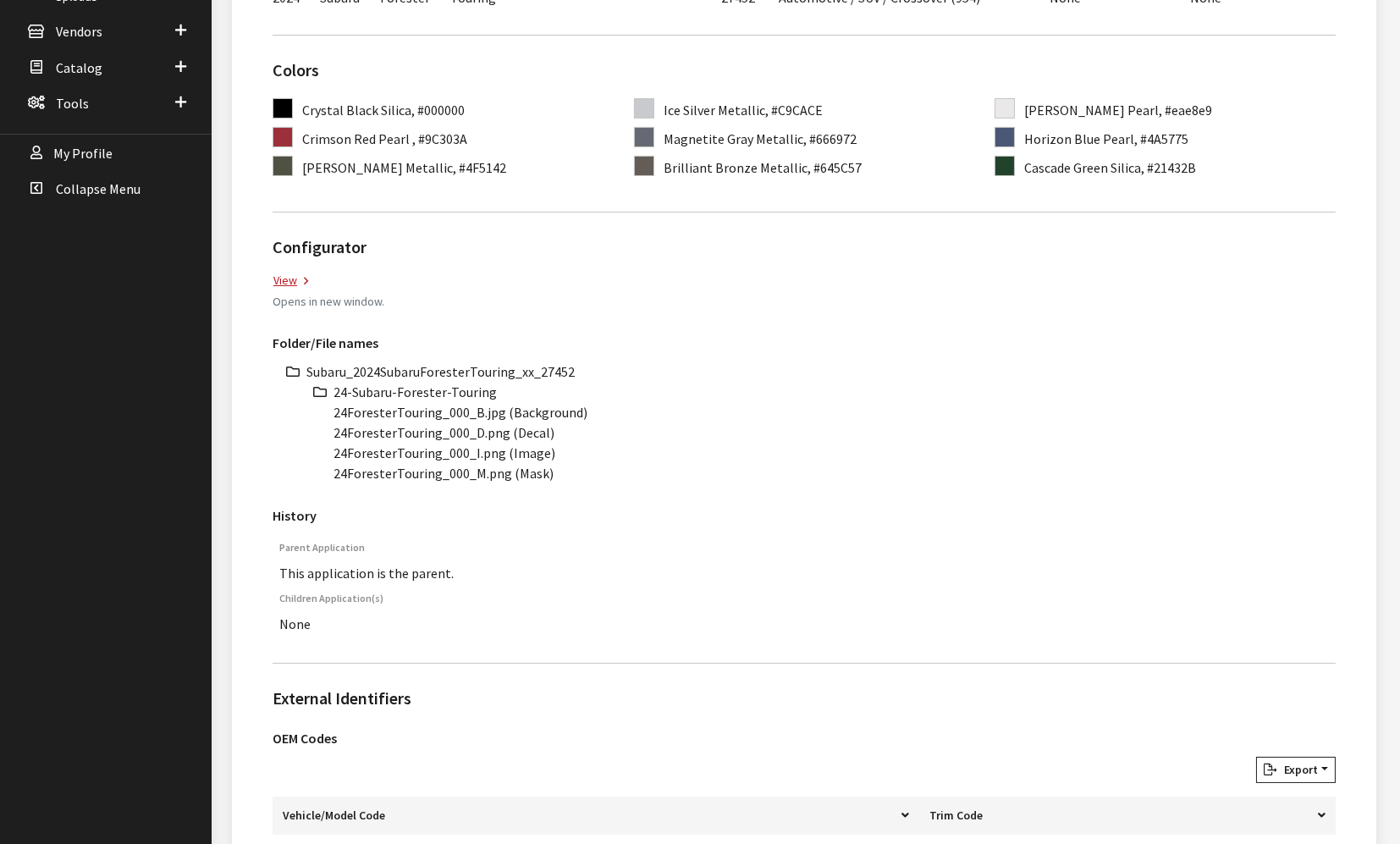
click at [494, 368] on li "Subaru_2024SubaruForesterTouring_xx_27452" at bounding box center [821, 371] width 1030 height 21
click at [493, 368] on li "Subaru_2024SubaruForesterTouring_xx_27452" at bounding box center [821, 371] width 1030 height 21
copy li "Subaru_2024SubaruForesterTouring_xx_27452"
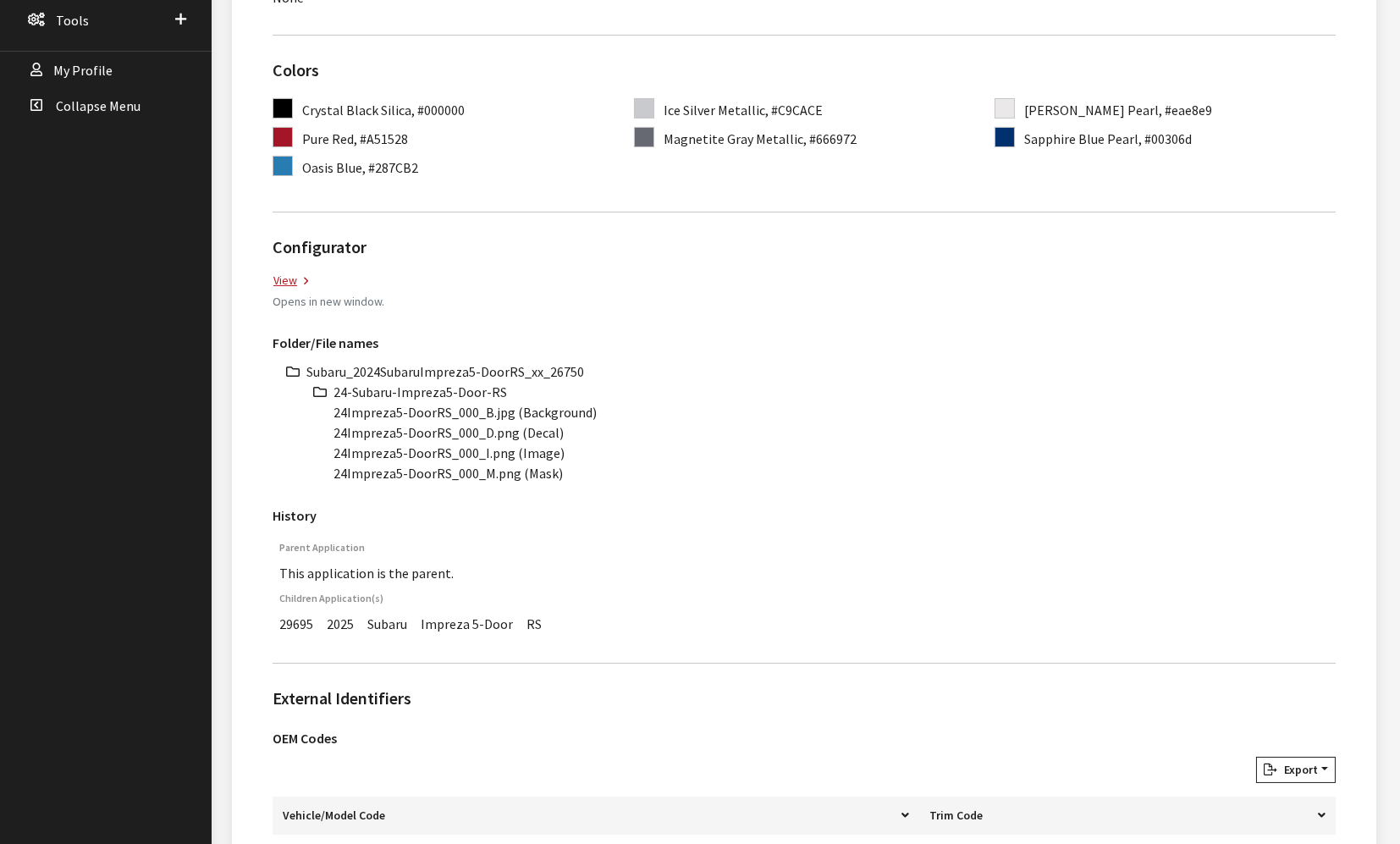
scroll to position [563, 0]
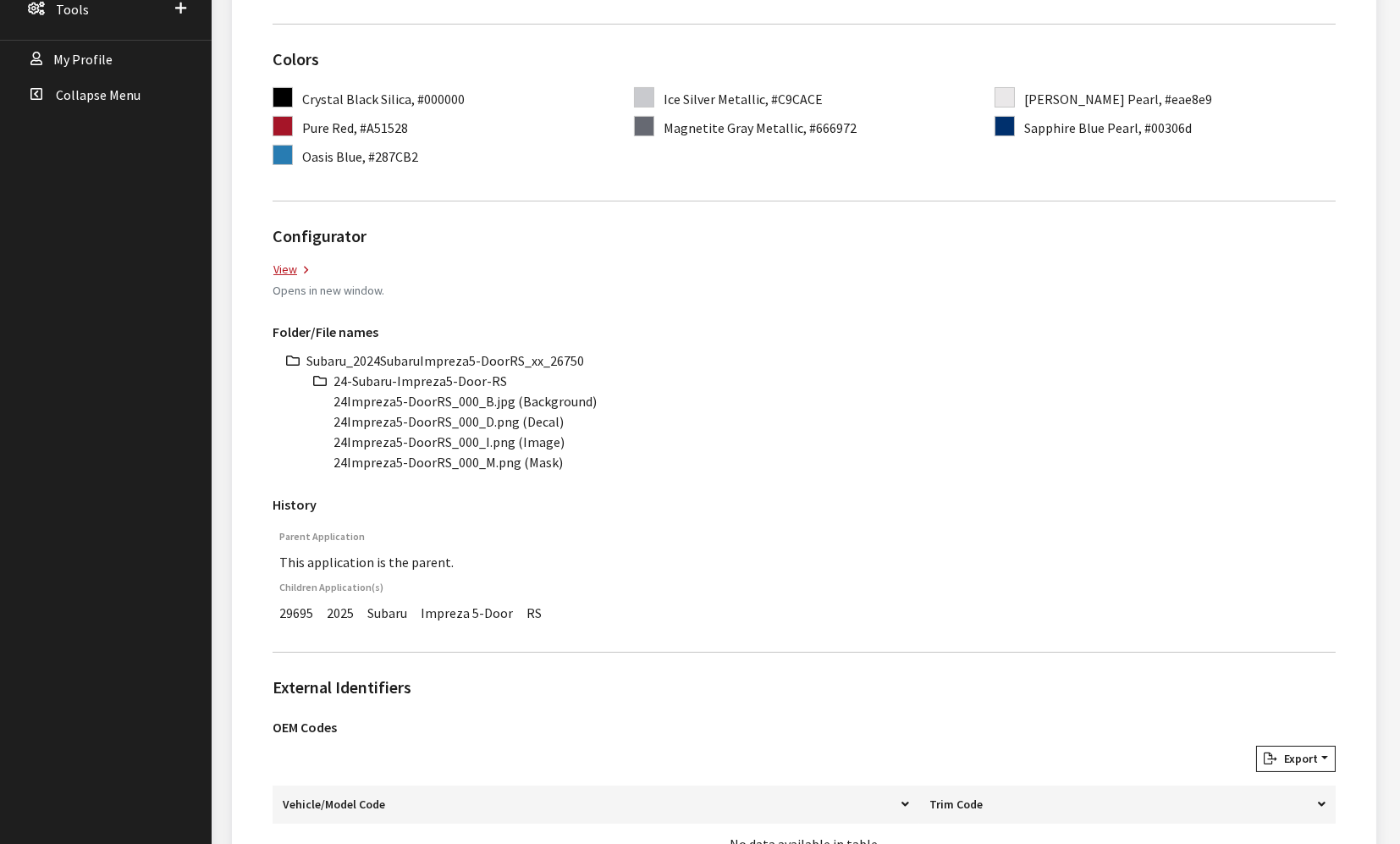
click at [479, 350] on li "Subaru_2024SubaruImpreza5-DoorRS_xx_26750" at bounding box center [821, 360] width 1030 height 21
click at [479, 350] on li "Subaru_2024SubaruImpreza5-DoorRS_xx_26750" at bounding box center [821, 360] width 1030 height 21
copy ul "Subaru_2024SubaruImpreza5-DoorRS_xx_26750"
click at [286, 601] on td "29695" at bounding box center [296, 612] width 47 height 24
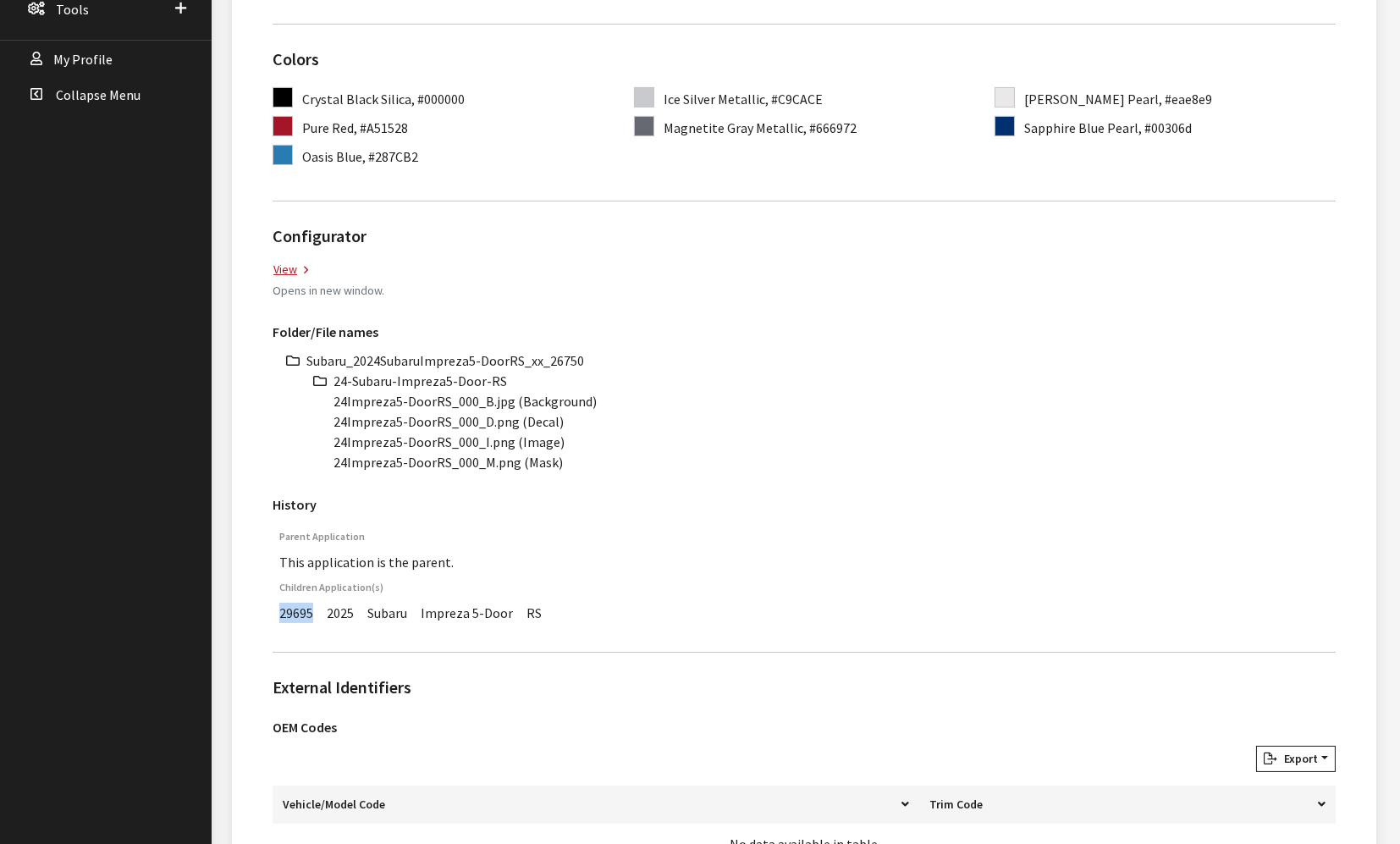
click at [286, 601] on td "29695" at bounding box center [296, 612] width 47 height 24
click at [534, 601] on td "RS" at bounding box center [534, 612] width 29 height 24
copy tr "29695 2025 Subaru Impreza 5-Door RS"
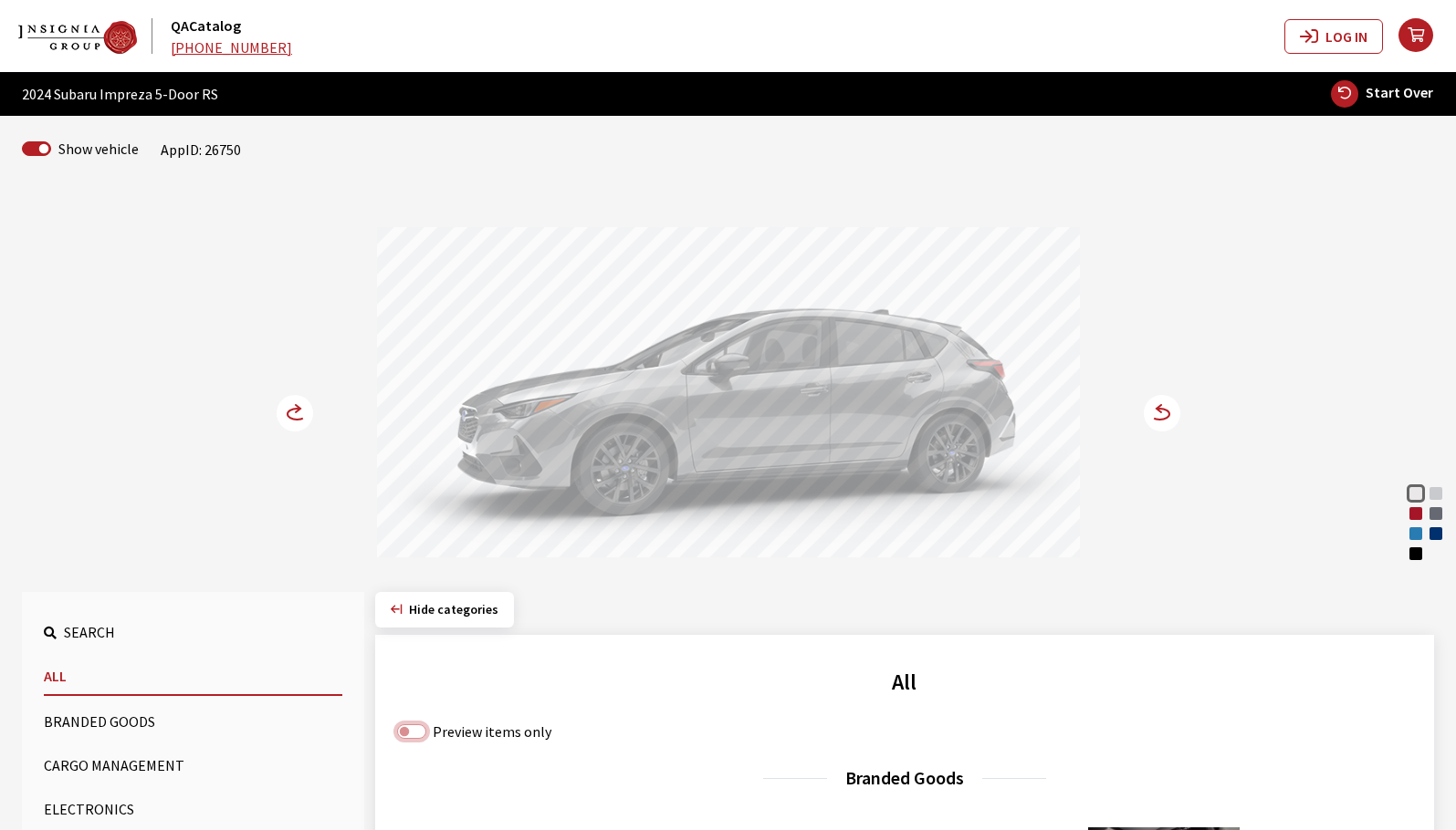
click at [398, 732] on input "Preview items only" at bounding box center [412, 731] width 29 height 14
checkbox input "true"
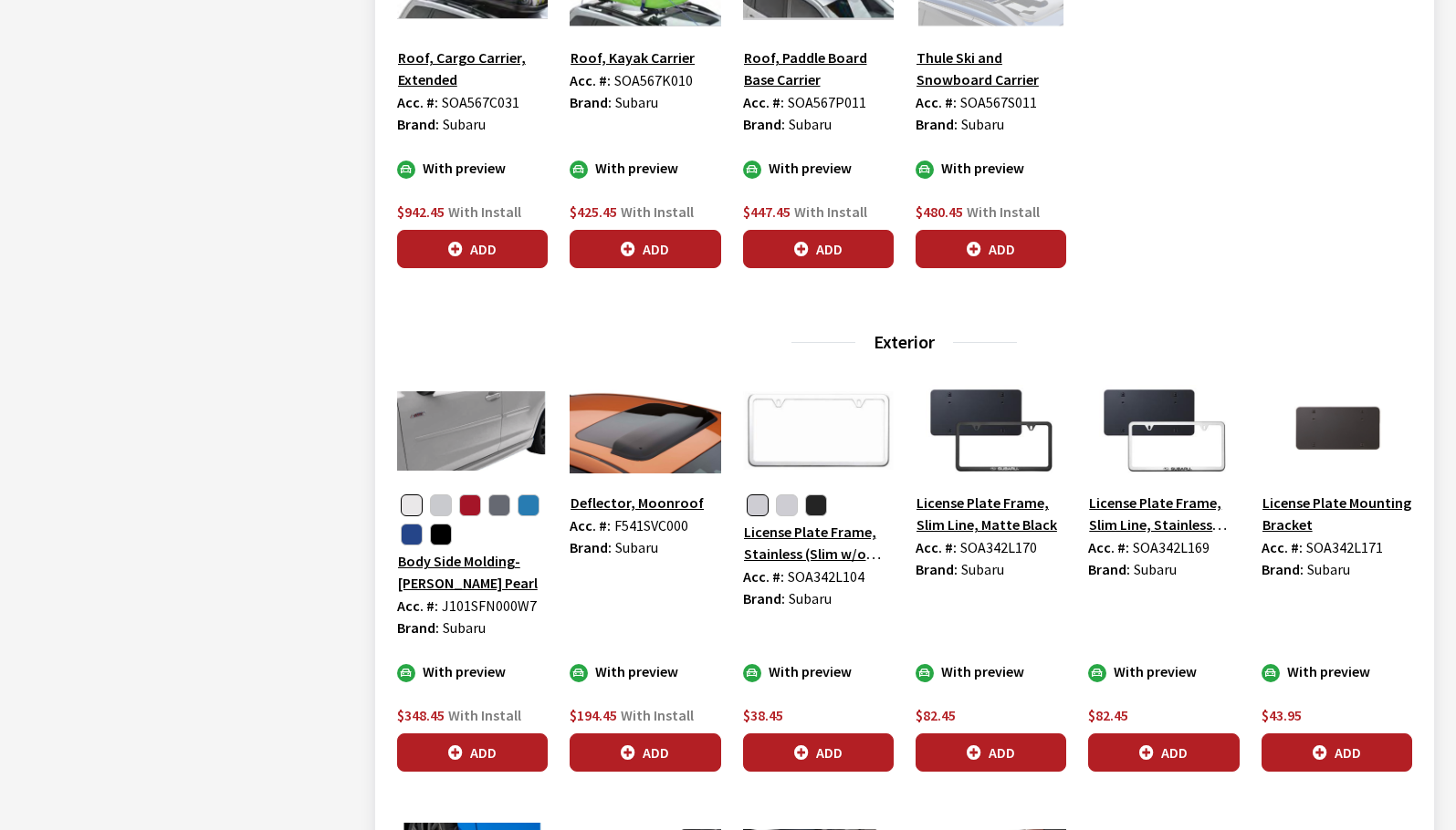
scroll to position [1369, 0]
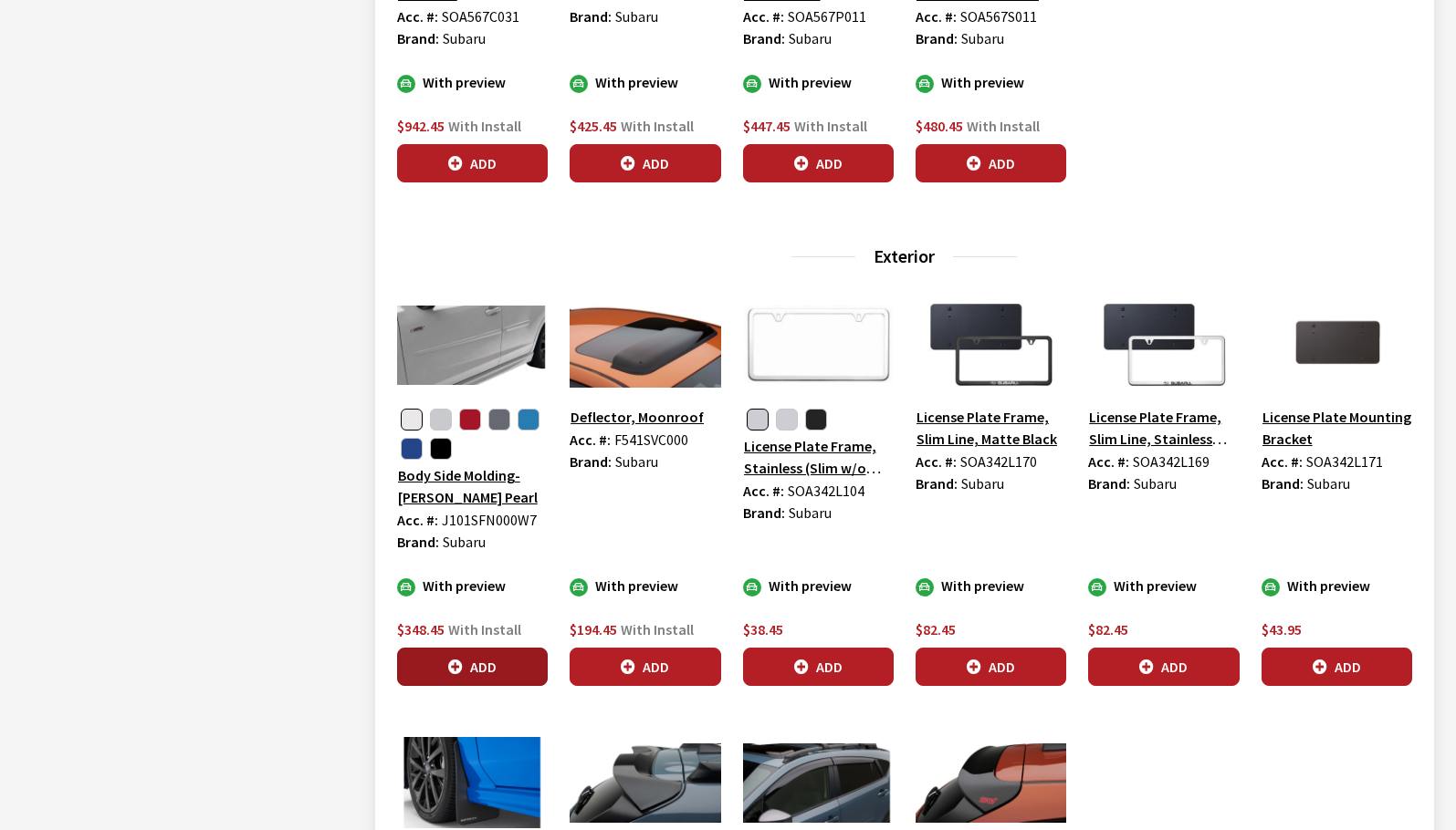
click at [490, 670] on button "Add" at bounding box center [472, 667] width 150 height 39
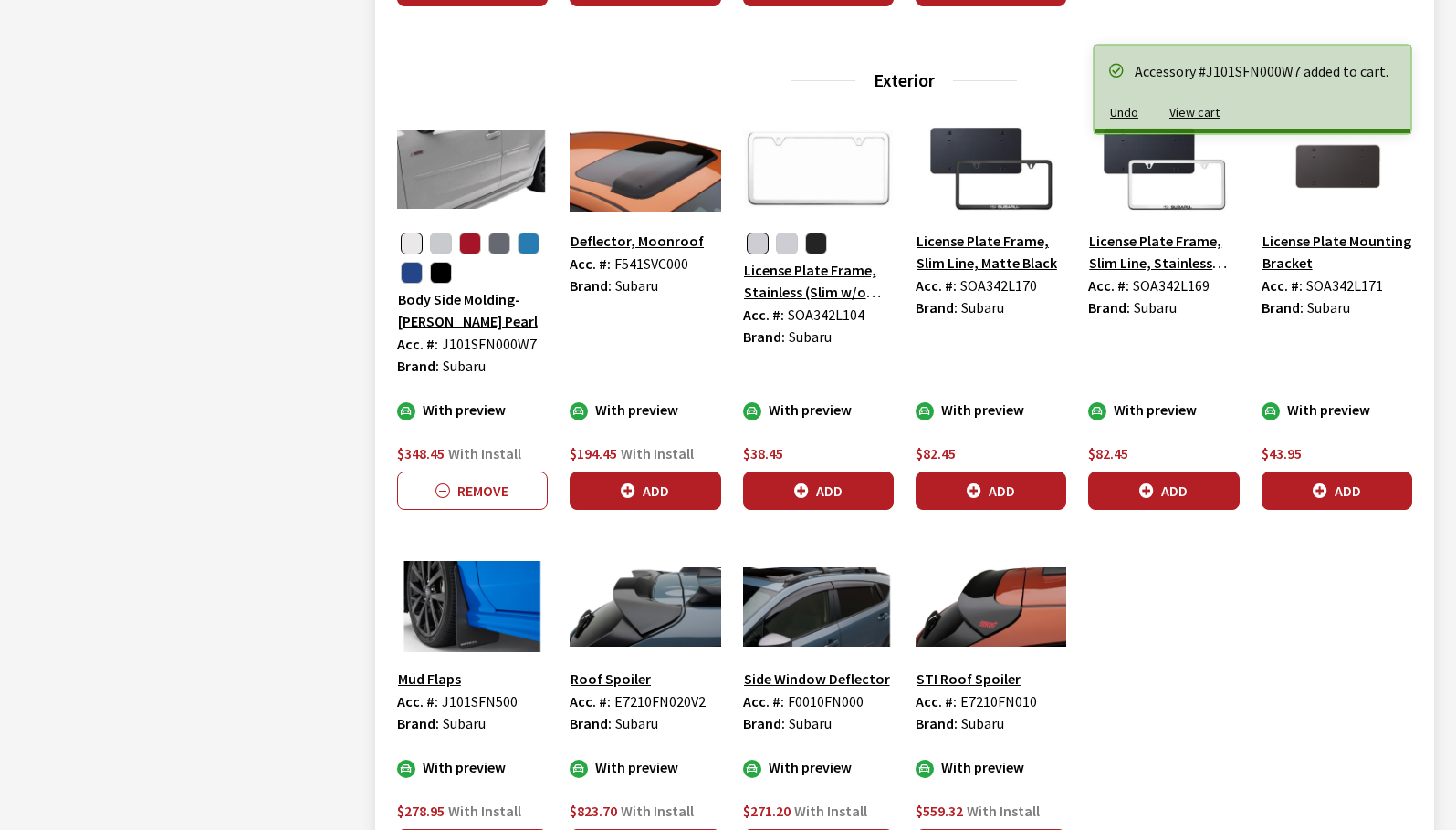
scroll to position [1551, 0]
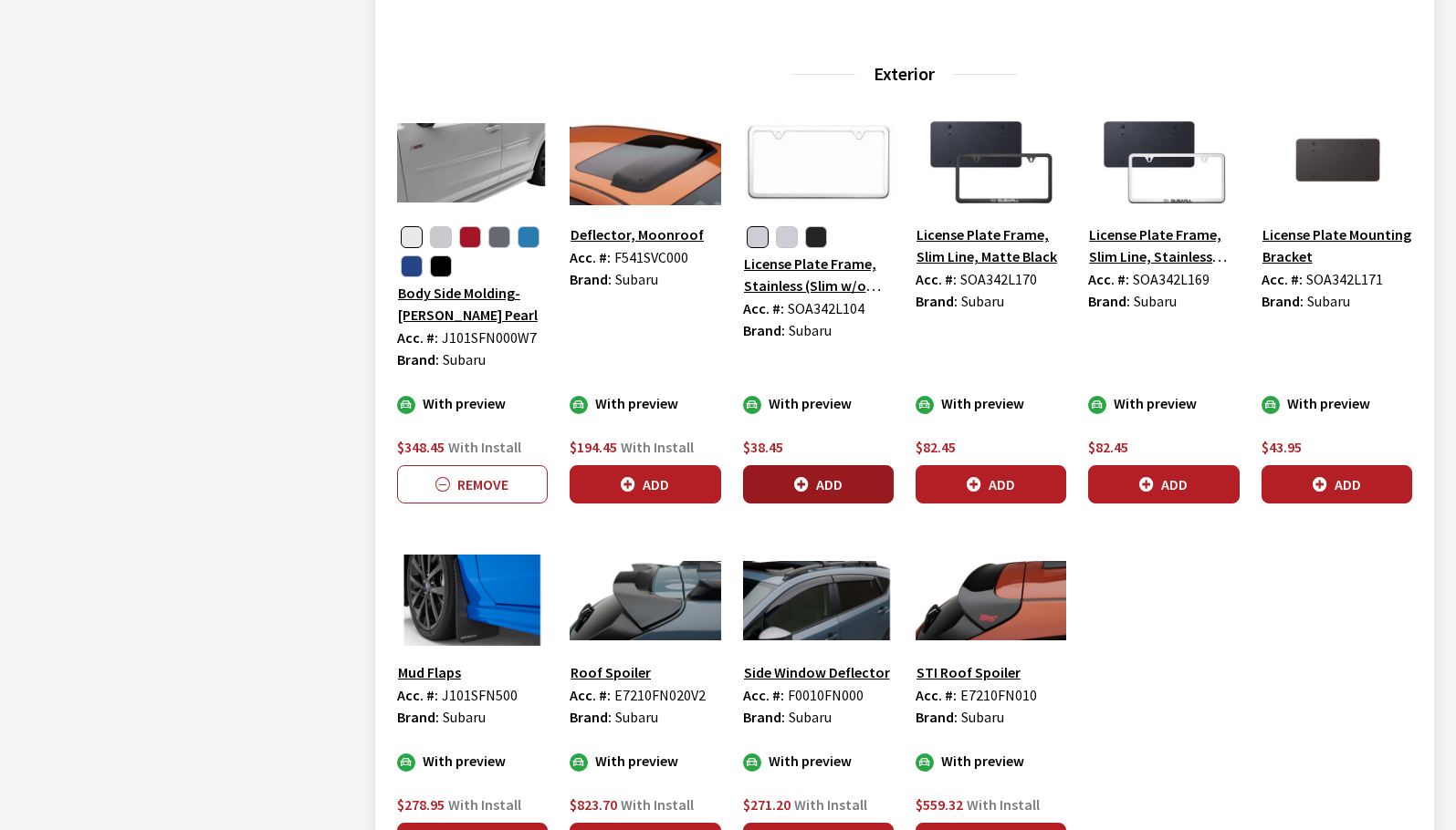
click at [855, 487] on button "Add" at bounding box center [818, 485] width 150 height 39
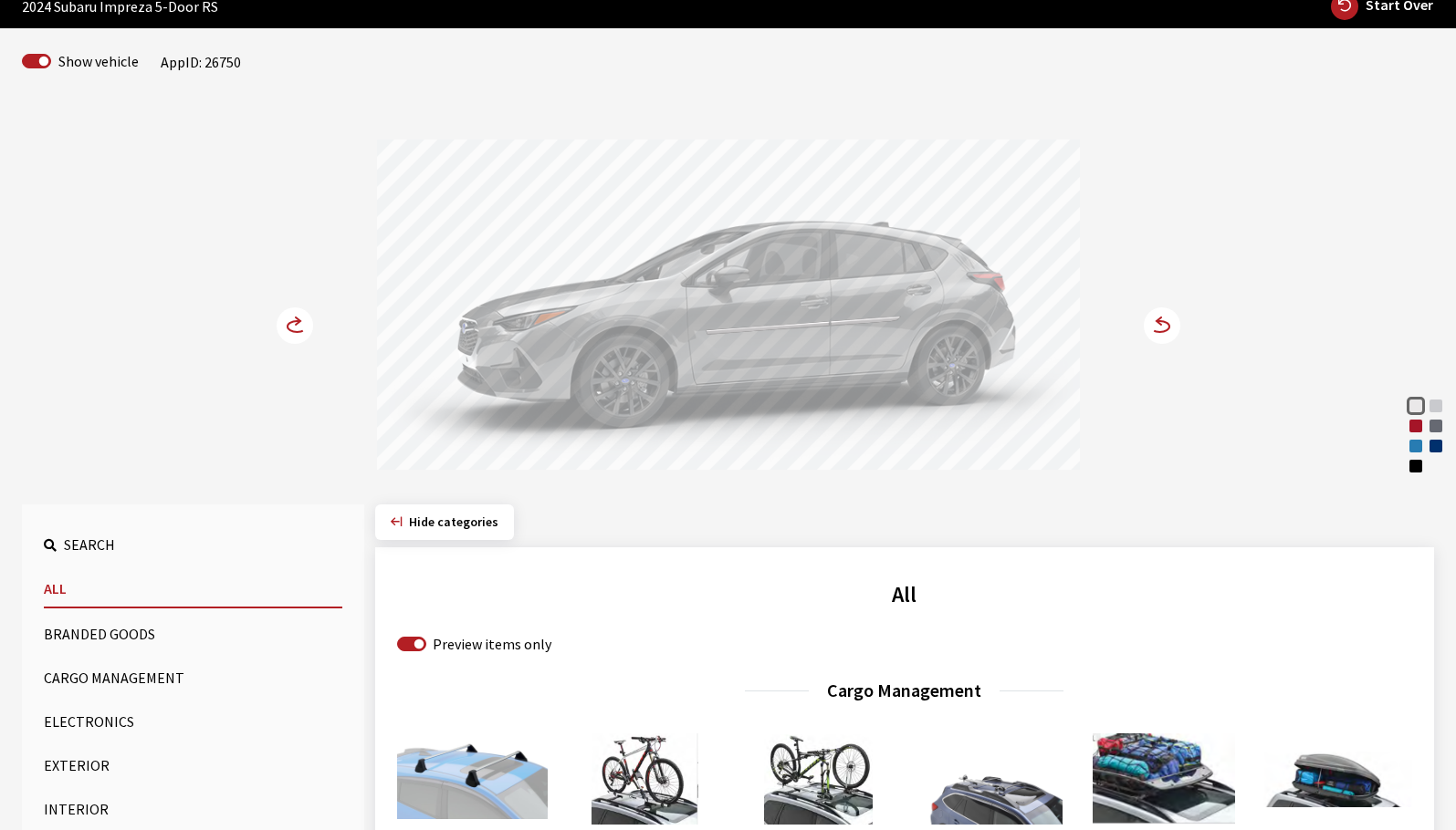
scroll to position [71, 0]
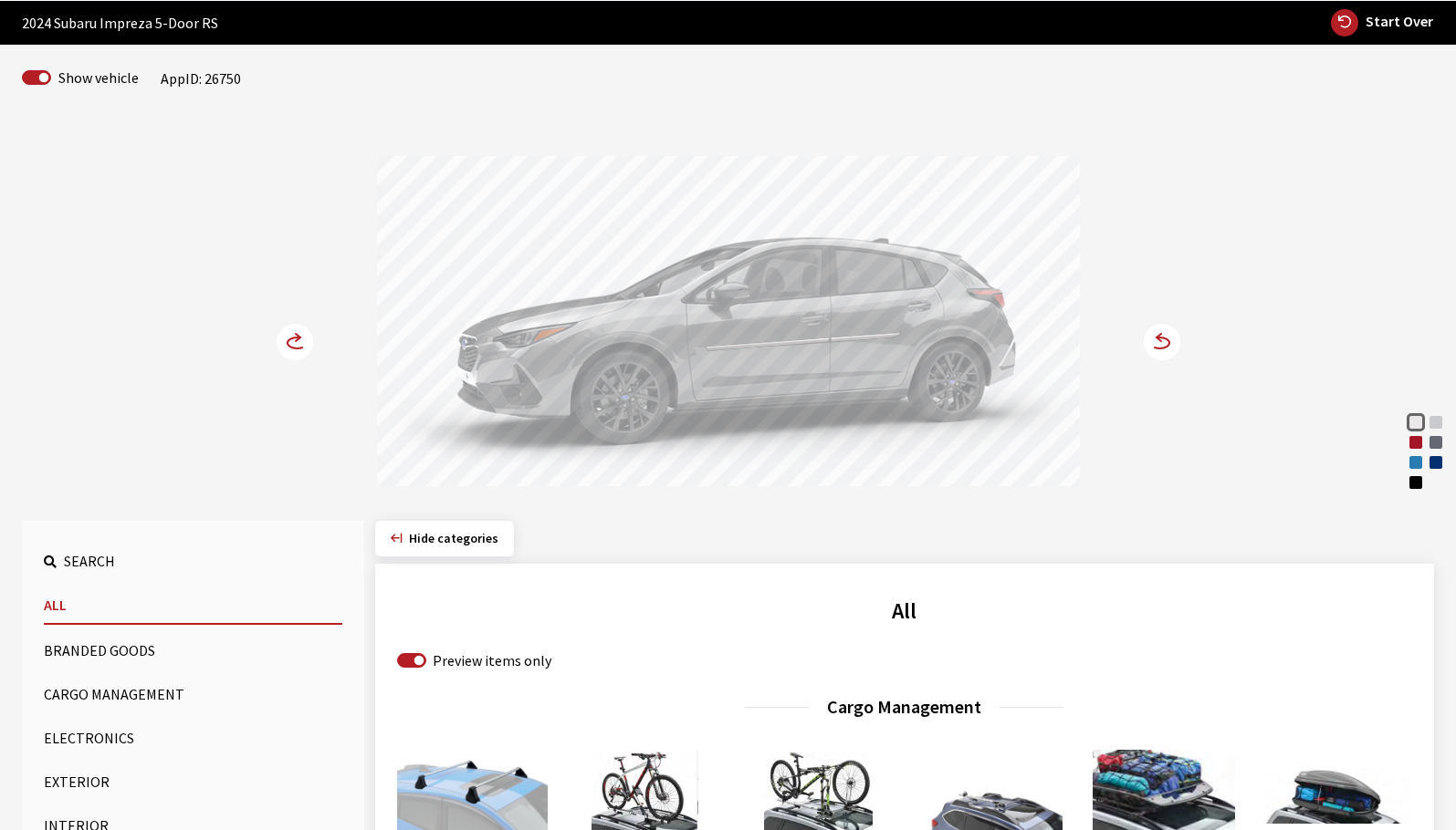
drag, startPoint x: 659, startPoint y: 361, endPoint x: 717, endPoint y: 361, distance: 58.0
click at [683, 361] on div at bounding box center [728, 324] width 703 height 335
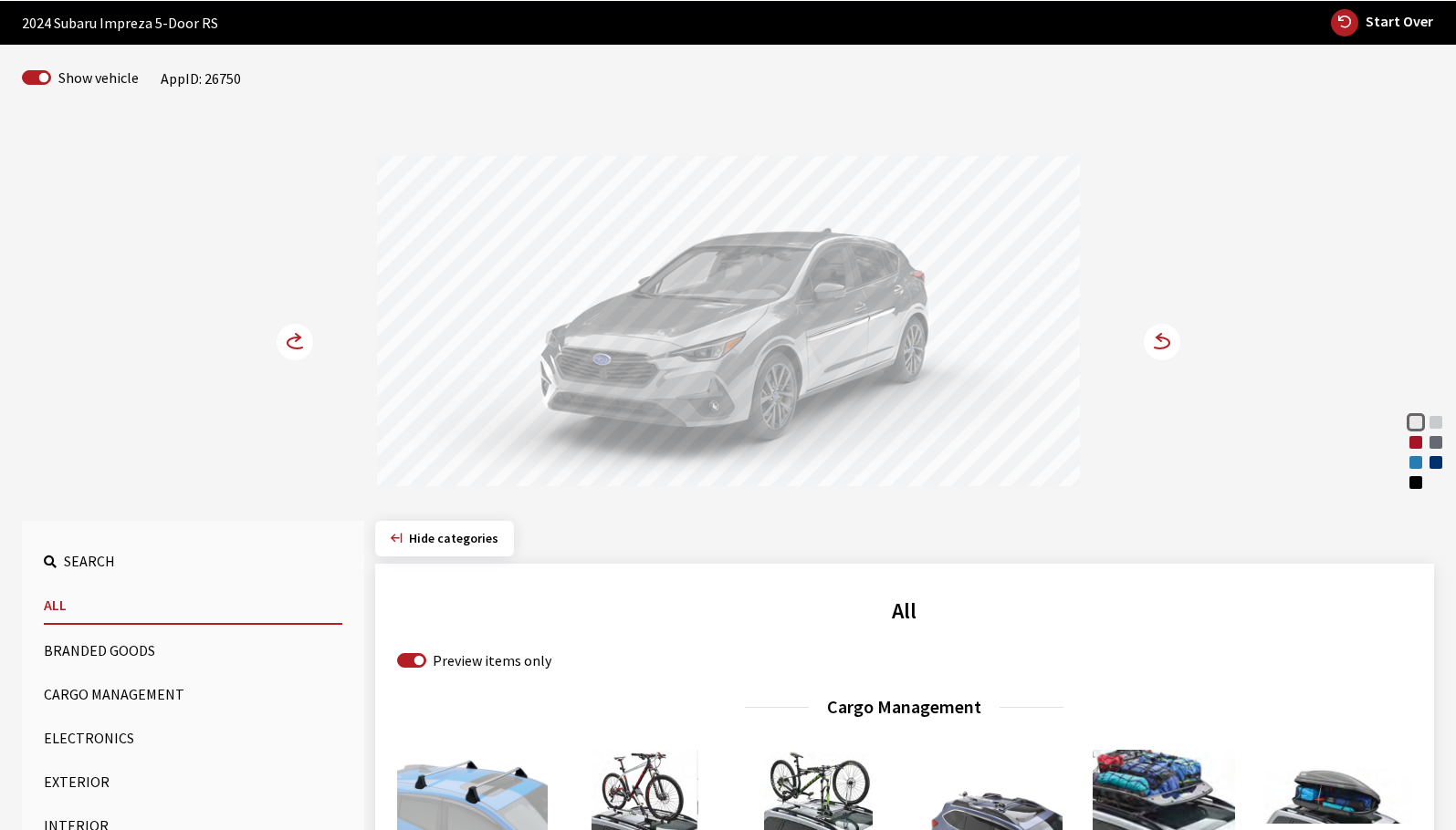
click at [1164, 346] on circle at bounding box center [1162, 342] width 37 height 37
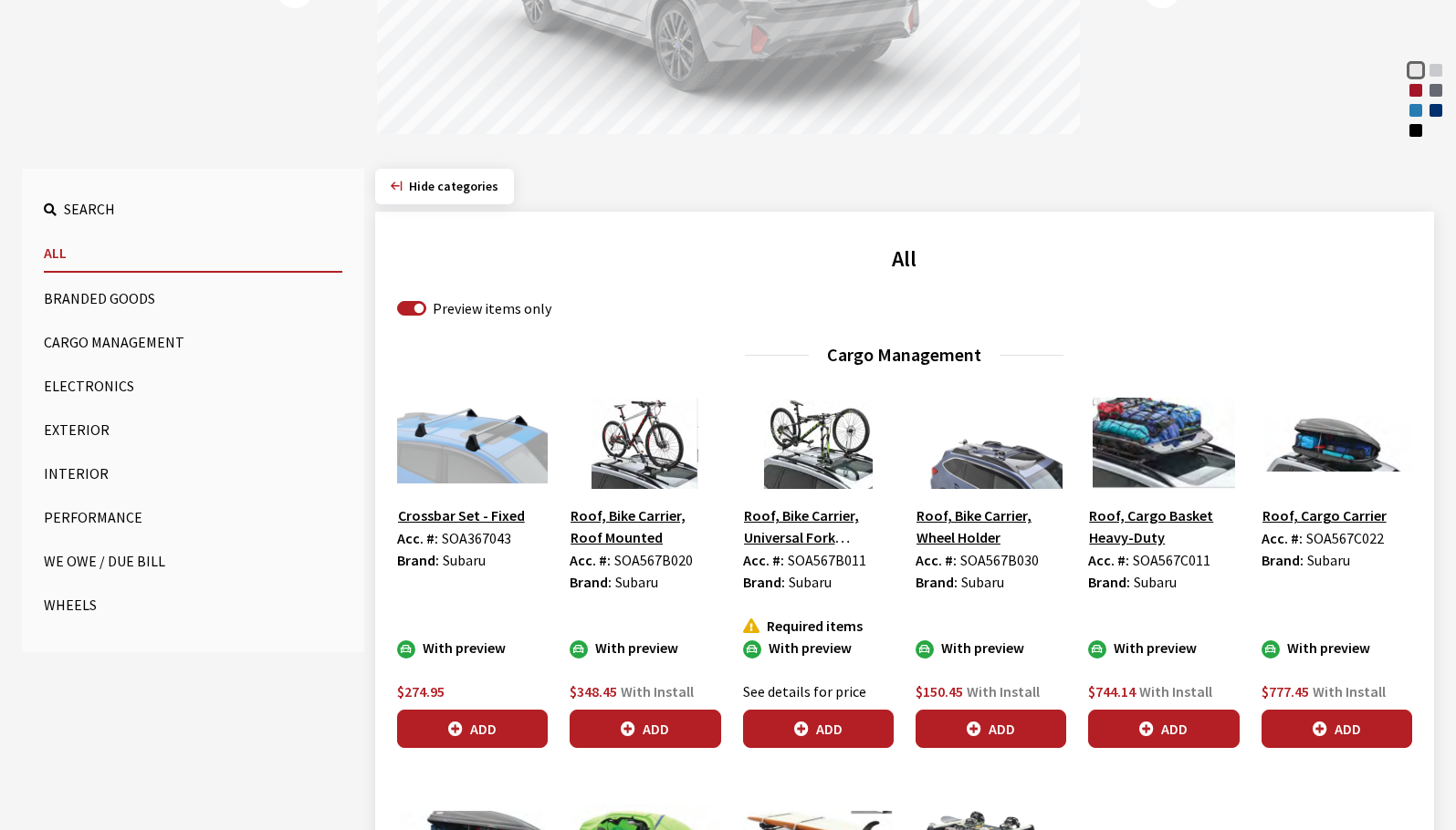
scroll to position [436, 0]
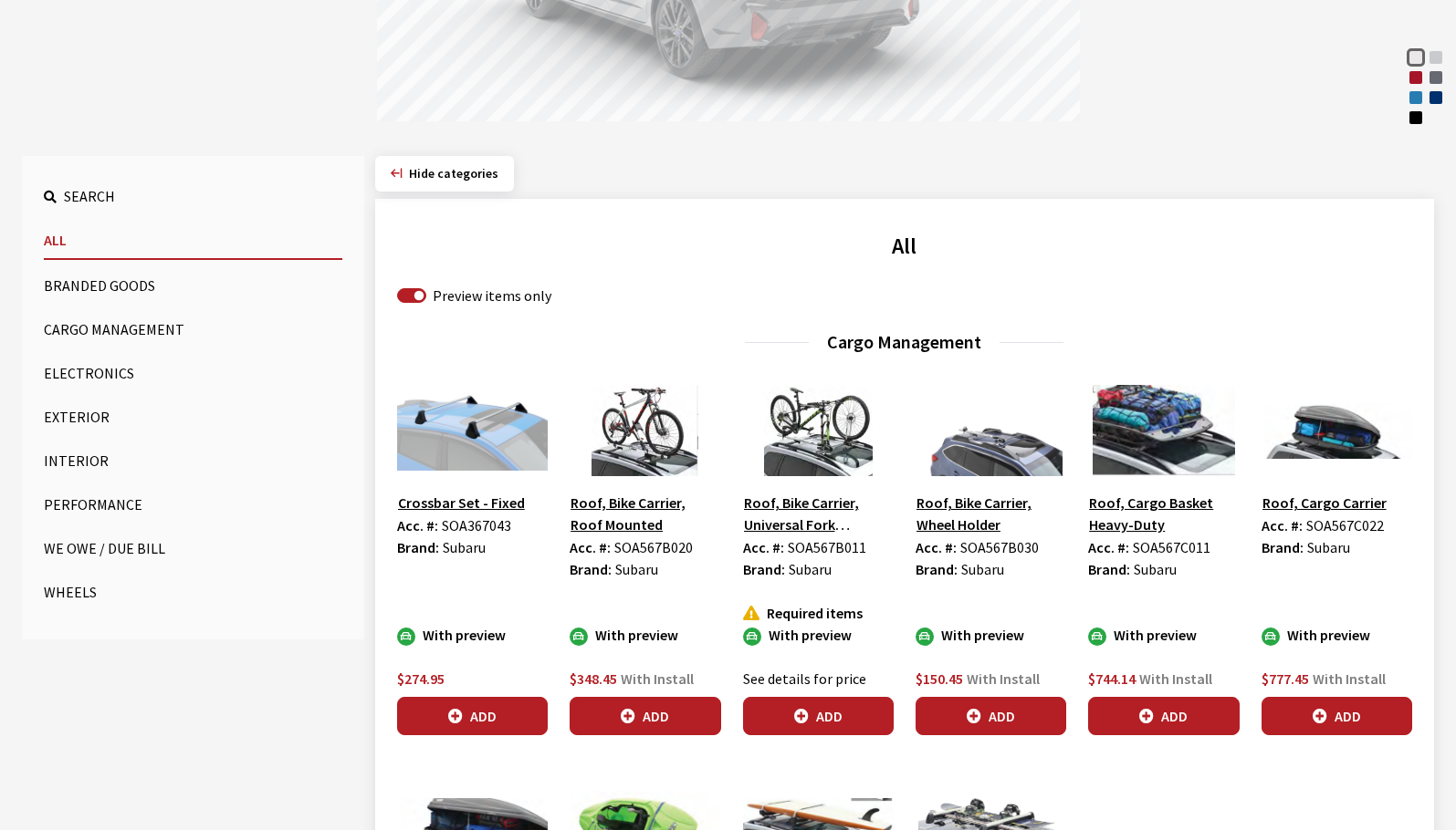
click at [64, 415] on button "Exterior" at bounding box center [192, 417] width 298 height 37
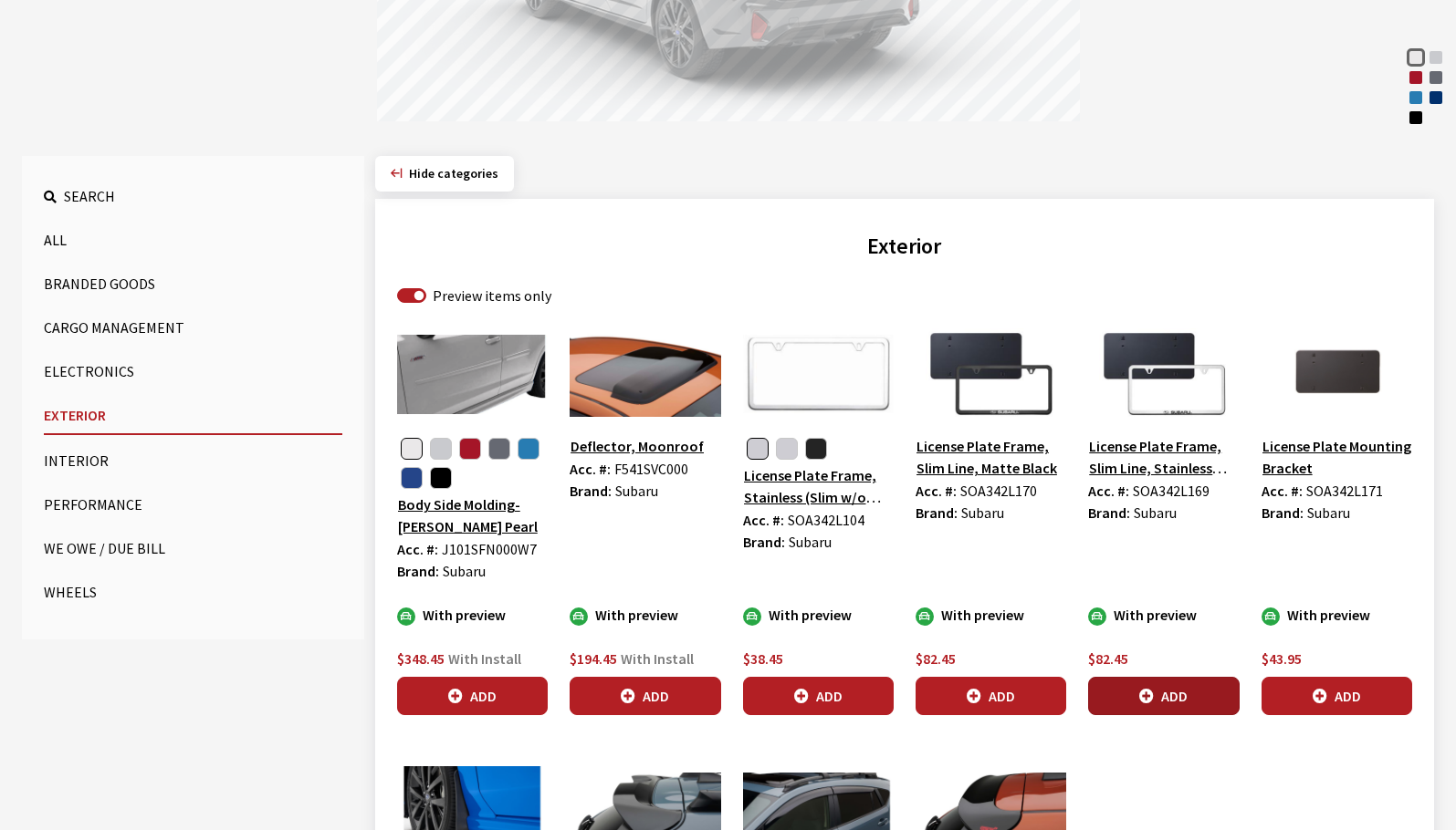
click at [1177, 696] on button "Add" at bounding box center [1163, 696] width 150 height 39
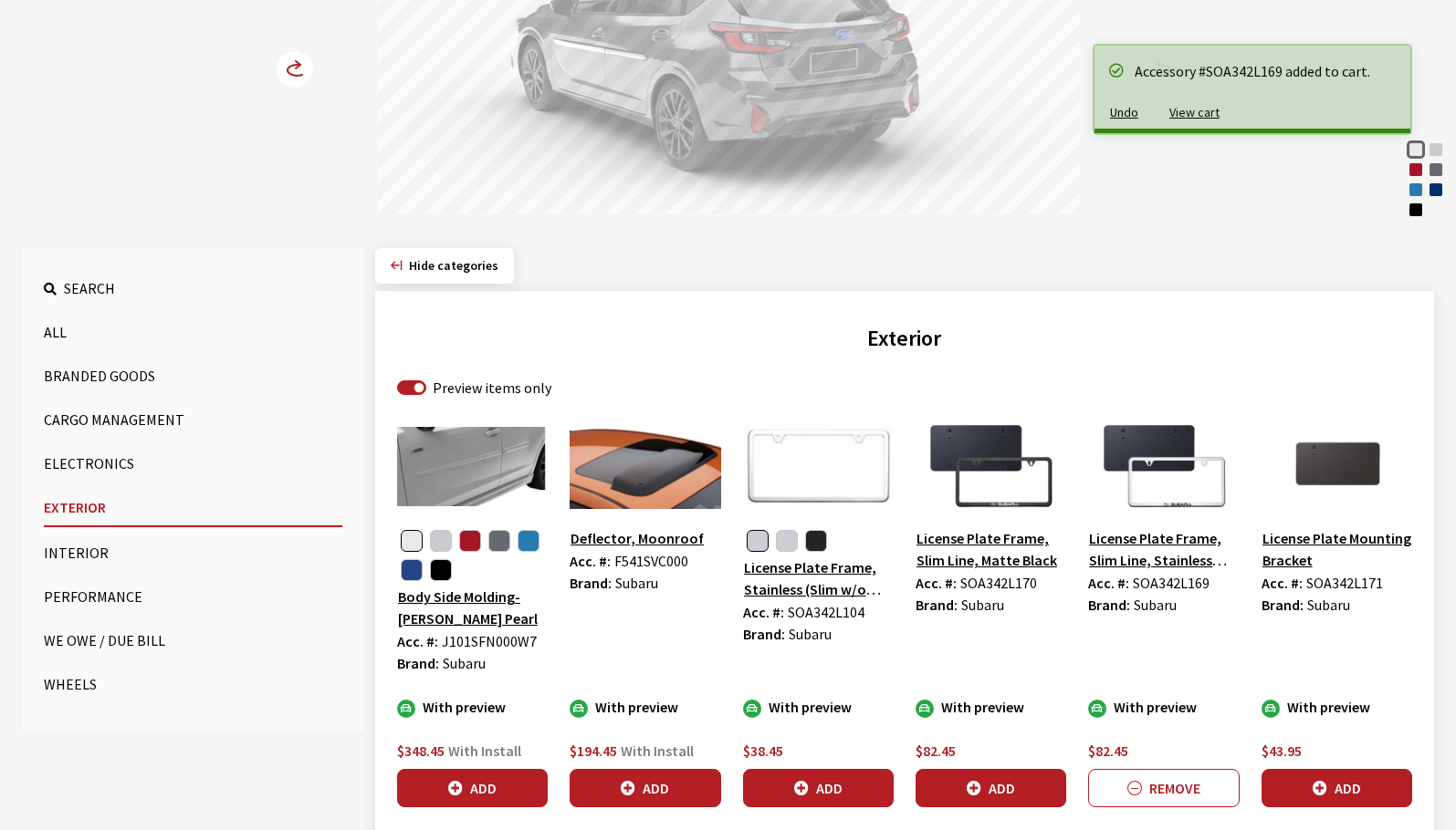
scroll to position [254, 0]
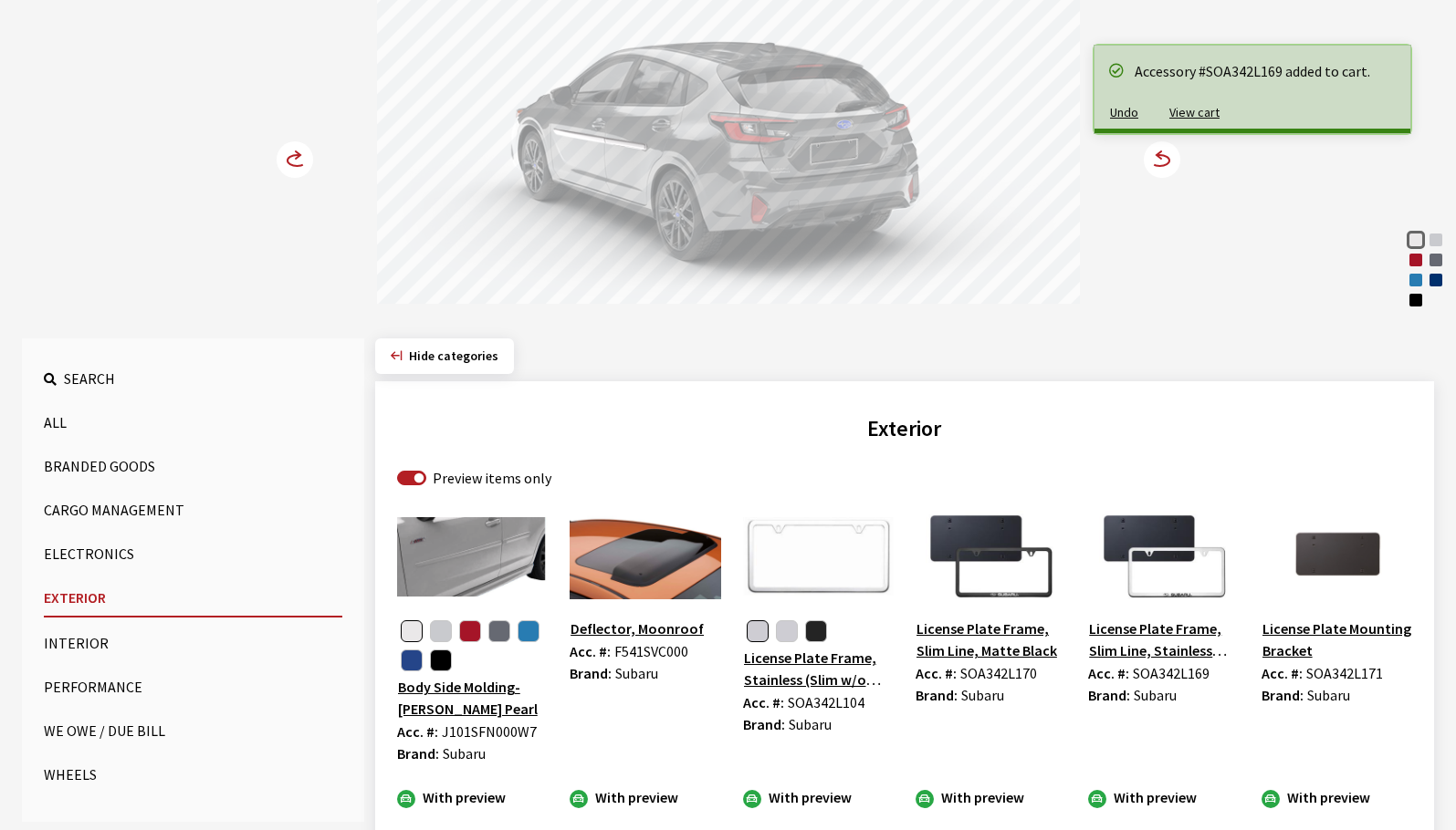
drag, startPoint x: 734, startPoint y: 188, endPoint x: 458, endPoint y: 228, distance: 278.9
click at [537, 203] on div at bounding box center [728, 142] width 703 height 335
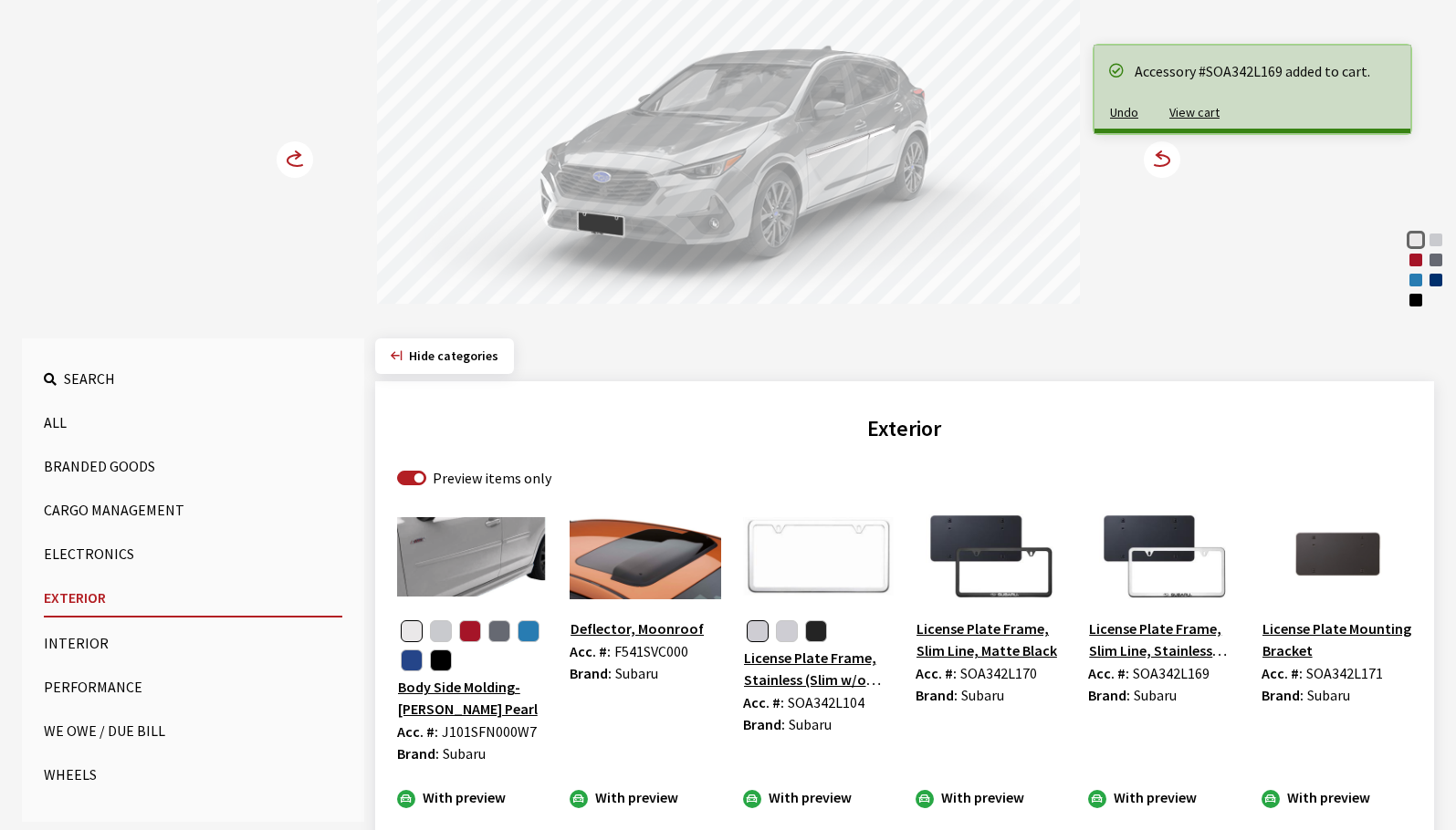
drag, startPoint x: 603, startPoint y: 242, endPoint x: 590, endPoint y: 248, distance: 14.3
click at [590, 247] on div at bounding box center [728, 142] width 703 height 335
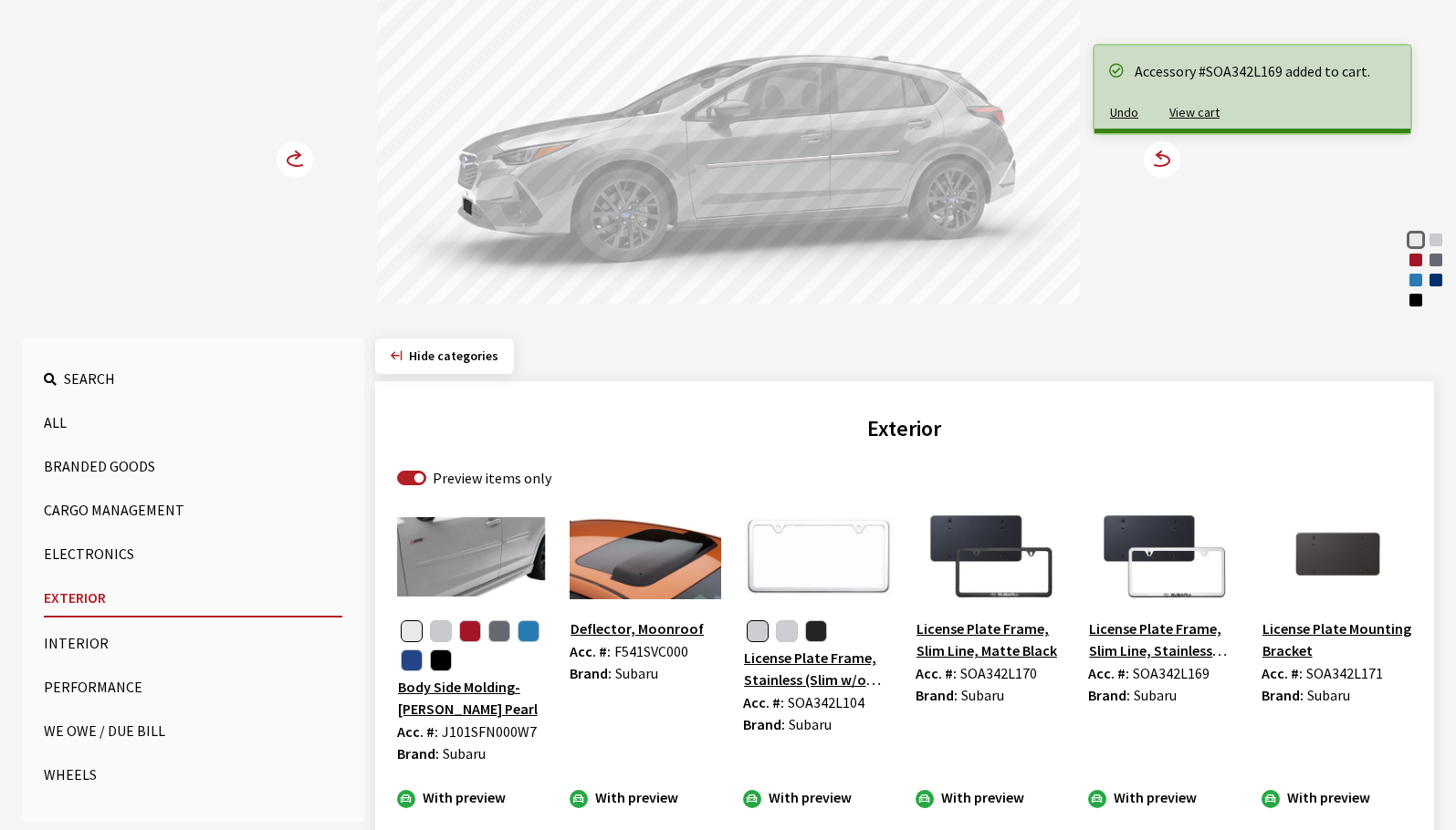
drag, startPoint x: 741, startPoint y: 210, endPoint x: 834, endPoint y: 209, distance: 93.0
click at [814, 209] on div at bounding box center [728, 142] width 703 height 335
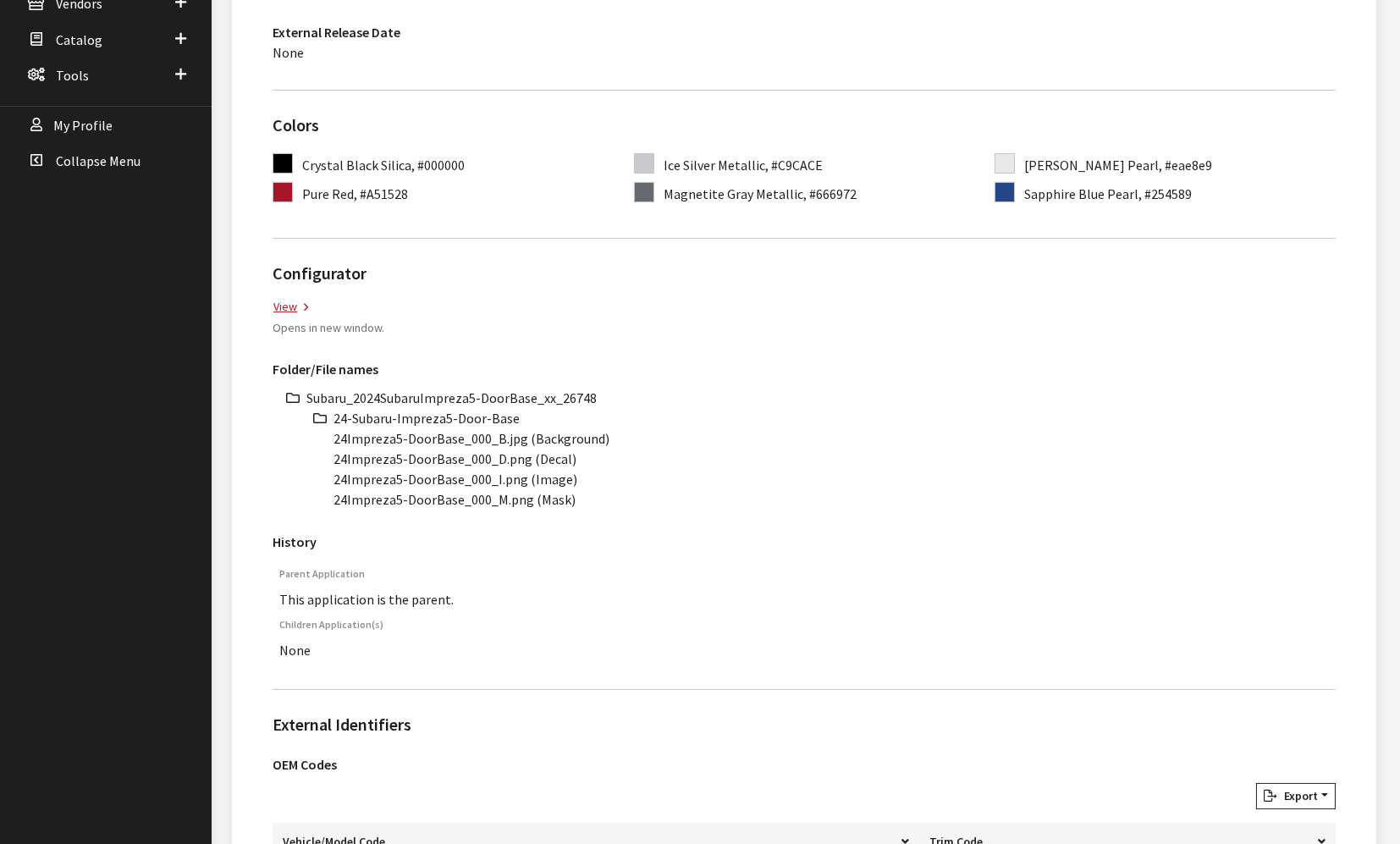
scroll to position [563, 0]
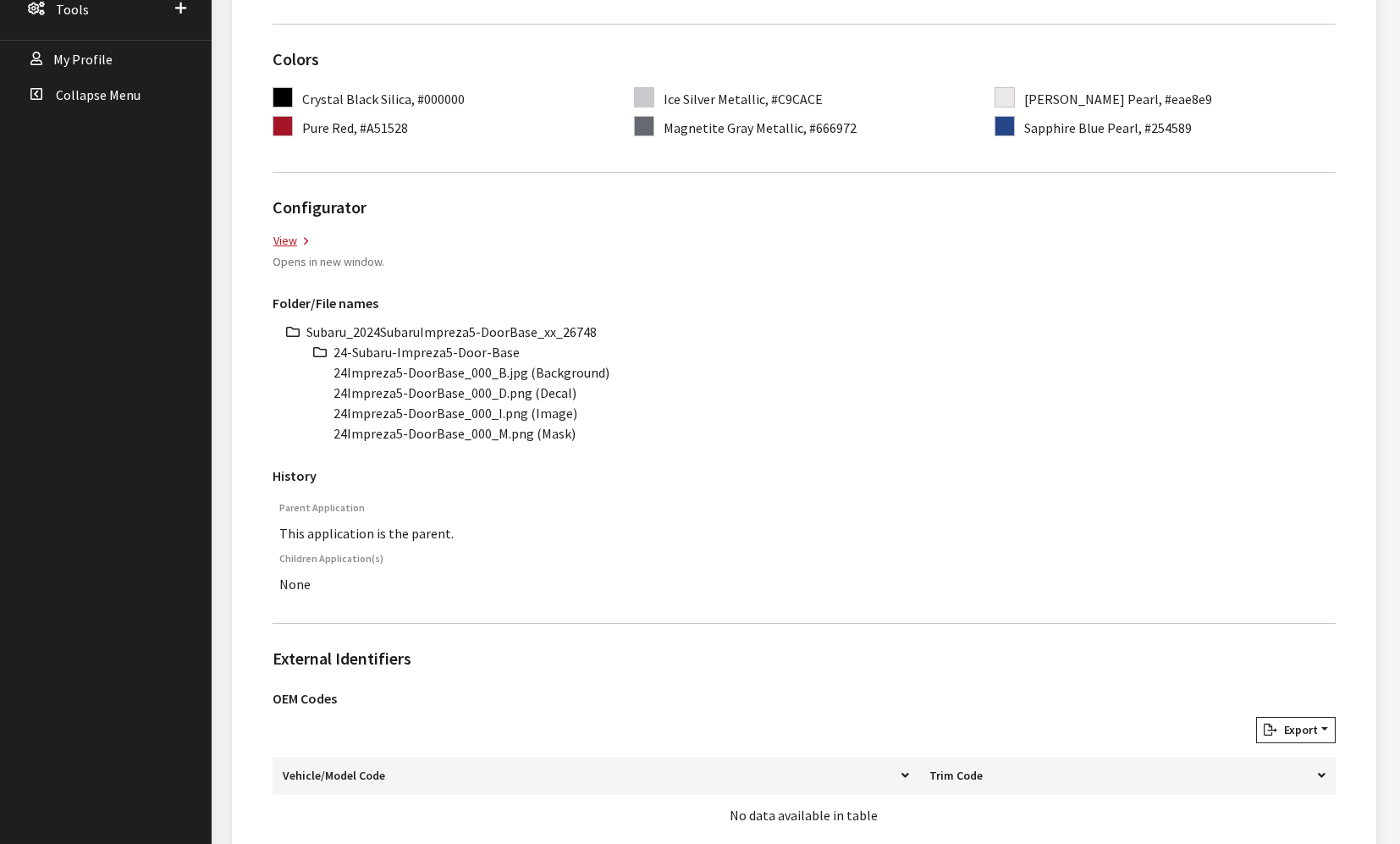
click at [518, 322] on li "Subaru_2024SubaruImpreza5-DoorBase_xx_26748" at bounding box center [821, 332] width 1030 height 21
click at [517, 322] on li "Subaru_2024SubaruImpreza5-DoorBase_xx_26748" at bounding box center [821, 332] width 1030 height 21
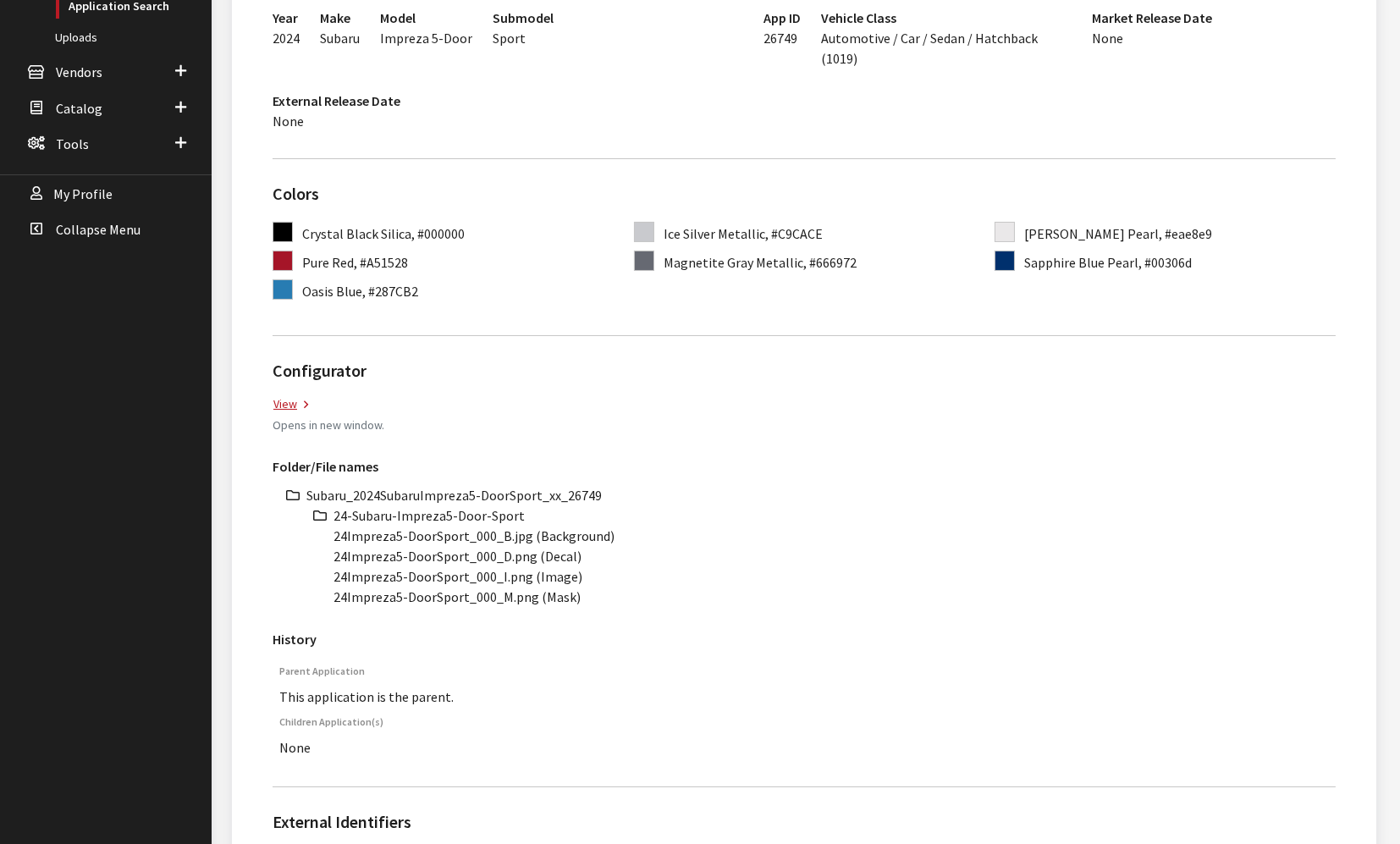
scroll to position [469, 0]
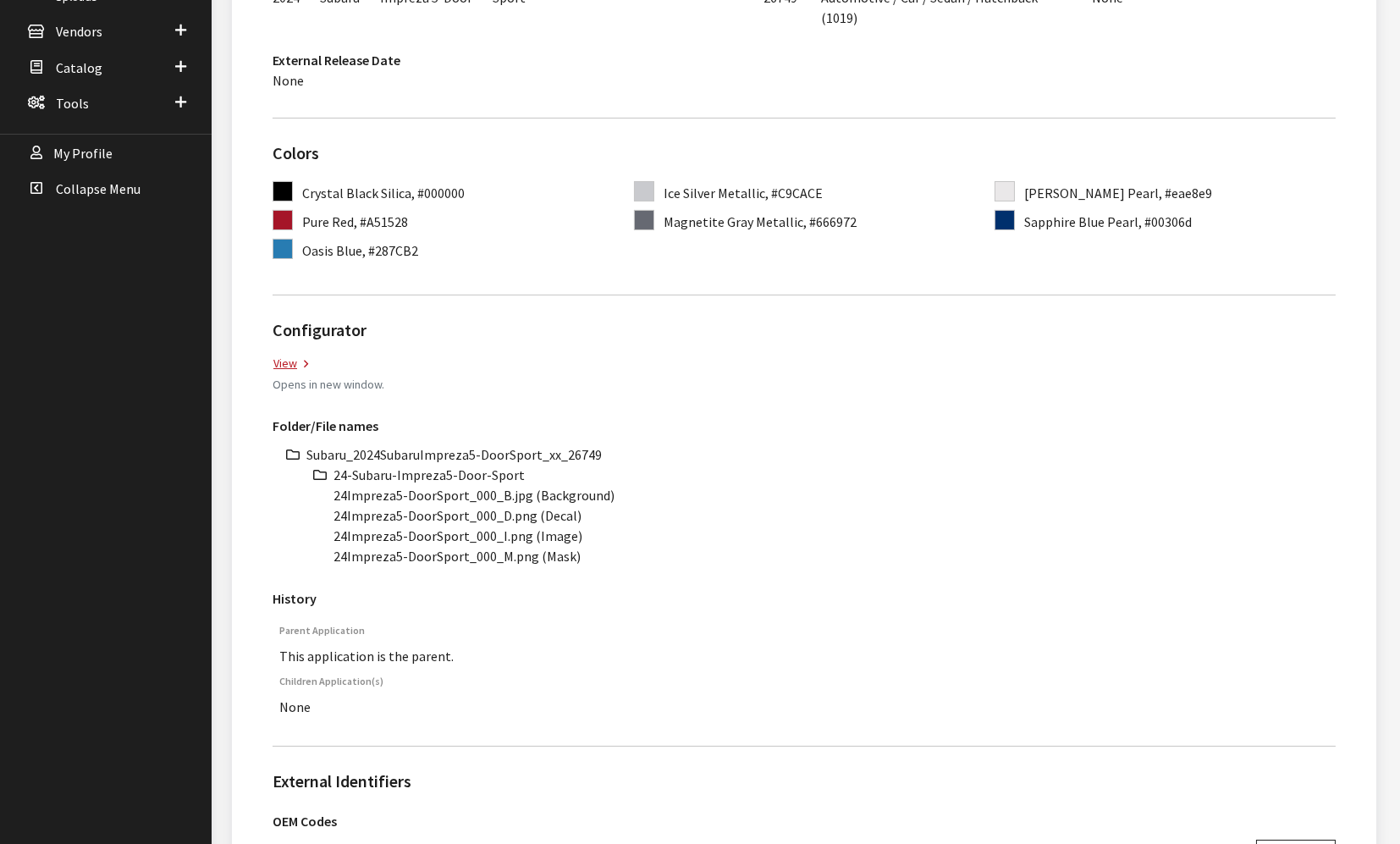
click at [476, 444] on li "Subaru_2024SubaruImpreza5-DoorSport_xx_26749" at bounding box center [821, 454] width 1030 height 21
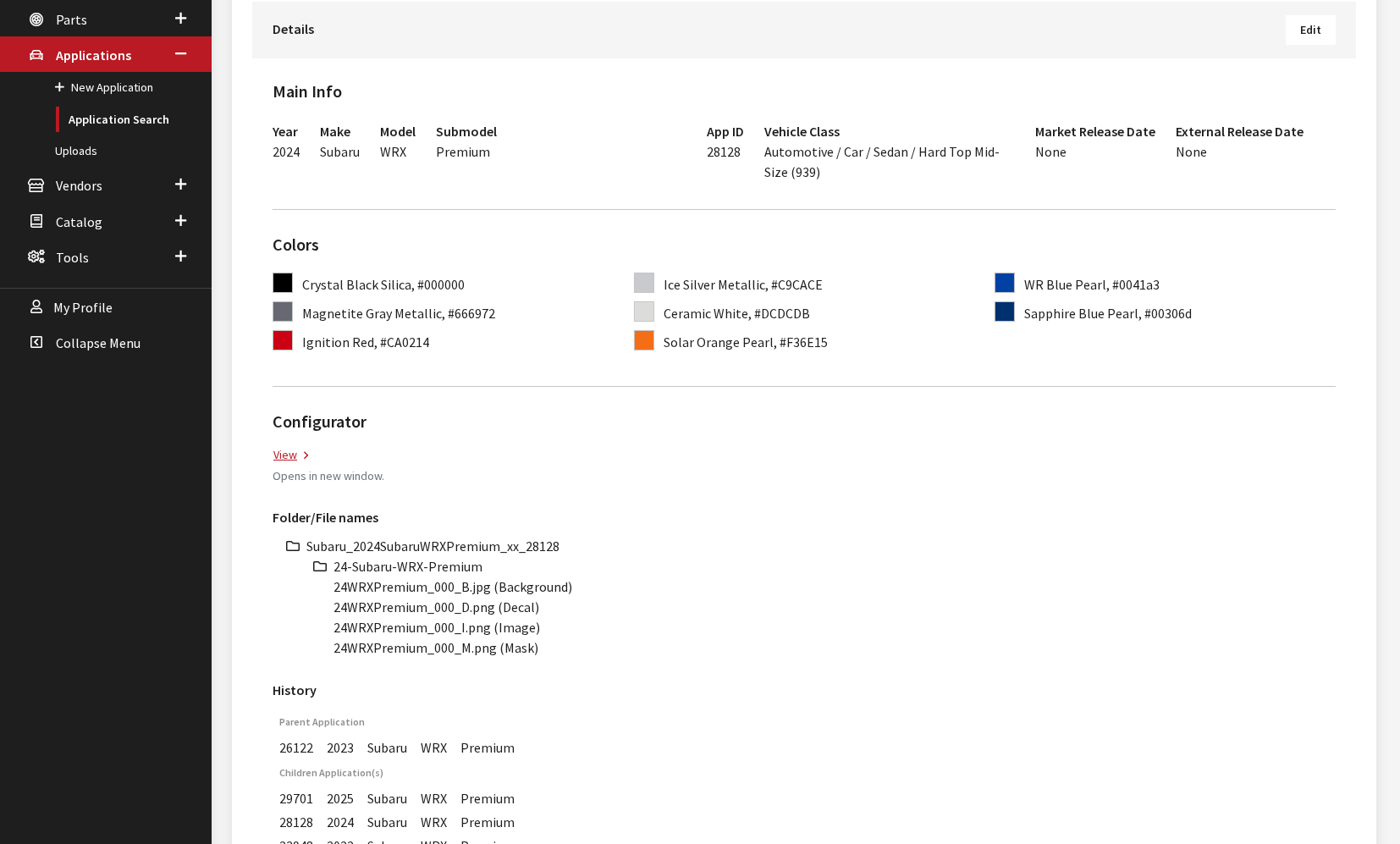
scroll to position [376, 0]
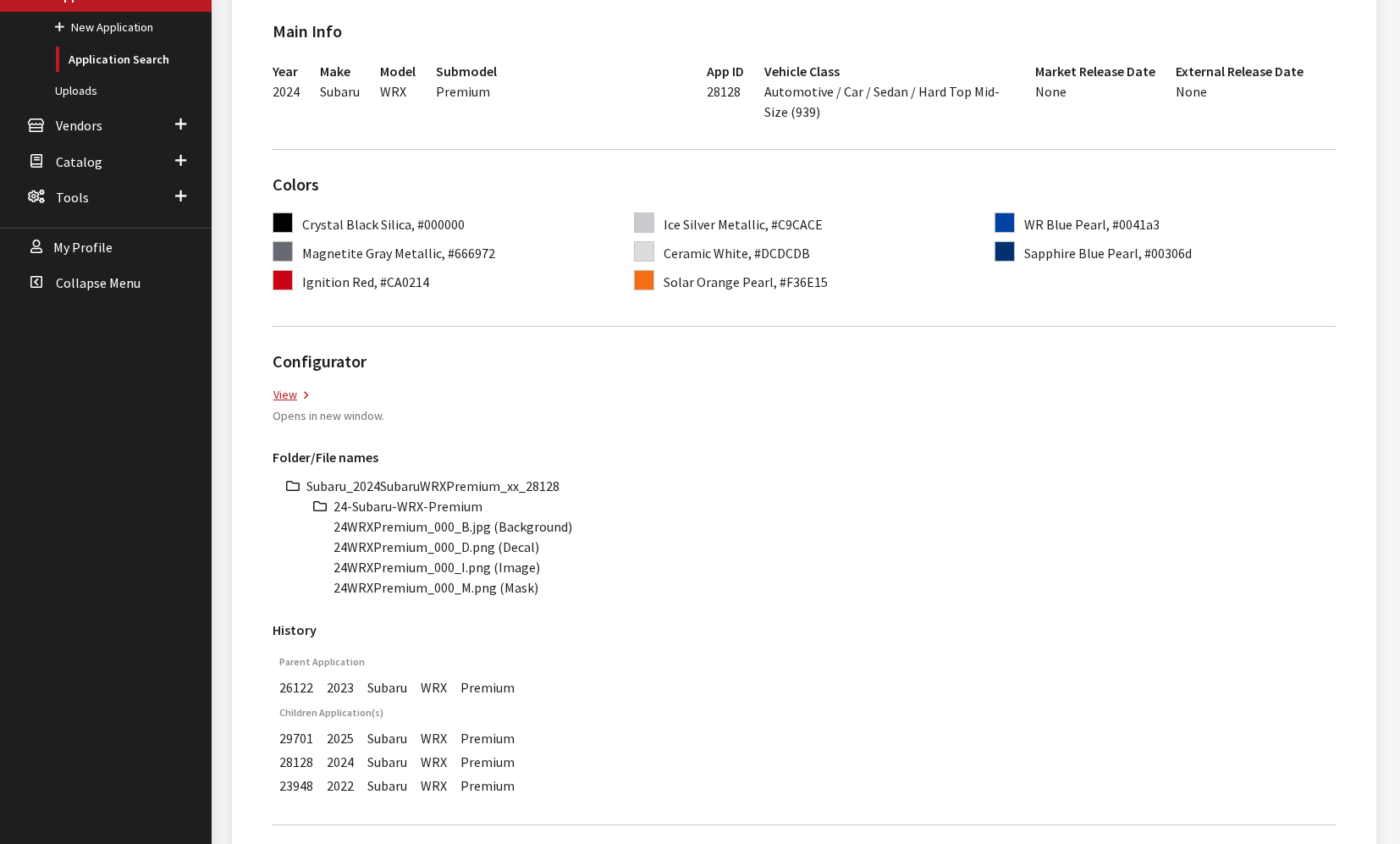
click at [475, 480] on li "Subaru_2024SubaruWRXPremium_xx_28128" at bounding box center [821, 485] width 1030 height 21
copy li "Subaru_2024SubaruWRXPremium_xx_28128"
